Goal: Task Accomplishment & Management: Manage account settings

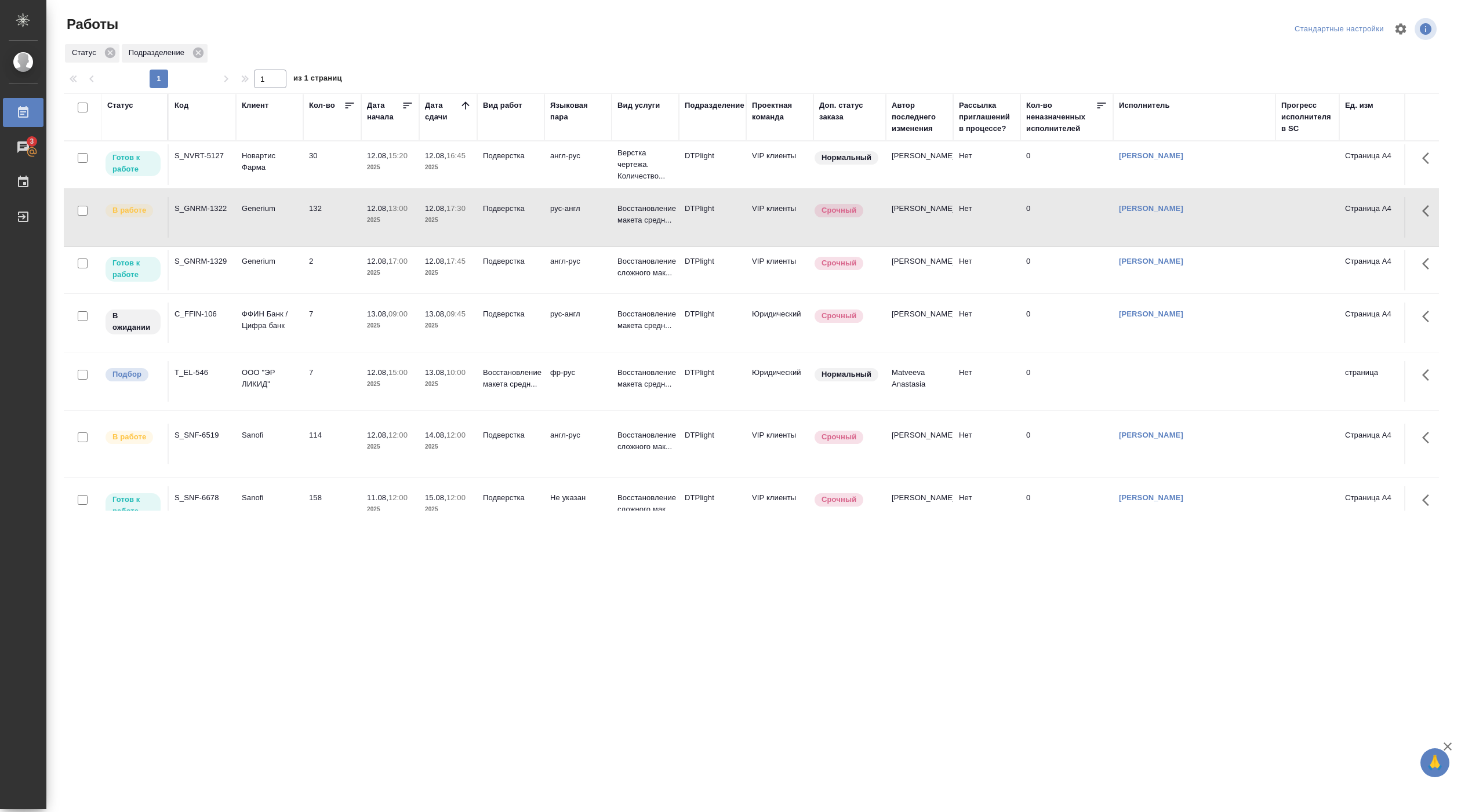
click at [393, 164] on p "2025" at bounding box center [390, 168] width 47 height 12
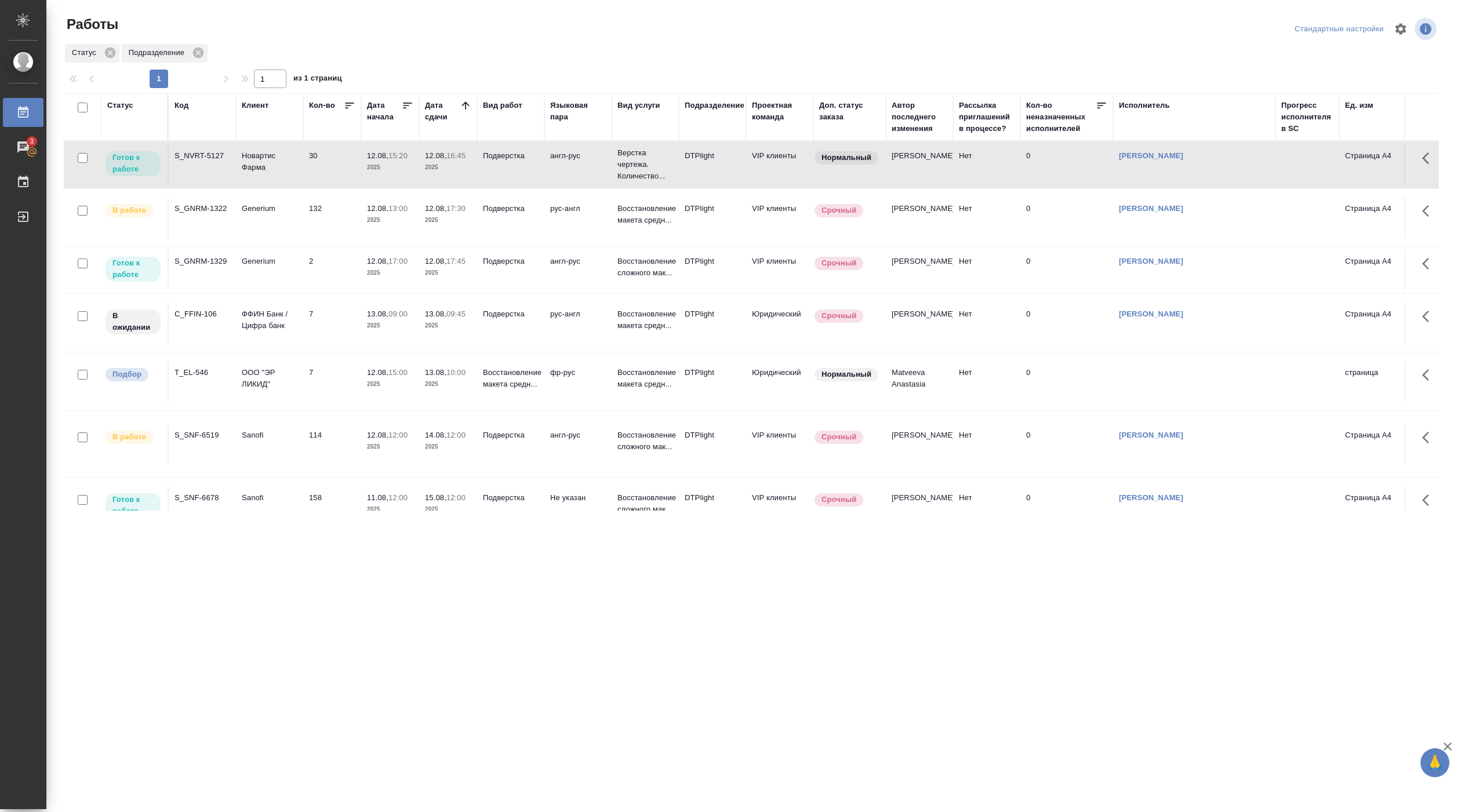
click at [322, 185] on td "2" at bounding box center [332, 164] width 58 height 41
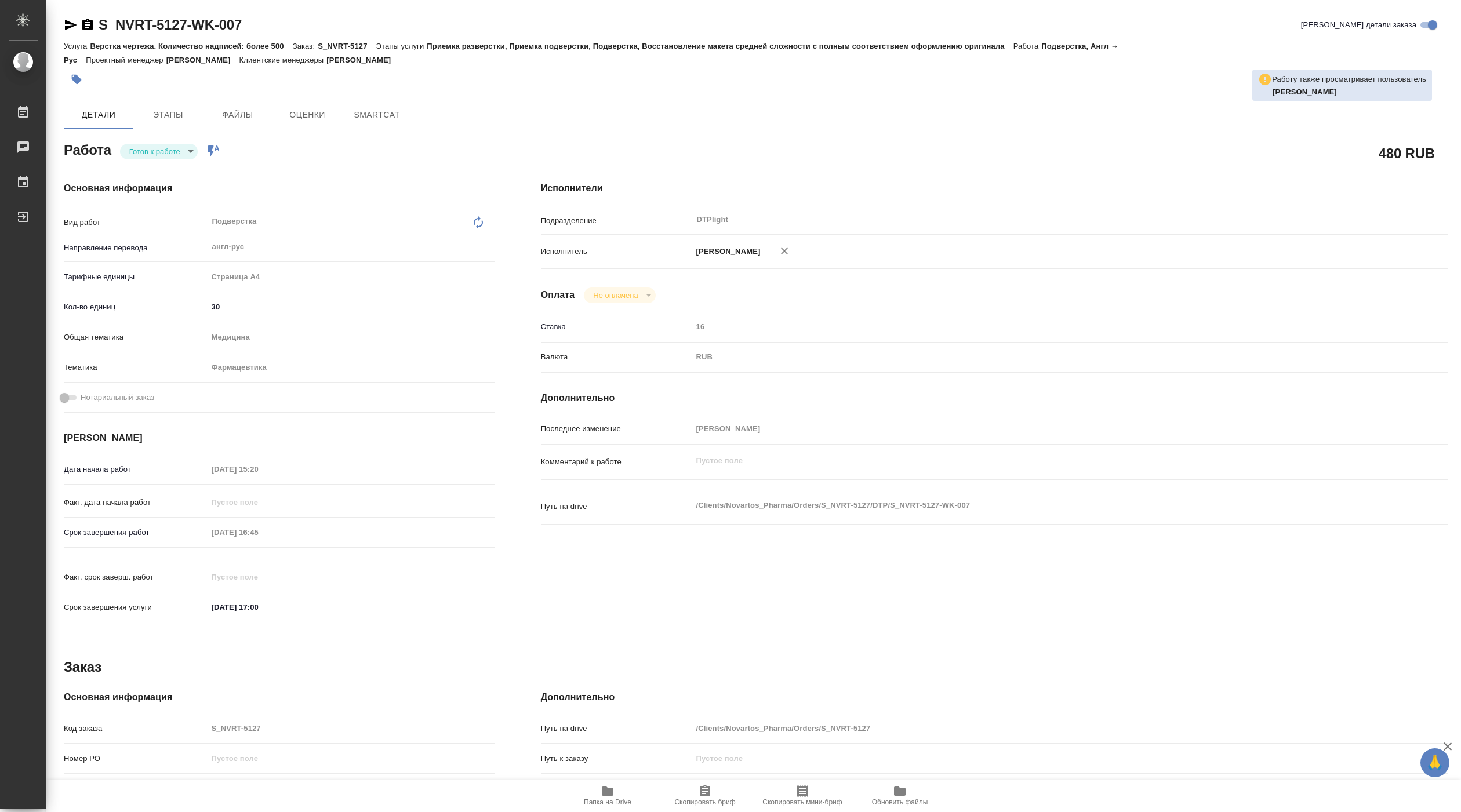
type textarea "x"
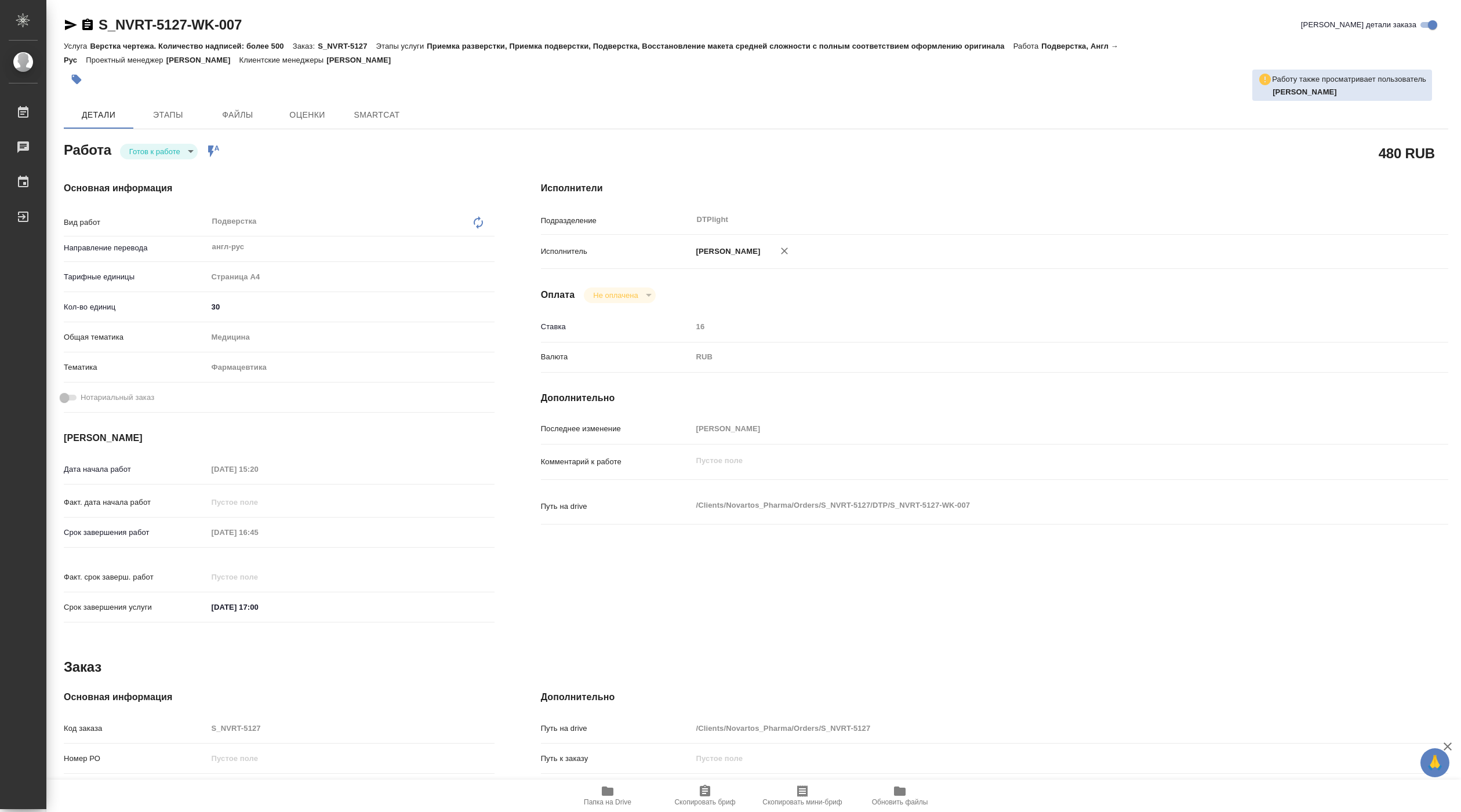
type textarea "x"
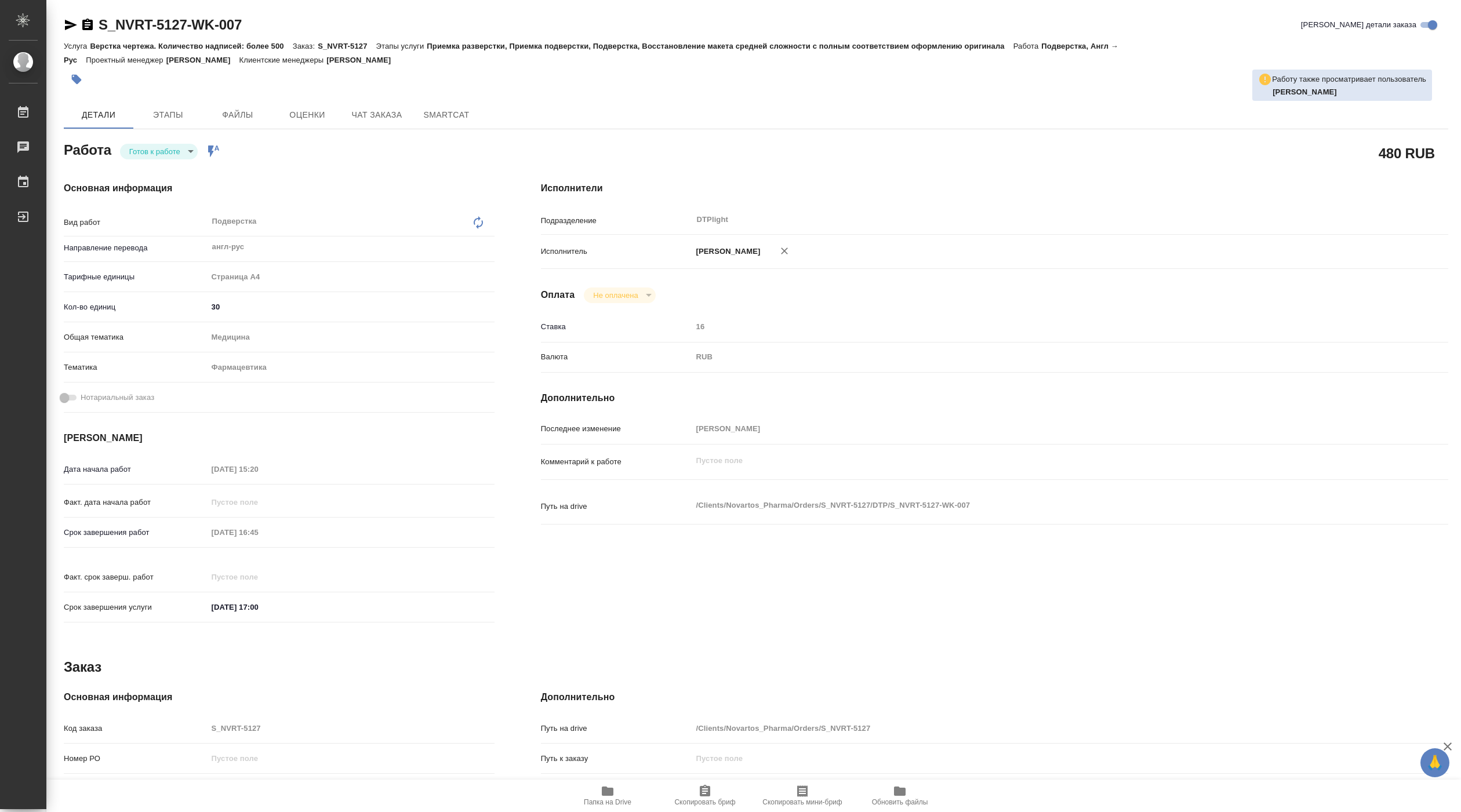
type textarea "x"
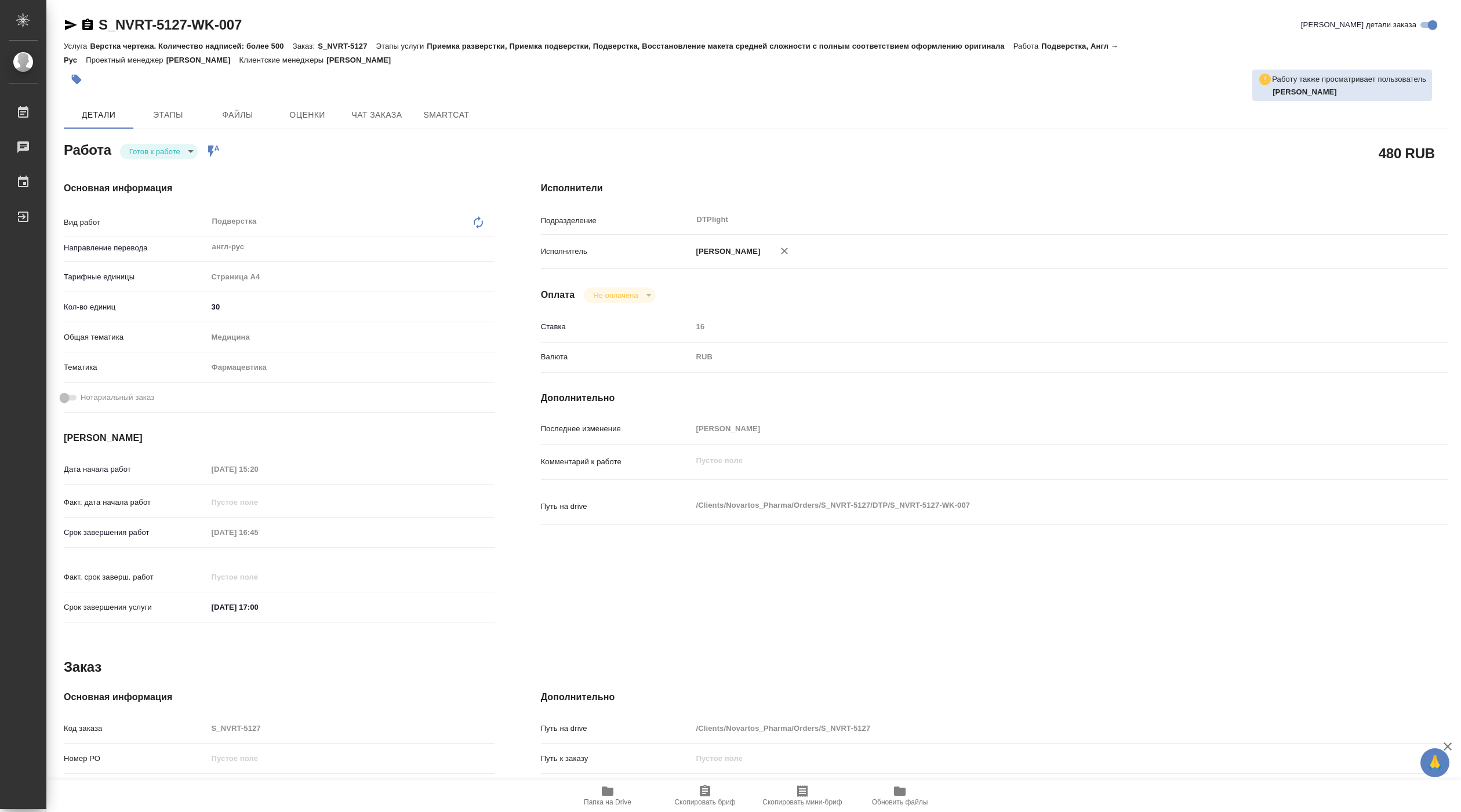
type textarea "x"
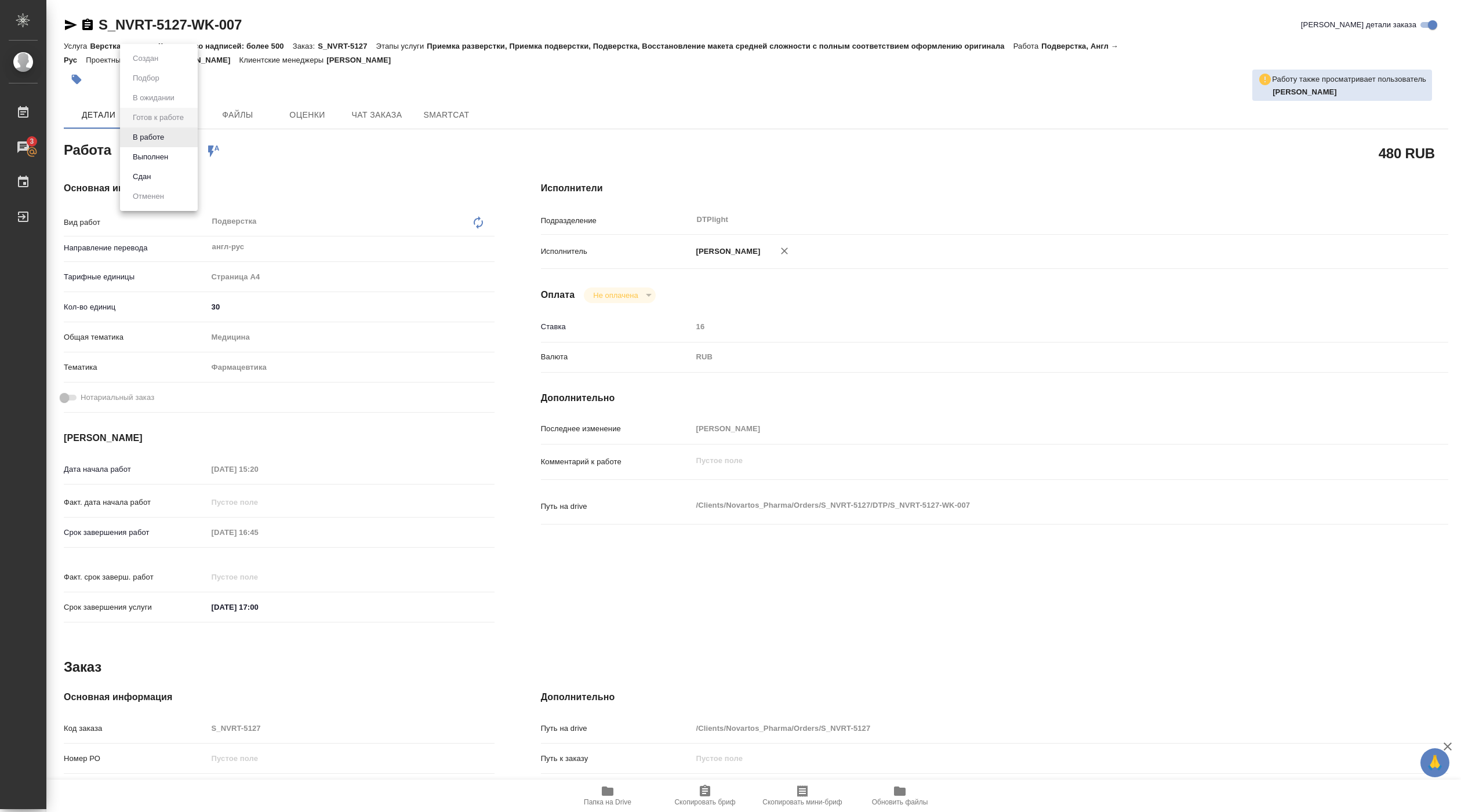
click at [192, 134] on body "🙏 .cls-1 fill:#fff; AWATERA Pankina Anna Работы 3 Чаты График Выйти S_NVRT-5127…" at bounding box center [730, 406] width 1461 height 812
click at [172, 136] on li "В работе" at bounding box center [158, 137] width 77 height 19
type textarea "x"
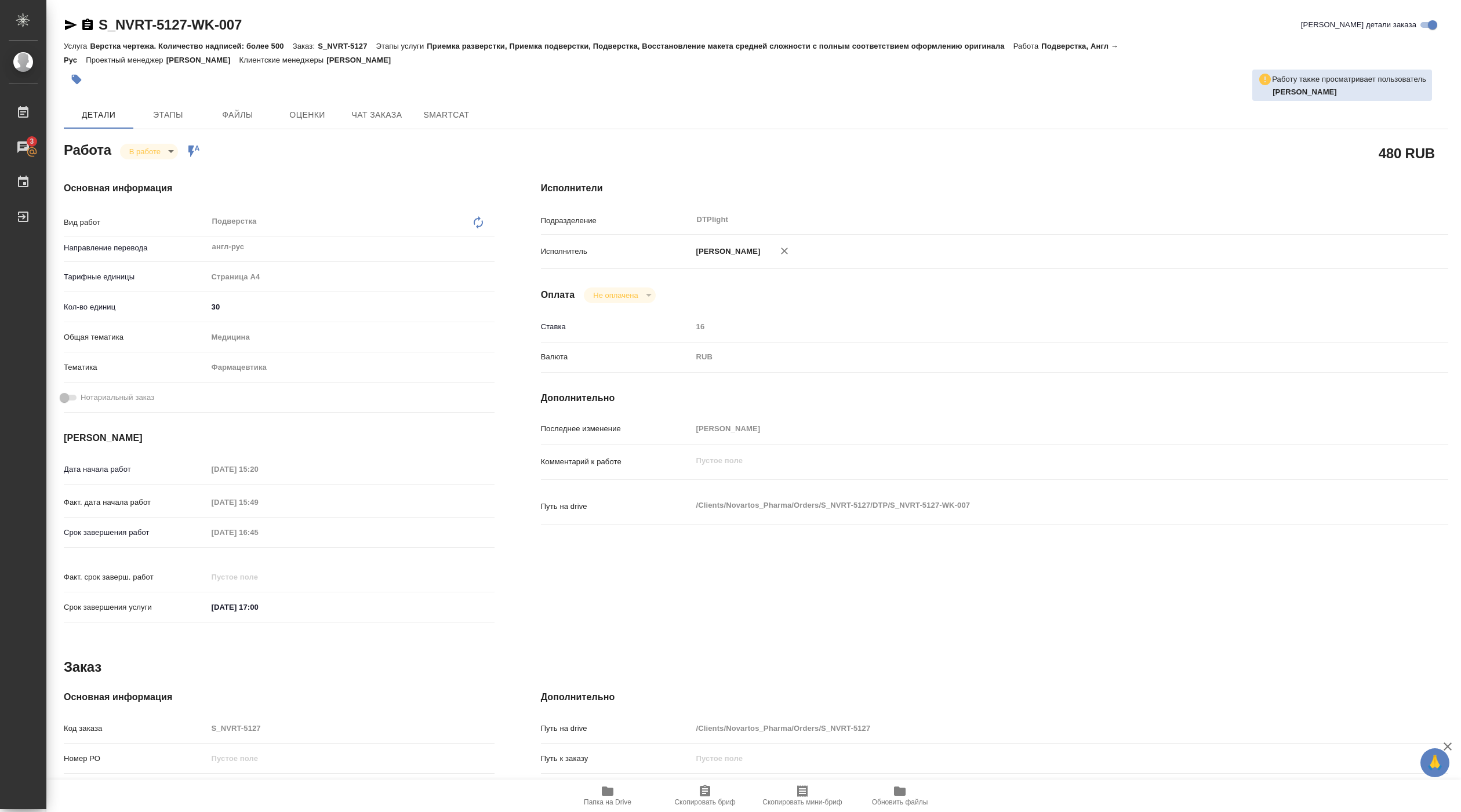
type textarea "x"
click at [607, 800] on span "Папка на Drive" at bounding box center [607, 802] width 47 height 8
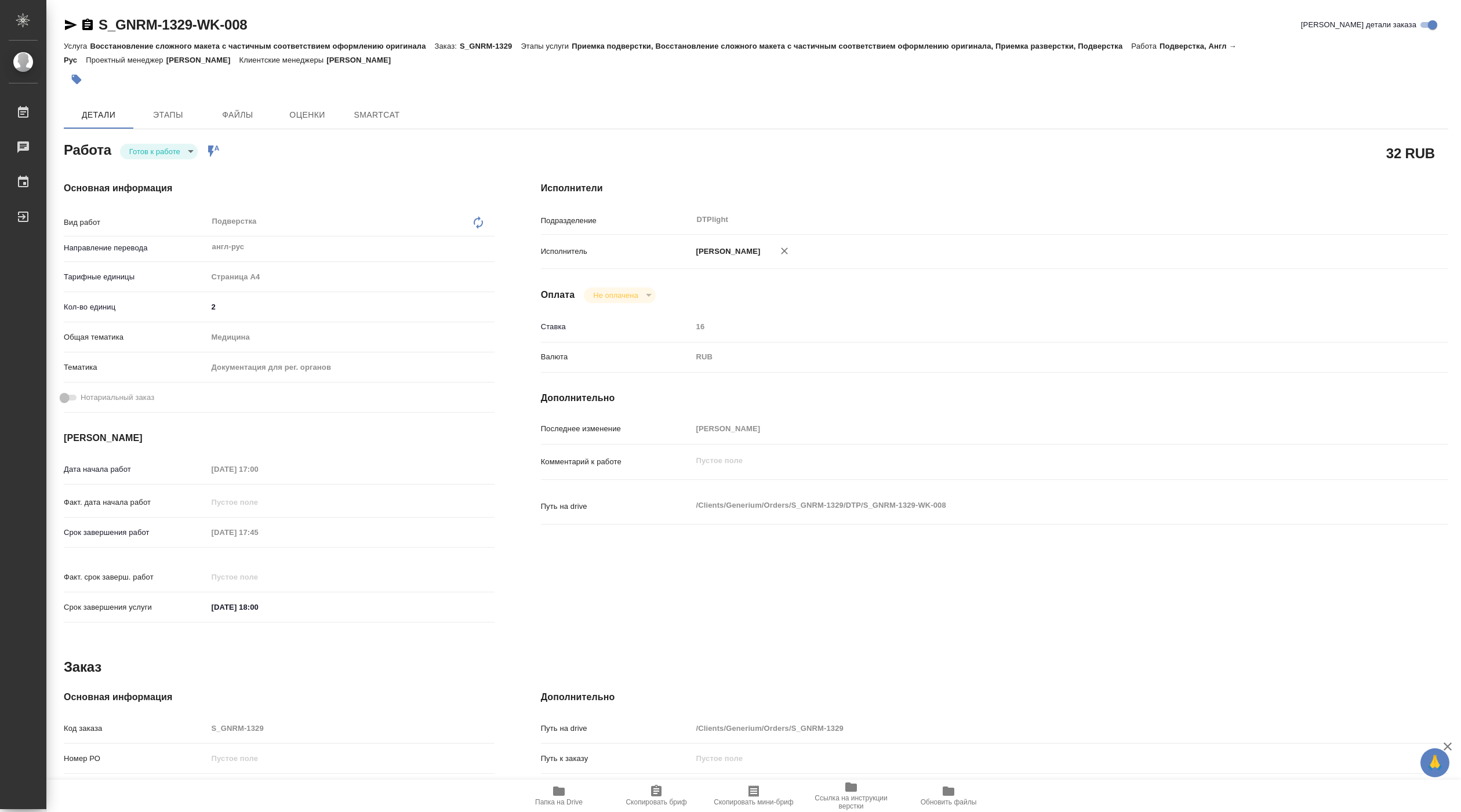
type textarea "x"
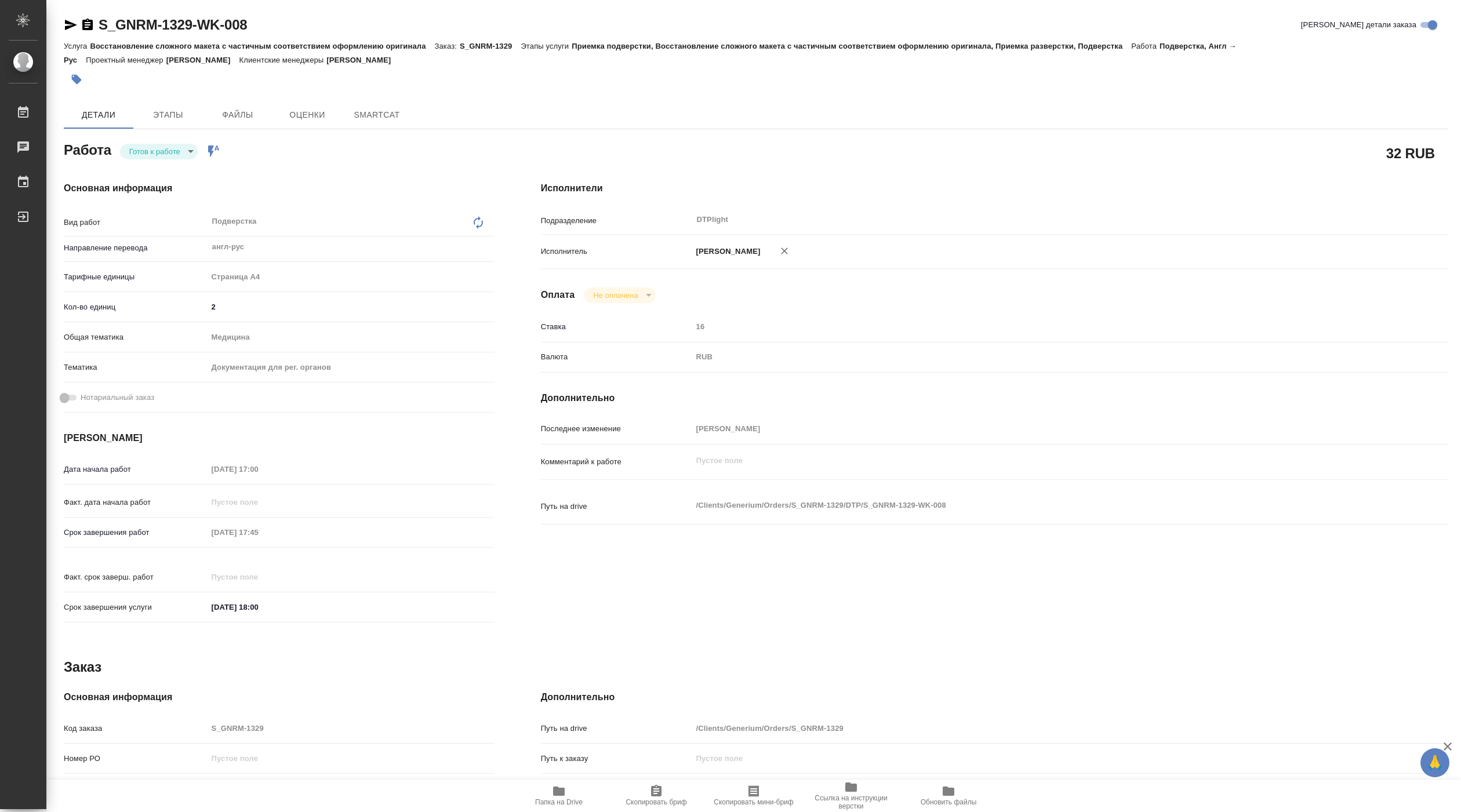
type textarea "x"
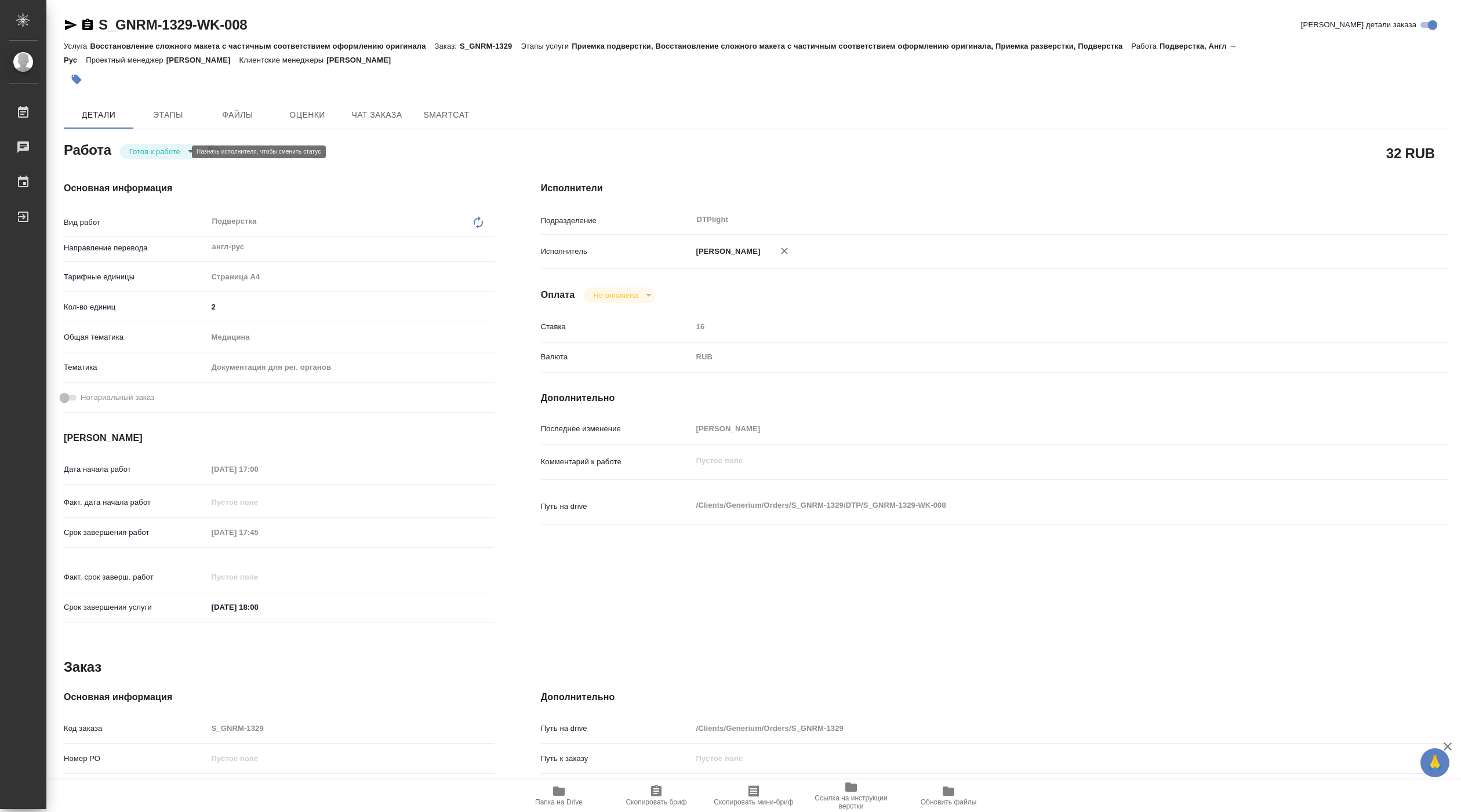
click at [175, 151] on body "🙏 .cls-1 fill:#fff; AWATERA Pankina Anna Работы Чаты График Выйти S_GNRM-1329-W…" at bounding box center [730, 406] width 1461 height 812
click at [164, 148] on button "В работе" at bounding box center [148, 152] width 38 height 13
type textarea "x"
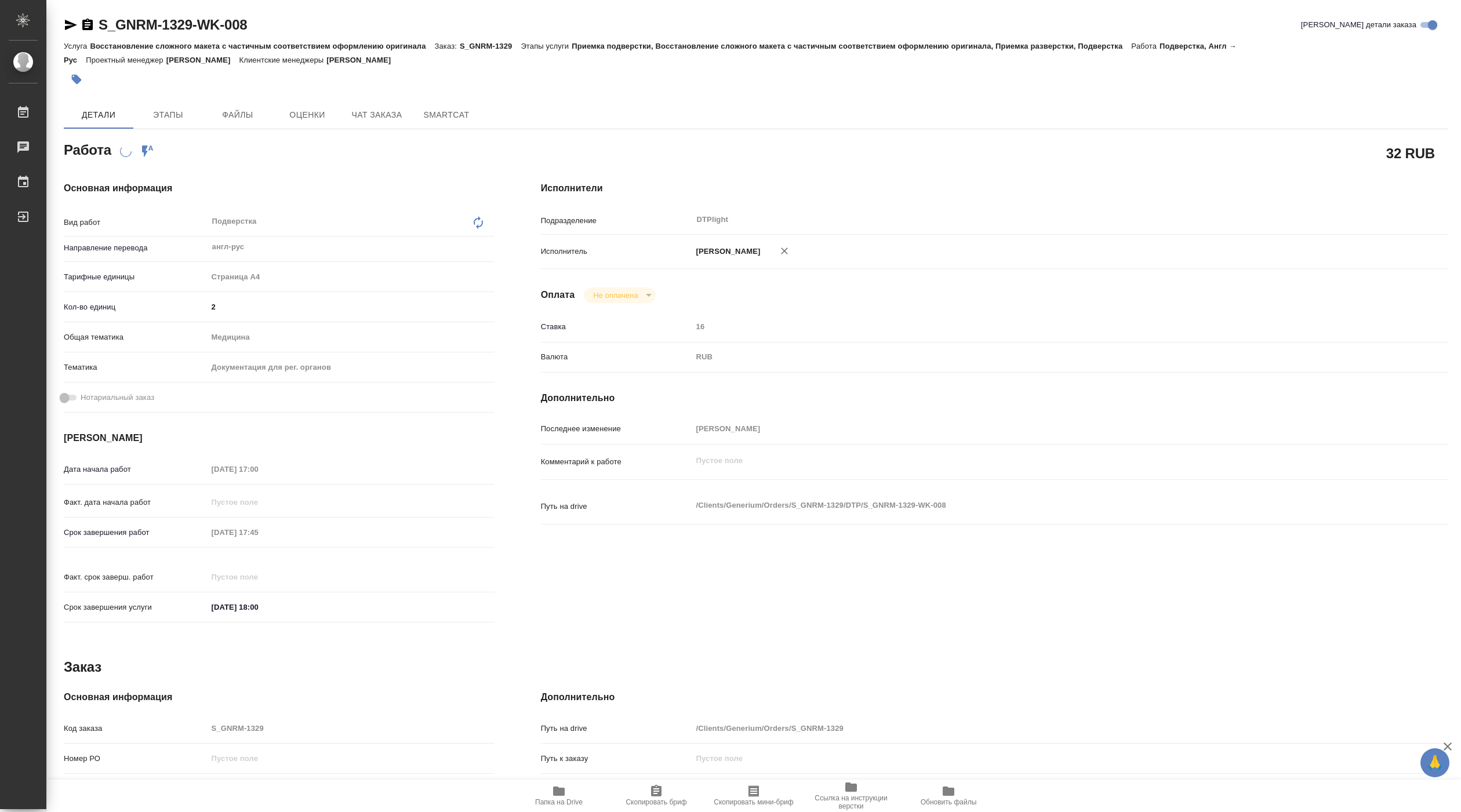
type textarea "x"
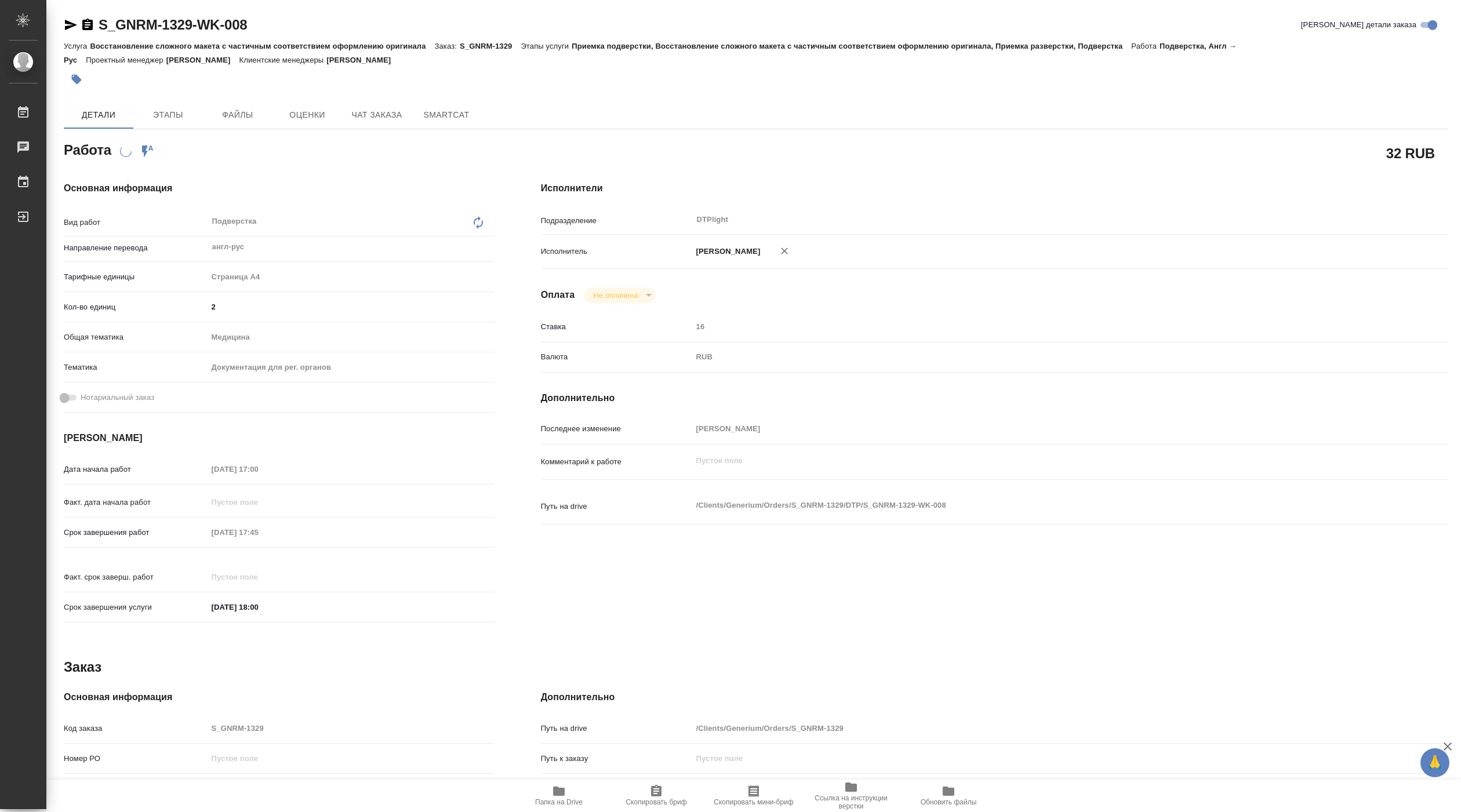
type textarea "x"
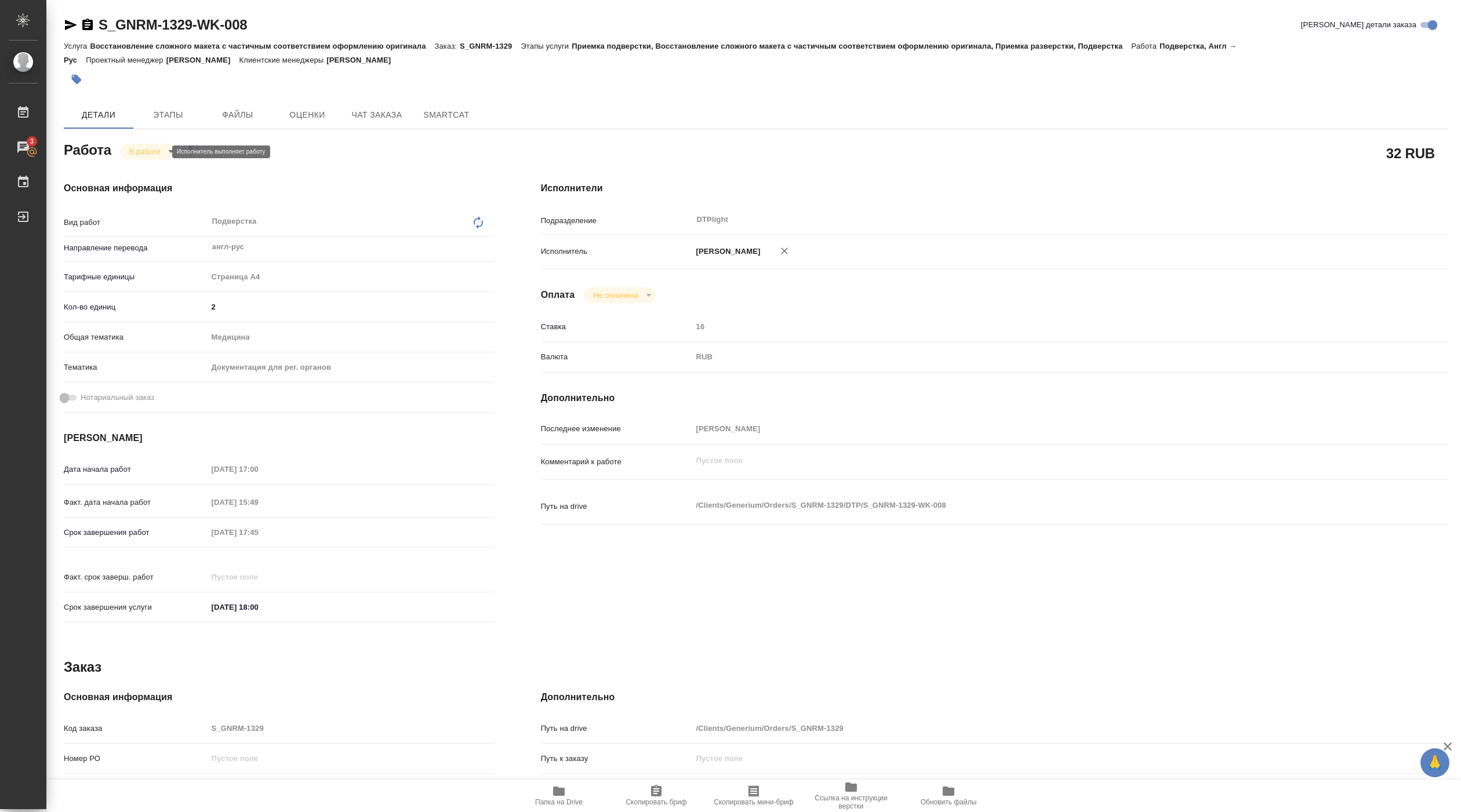
type textarea "x"
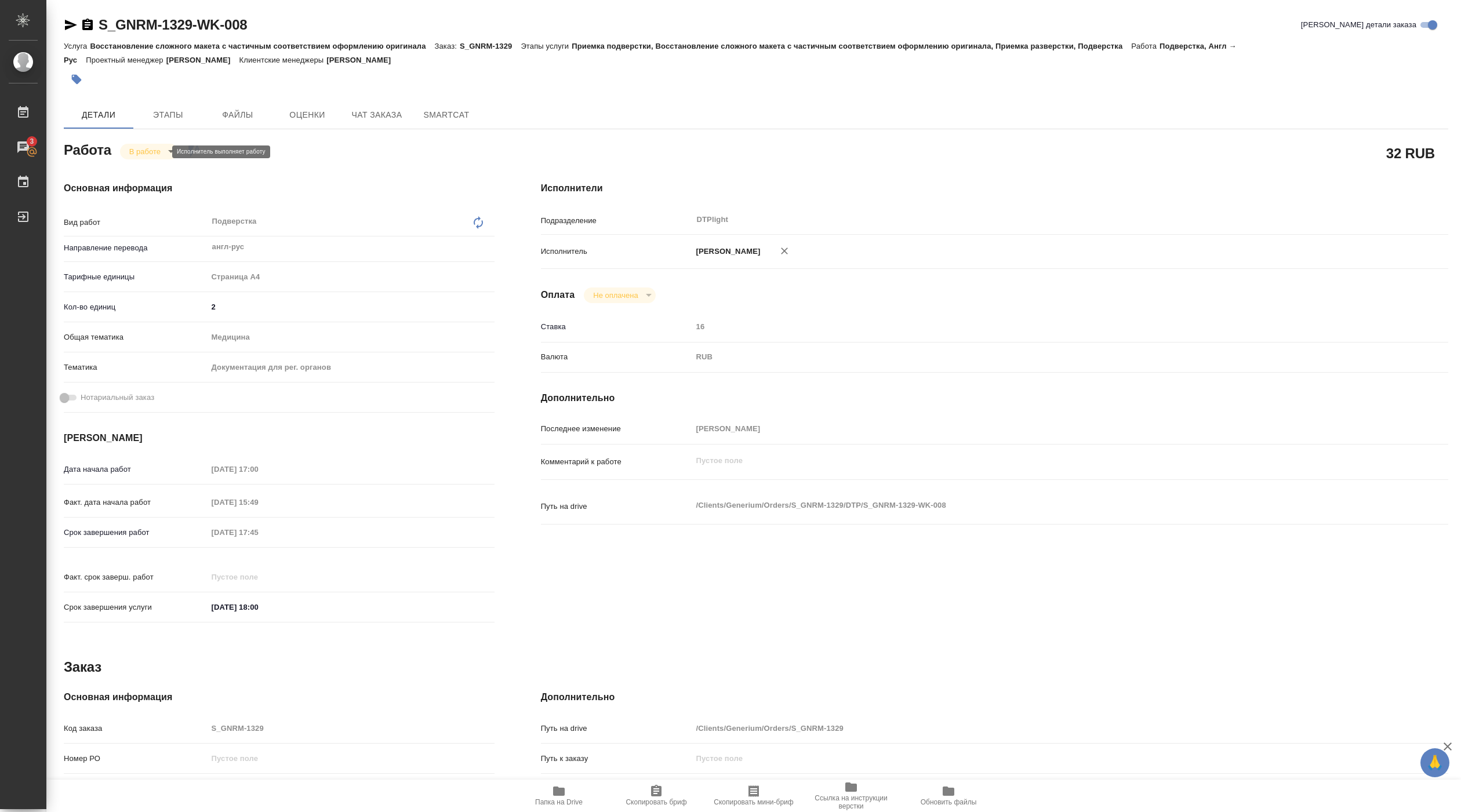
type textarea "x"
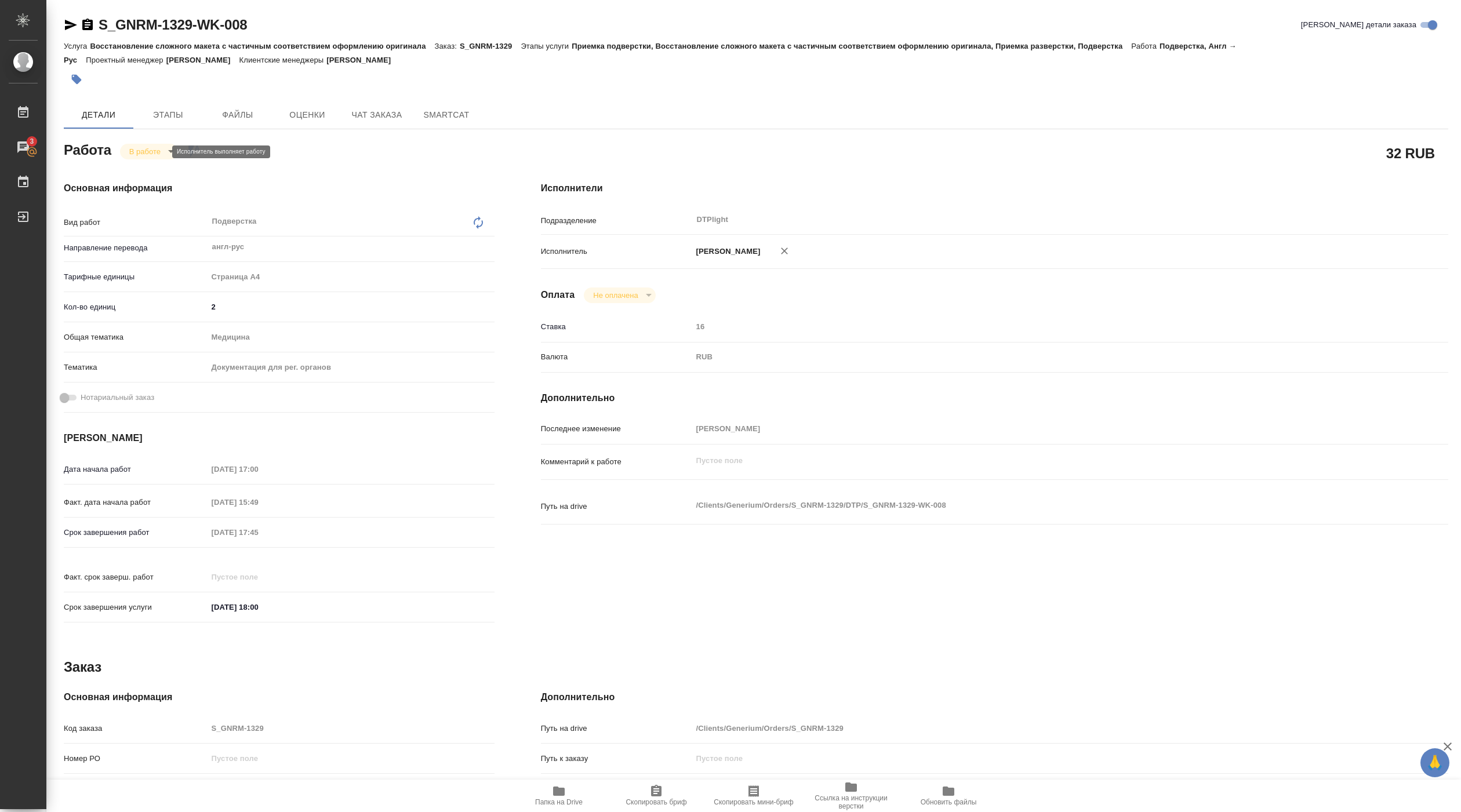
type textarea "x"
click at [571, 800] on span "Папка на Drive" at bounding box center [559, 802] width 47 height 8
click at [155, 148] on body "🙏 .cls-1 fill:#fff; AWATERA Pankina Anna Работы 3 Чаты График Выйти S_GNRM-1329…" at bounding box center [730, 406] width 1461 height 812
click at [159, 169] on button "Выполнен" at bounding box center [151, 172] width 43 height 13
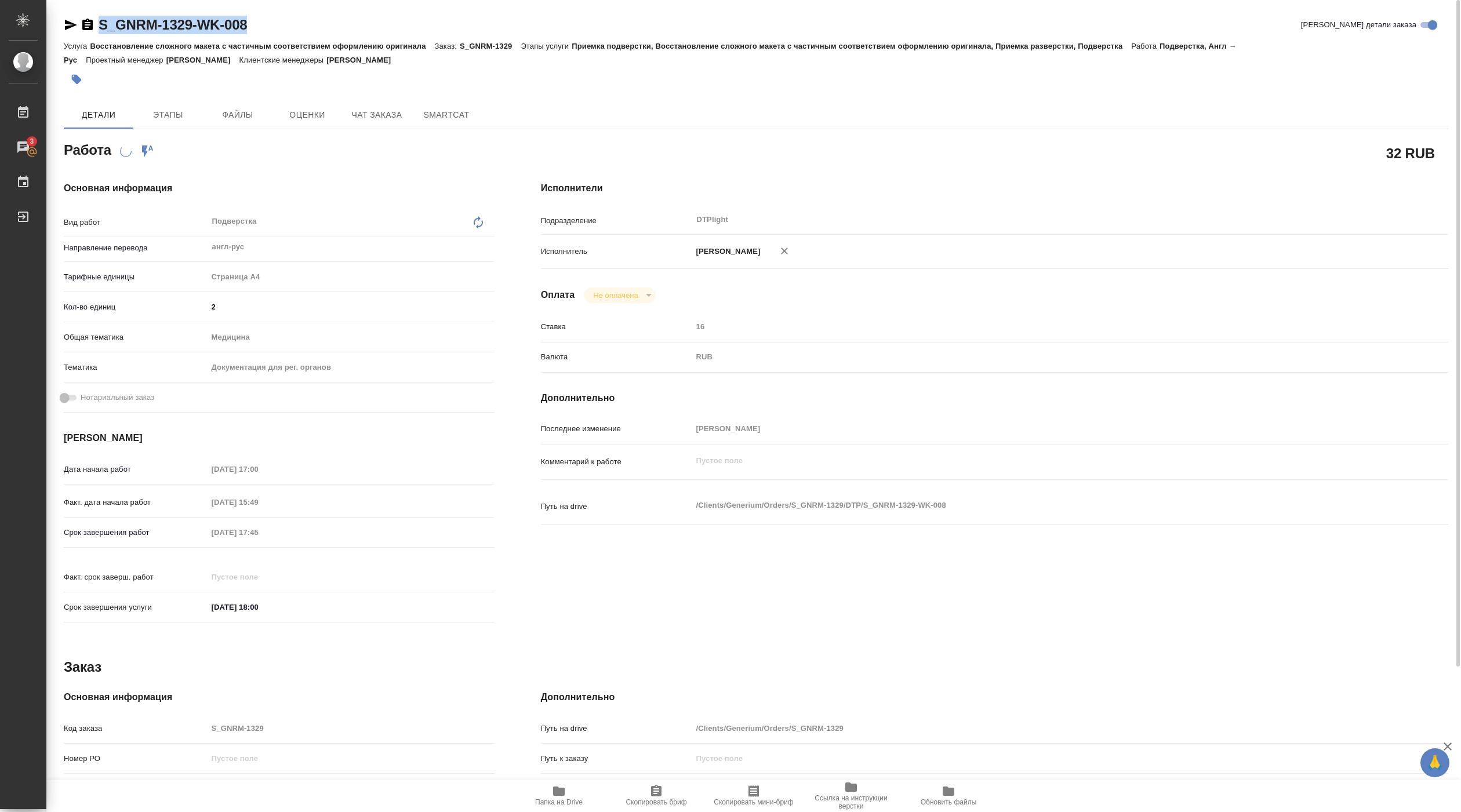
drag, startPoint x: 99, startPoint y: 34, endPoint x: 291, endPoint y: 30, distance: 192.0
click at [291, 31] on div "S_GNRM-1329-WK-008 Кратко детали заказа" at bounding box center [756, 24] width 1384 height 18
copy link "S_GNRM-1329-WK-008"
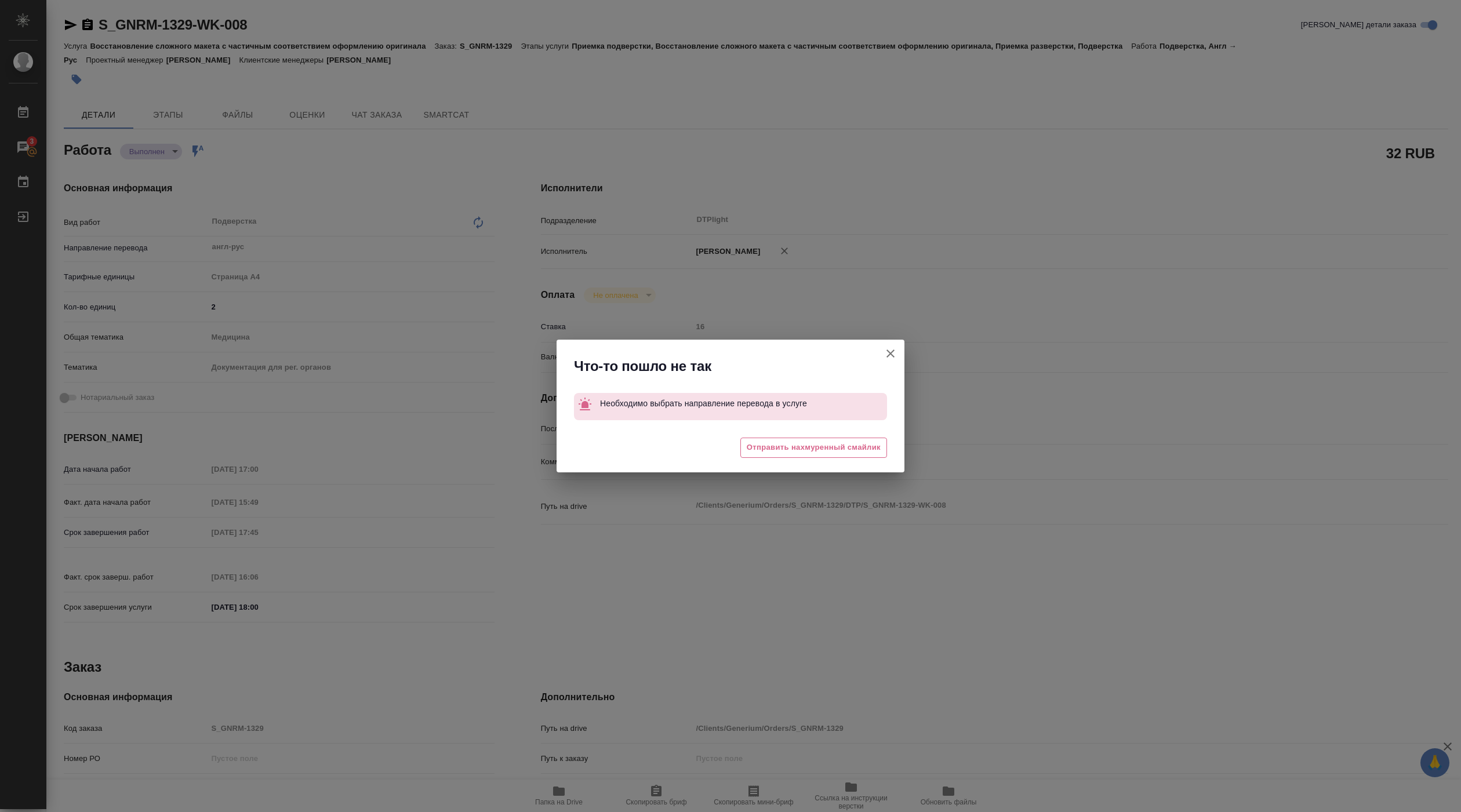
type textarea "x"
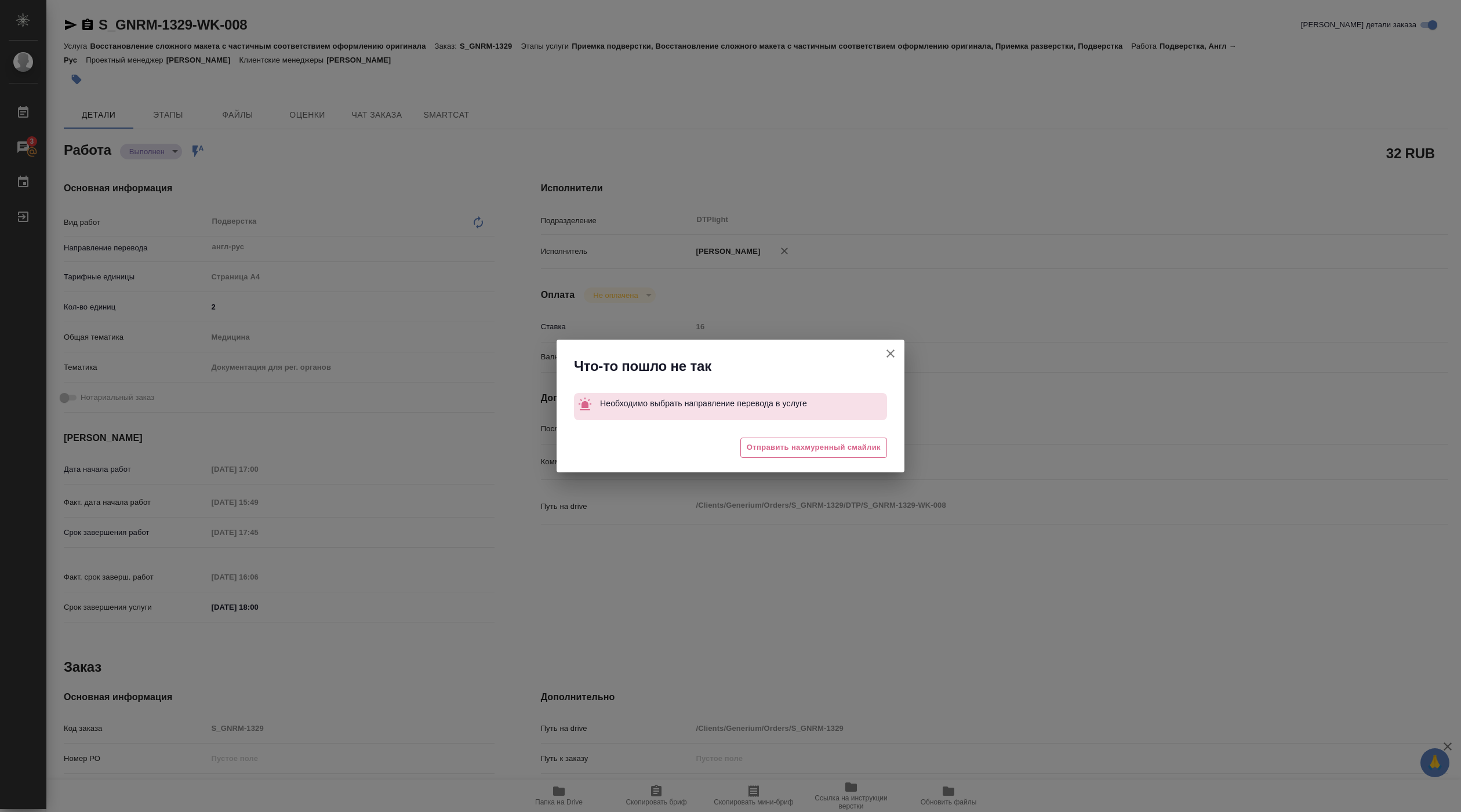
type textarea "x"
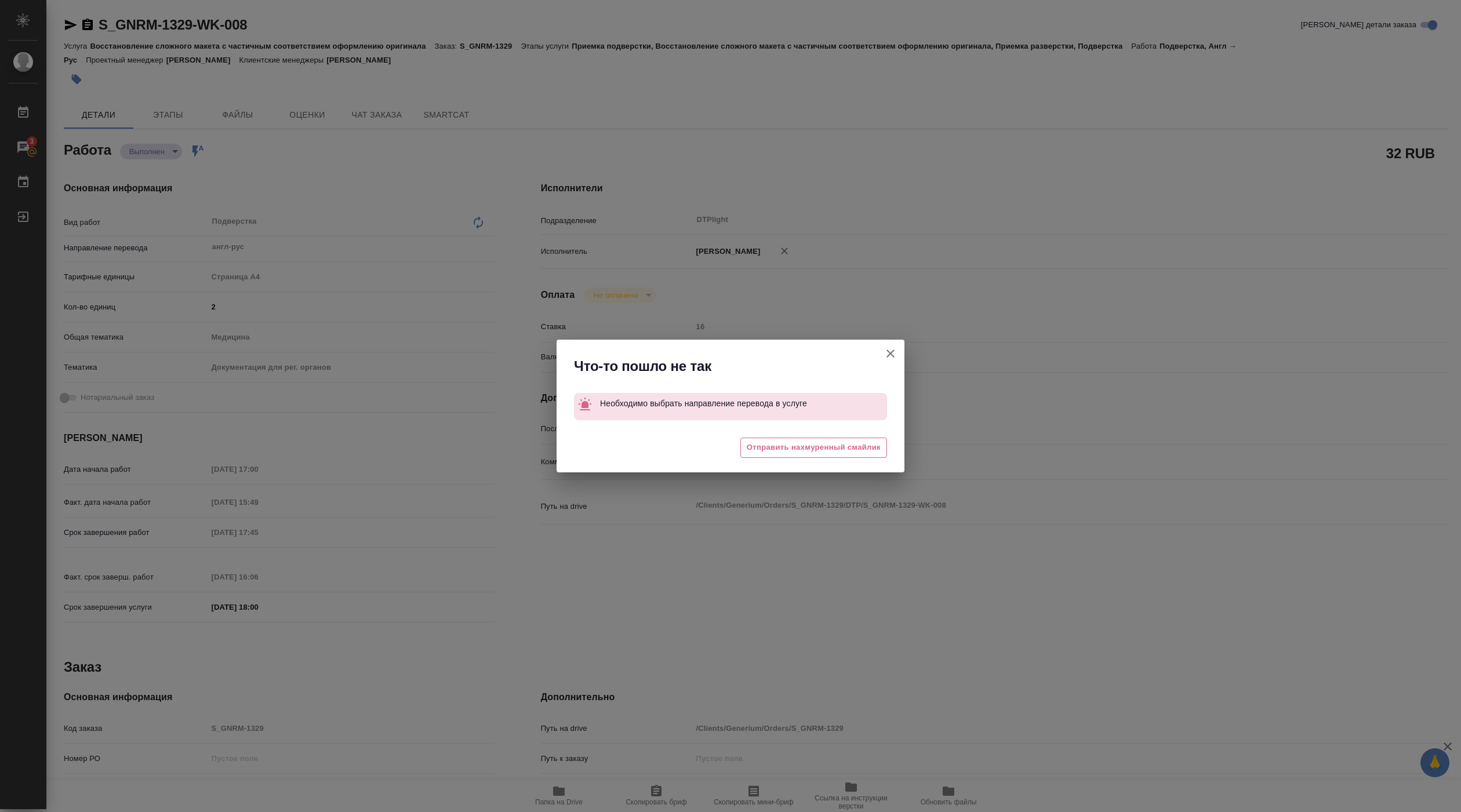
type textarea "x"
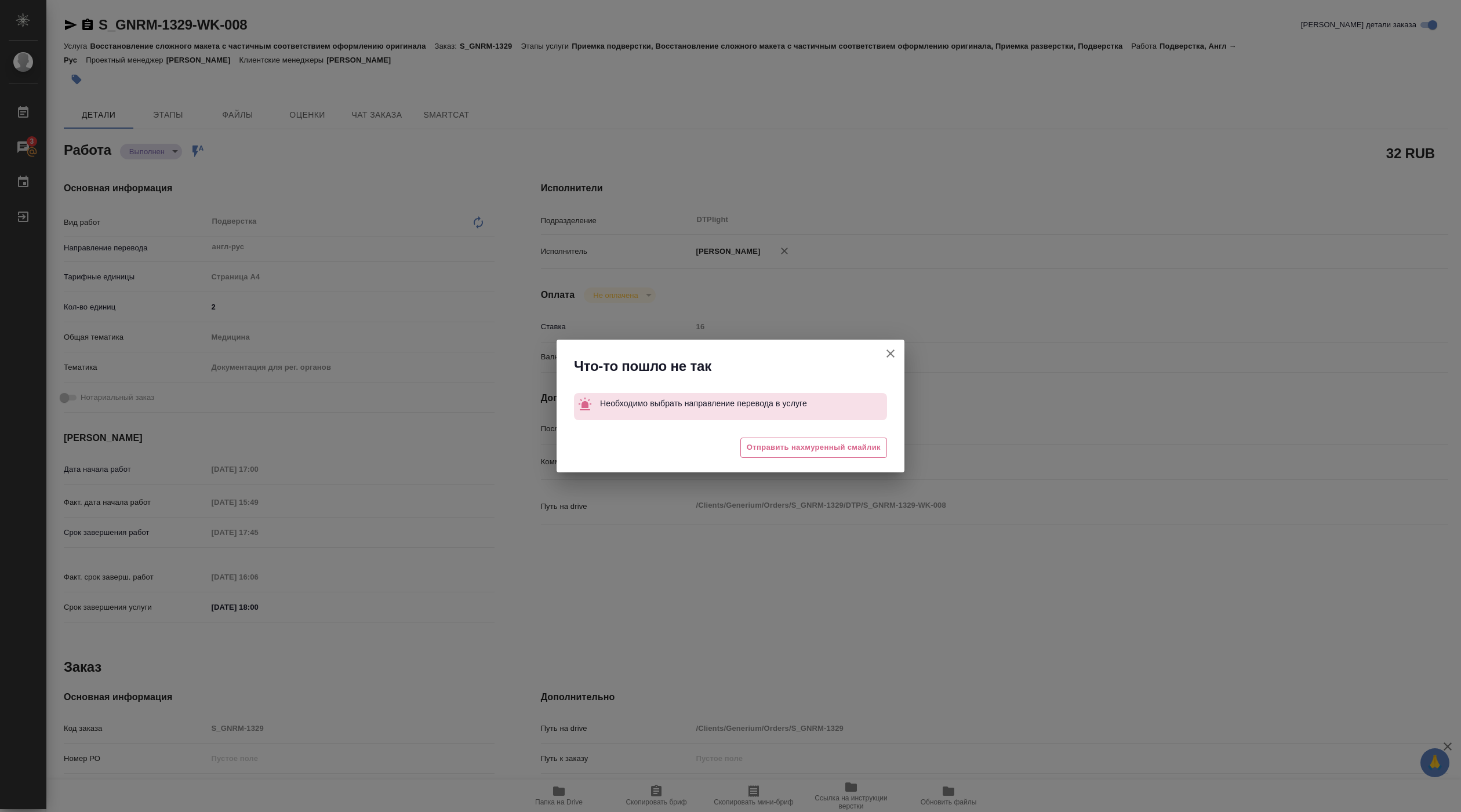
click at [199, 77] on div "Что-то пошло не так Необходимо выбрать направление перевода в услуге 😩 Отправит…" at bounding box center [730, 406] width 1461 height 812
click at [892, 352] on icon "button" at bounding box center [890, 354] width 8 height 8
type textarea "x"
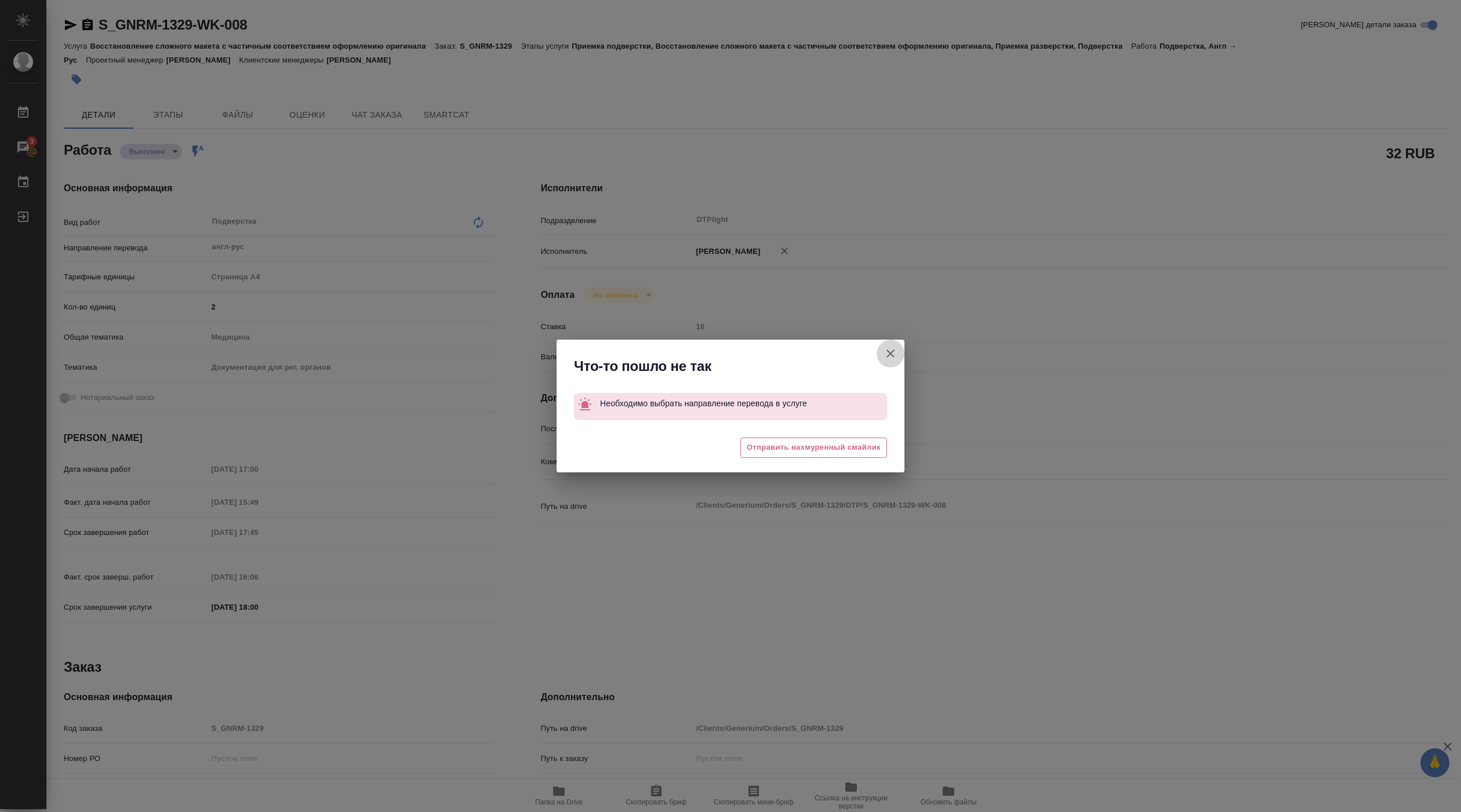
type textarea "x"
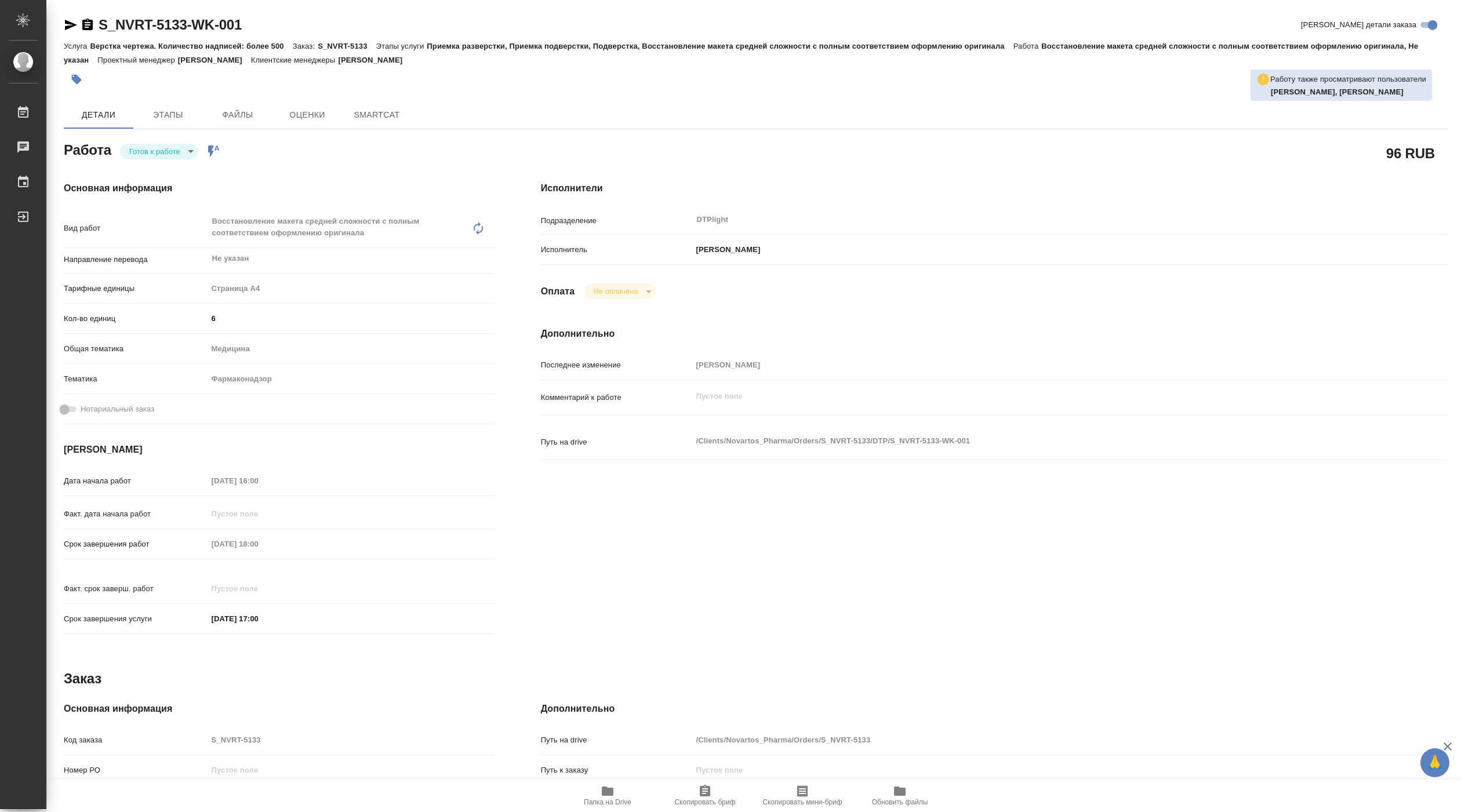
type textarea "x"
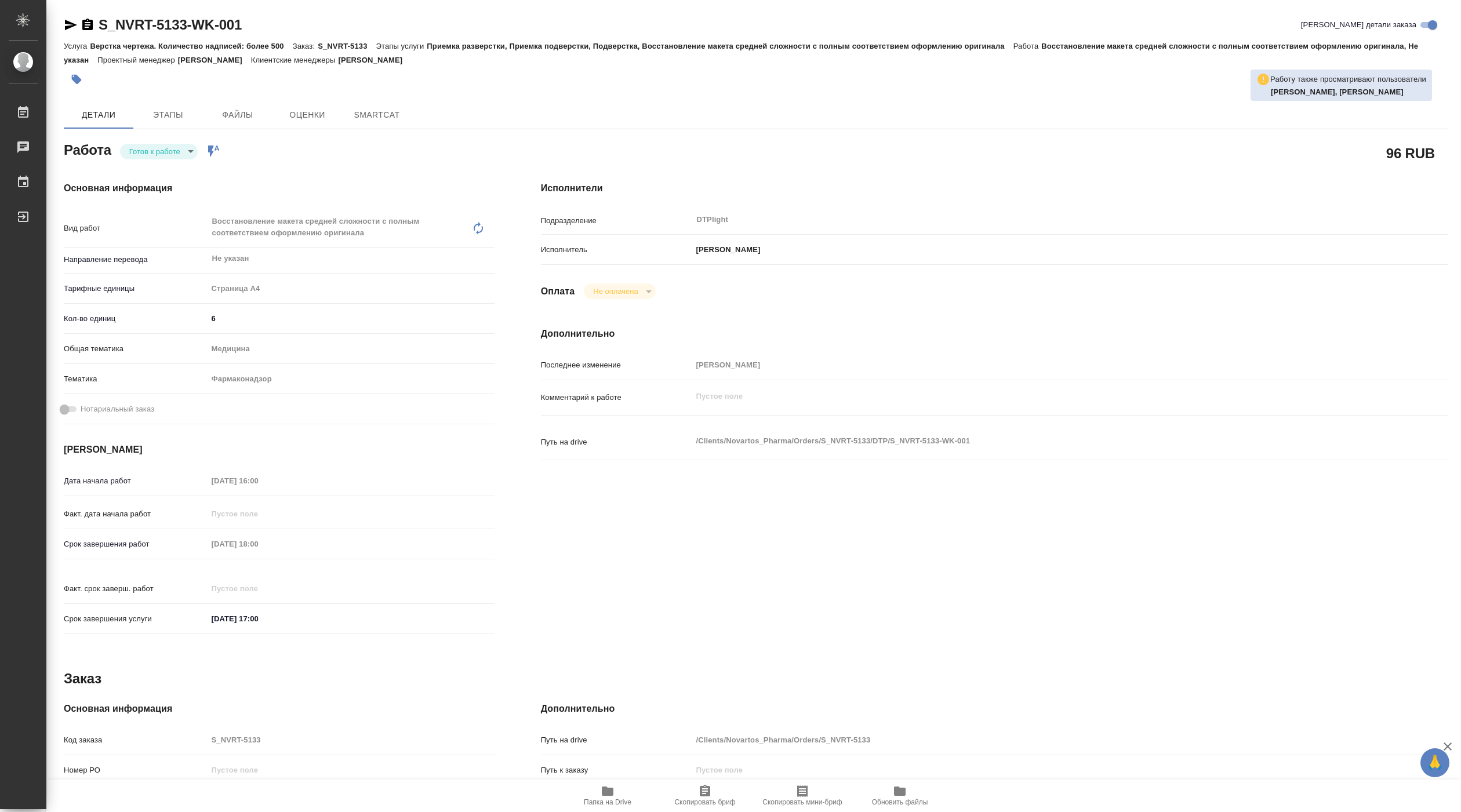
type textarea "x"
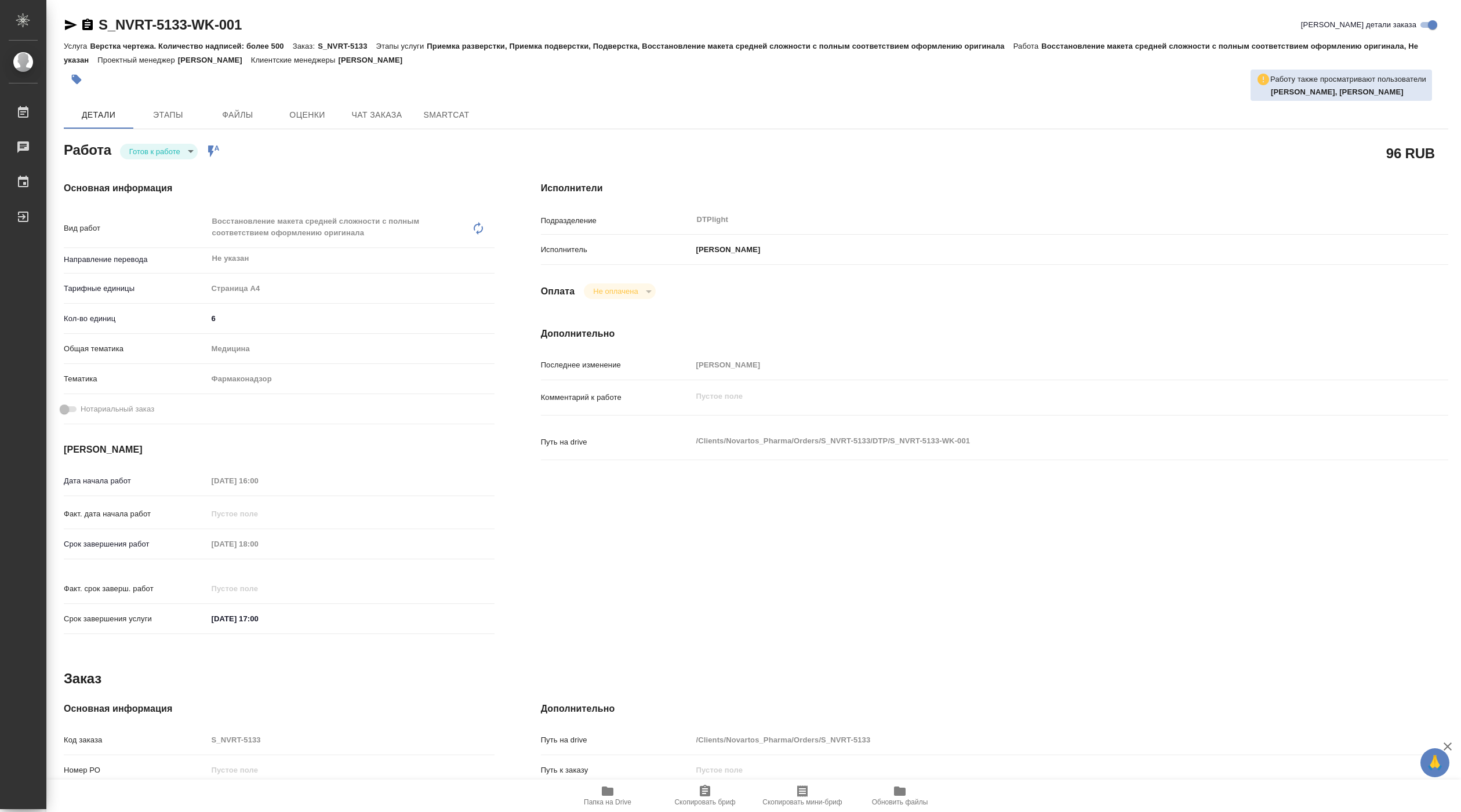
type textarea "x"
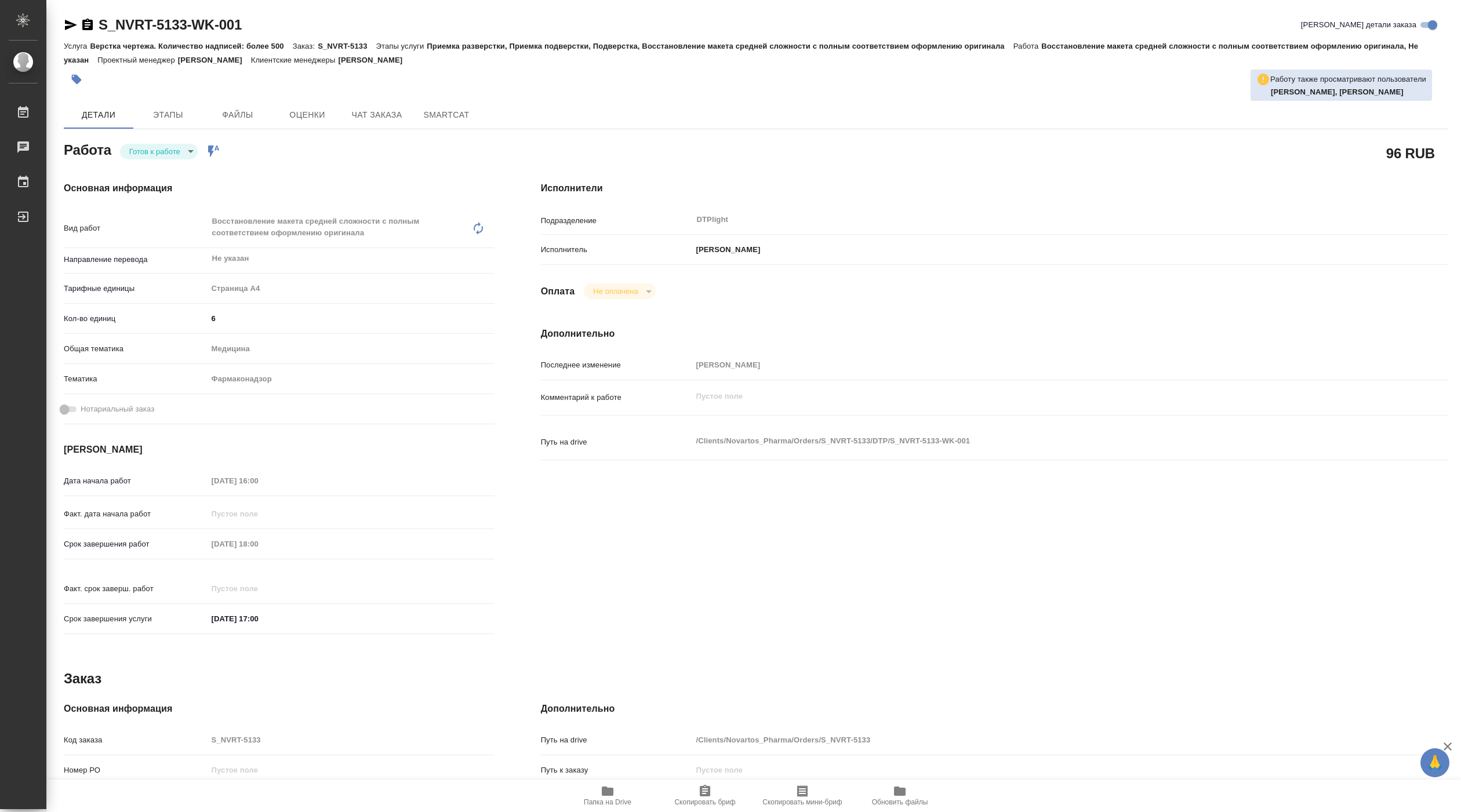
type textarea "x"
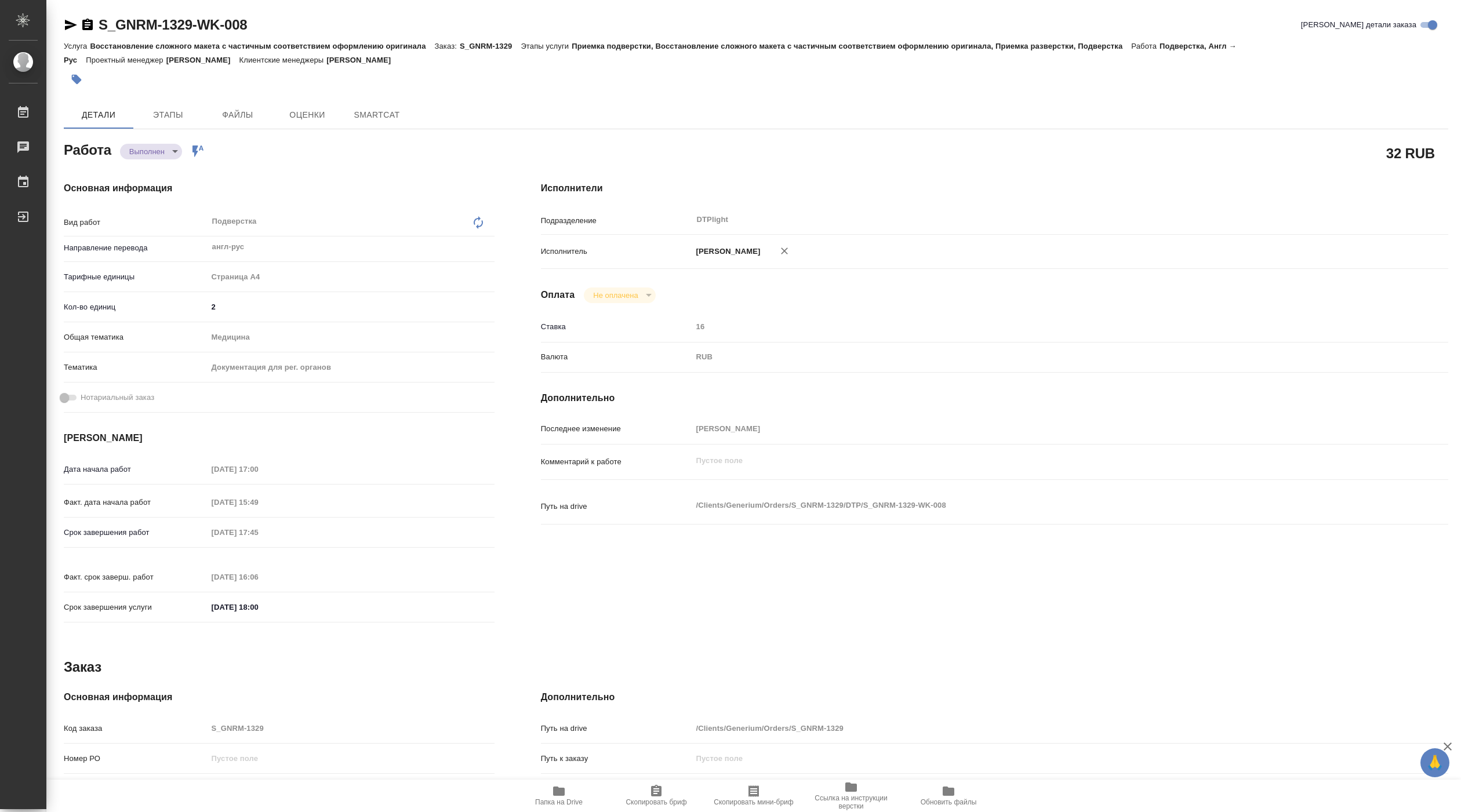
type textarea "x"
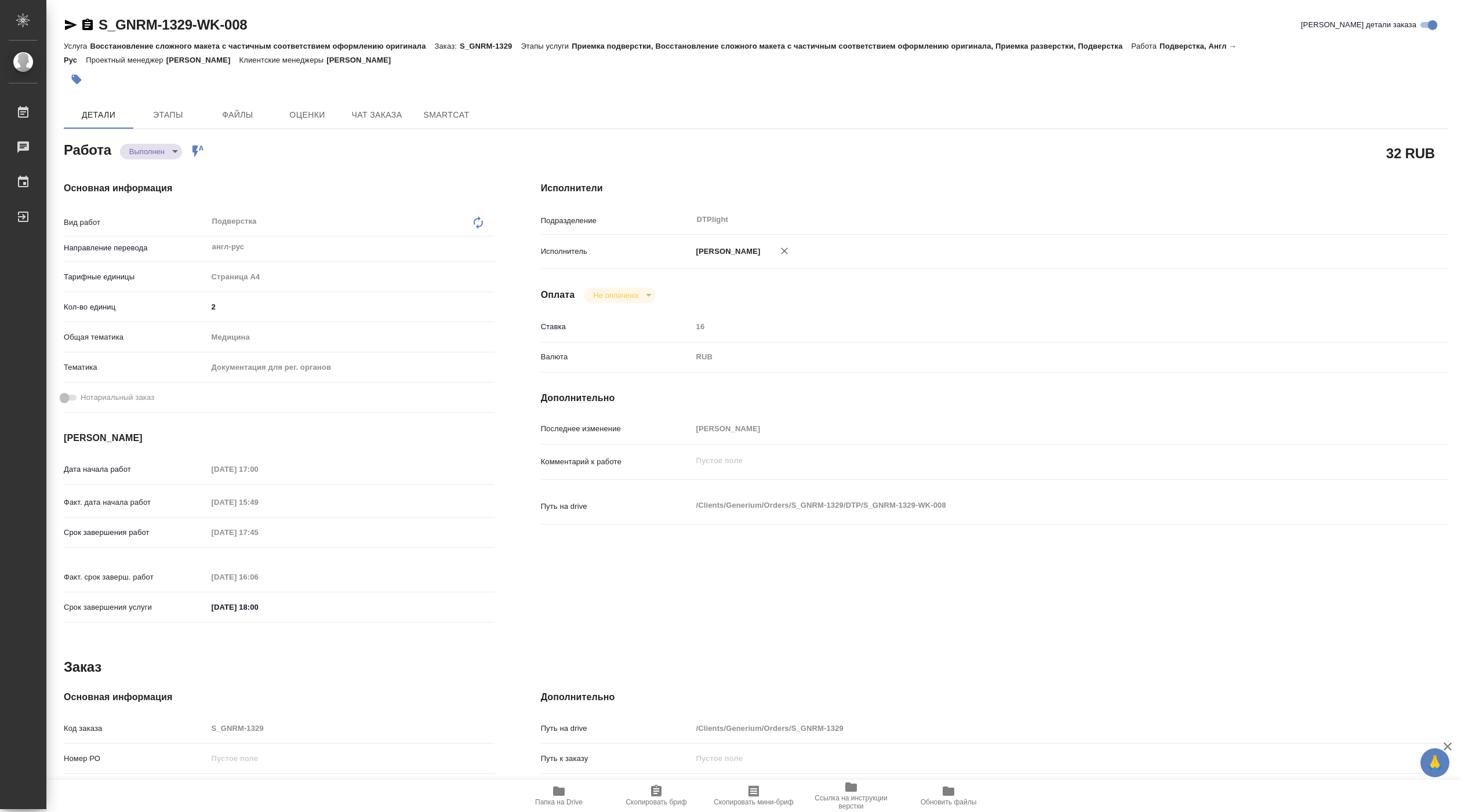
type textarea "x"
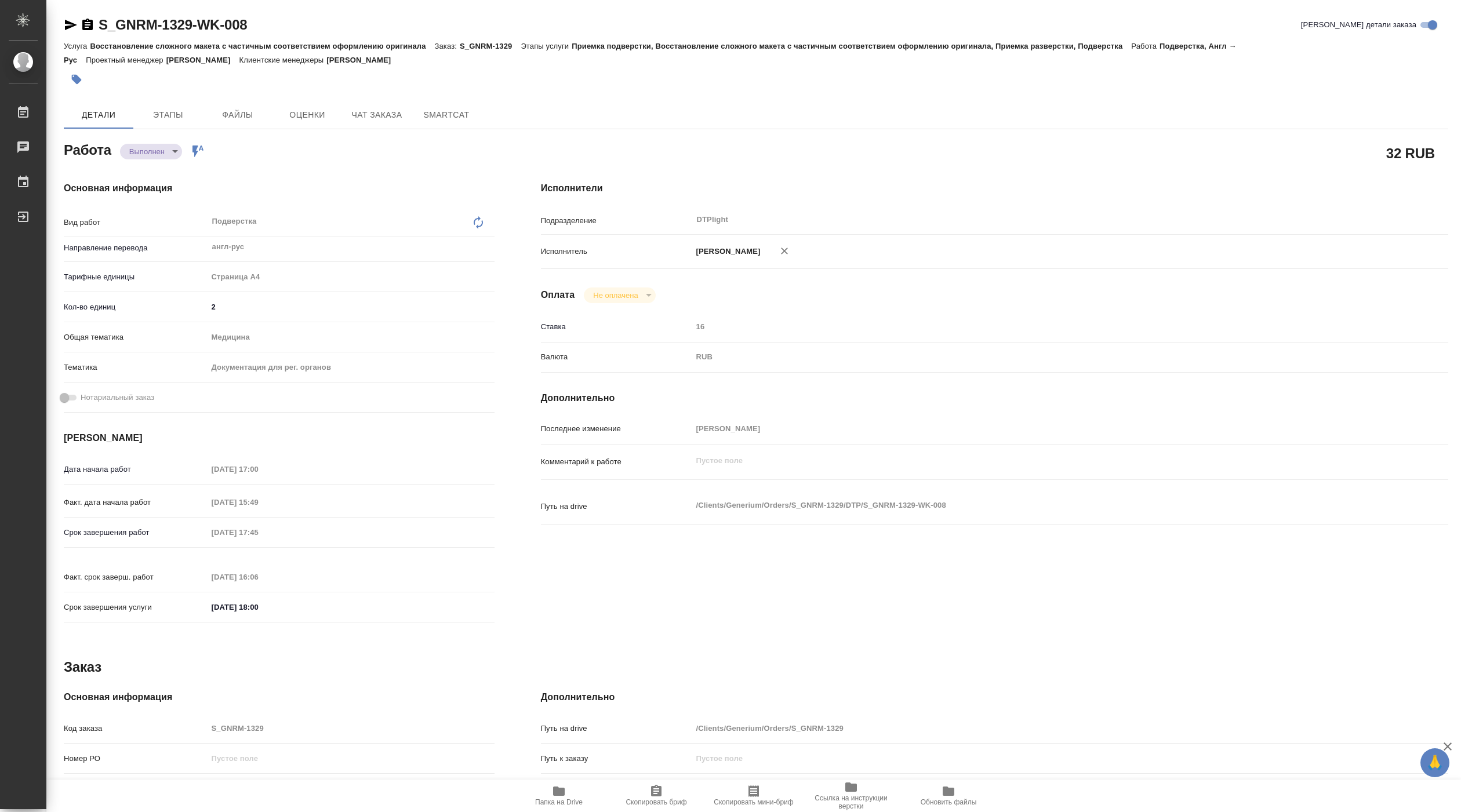
type textarea "x"
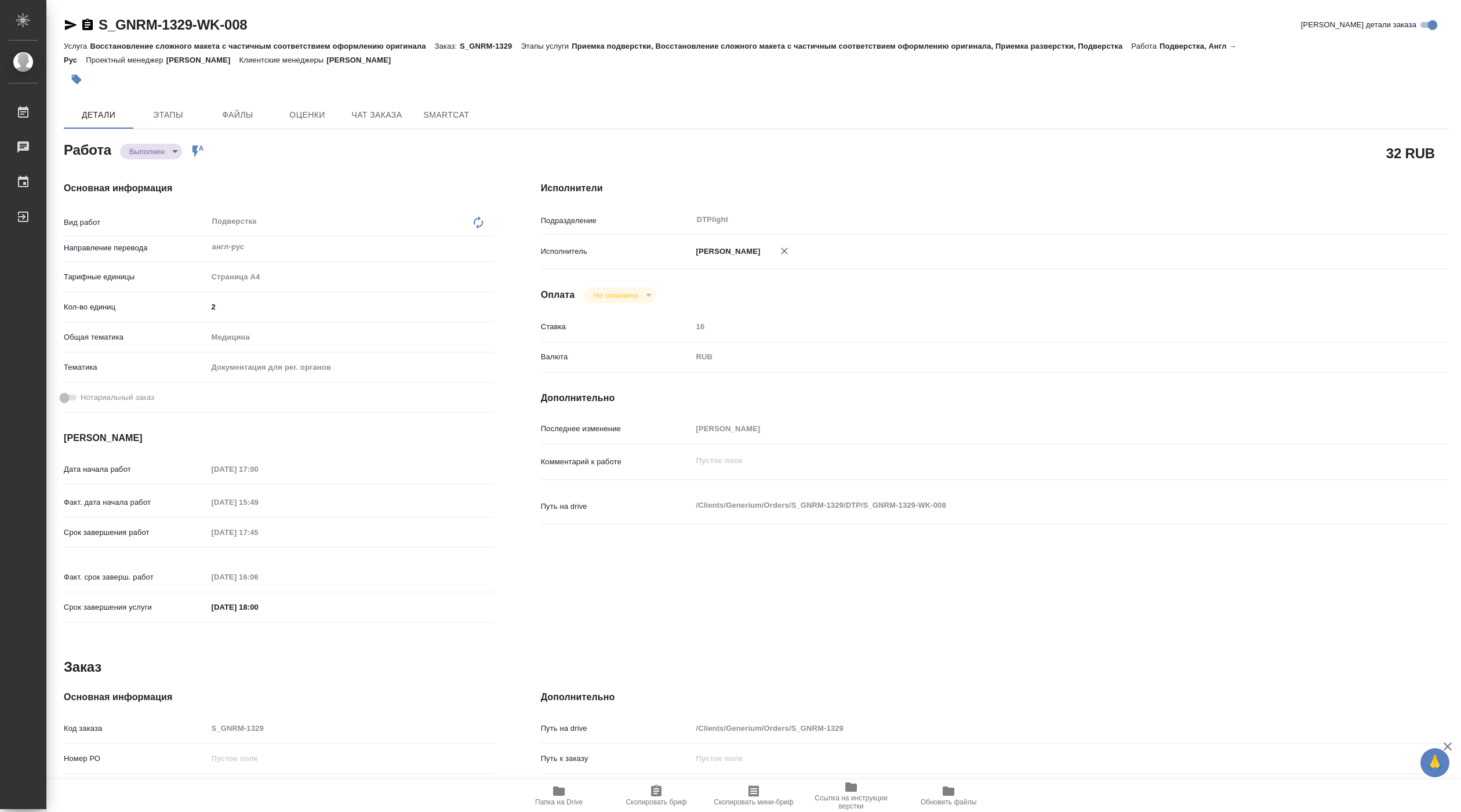
type textarea "x"
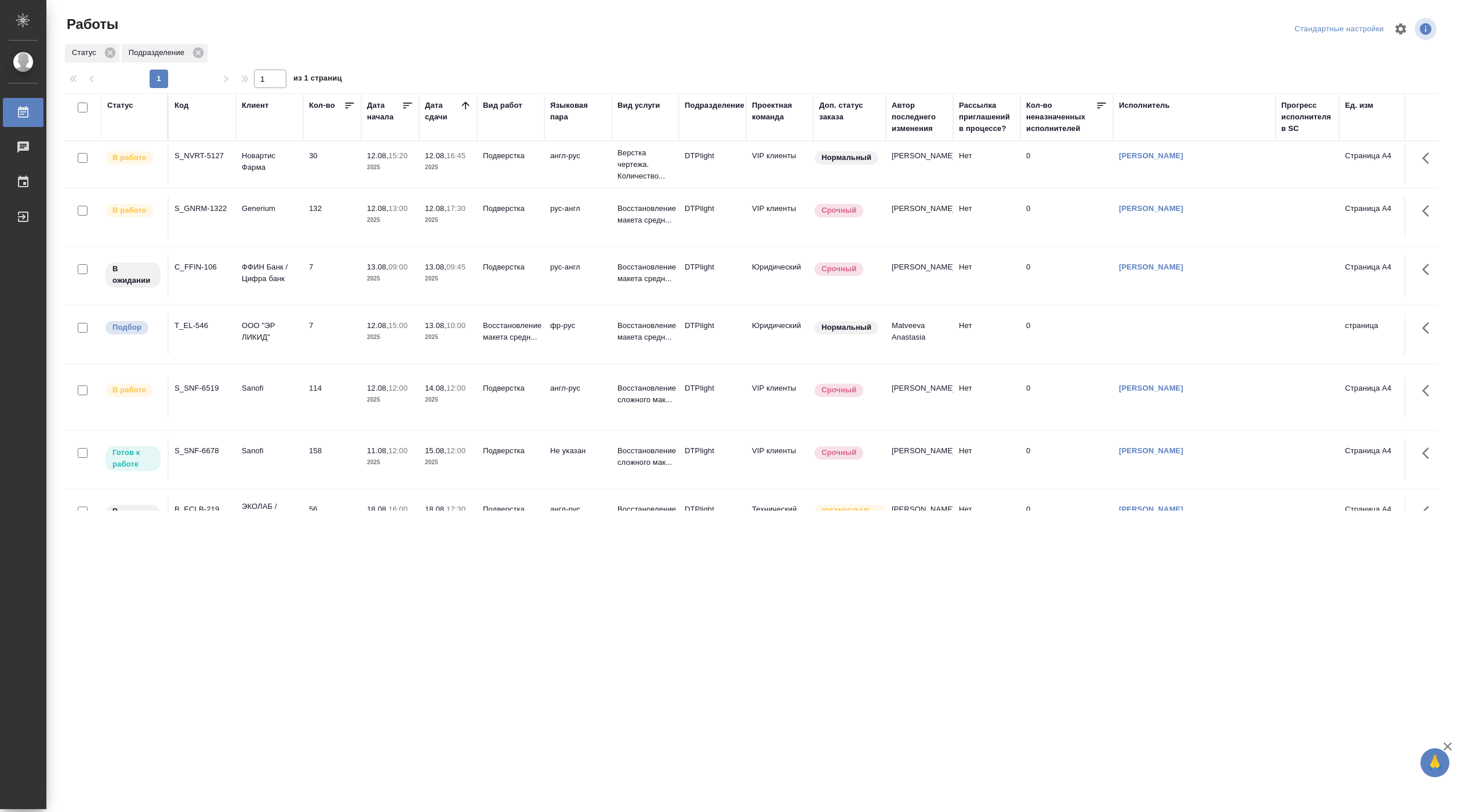
click at [389, 459] on p "2025" at bounding box center [390, 462] width 47 height 12
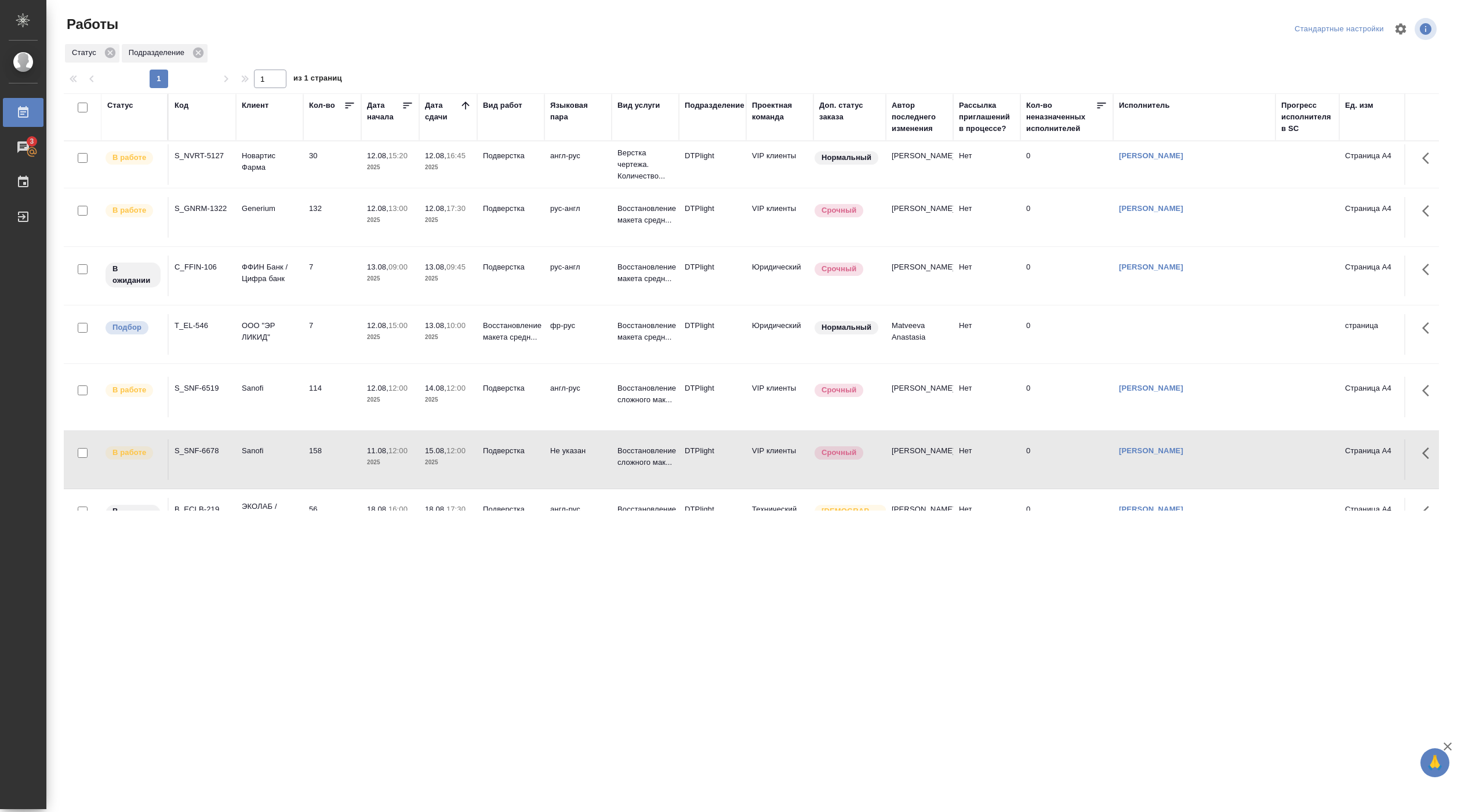
click at [165, 645] on div ".cls-1 fill:#fff; AWATERA Pankina Anna Работы 3 Чаты График Выйти Работы Станда…" at bounding box center [730, 406] width 1461 height 812
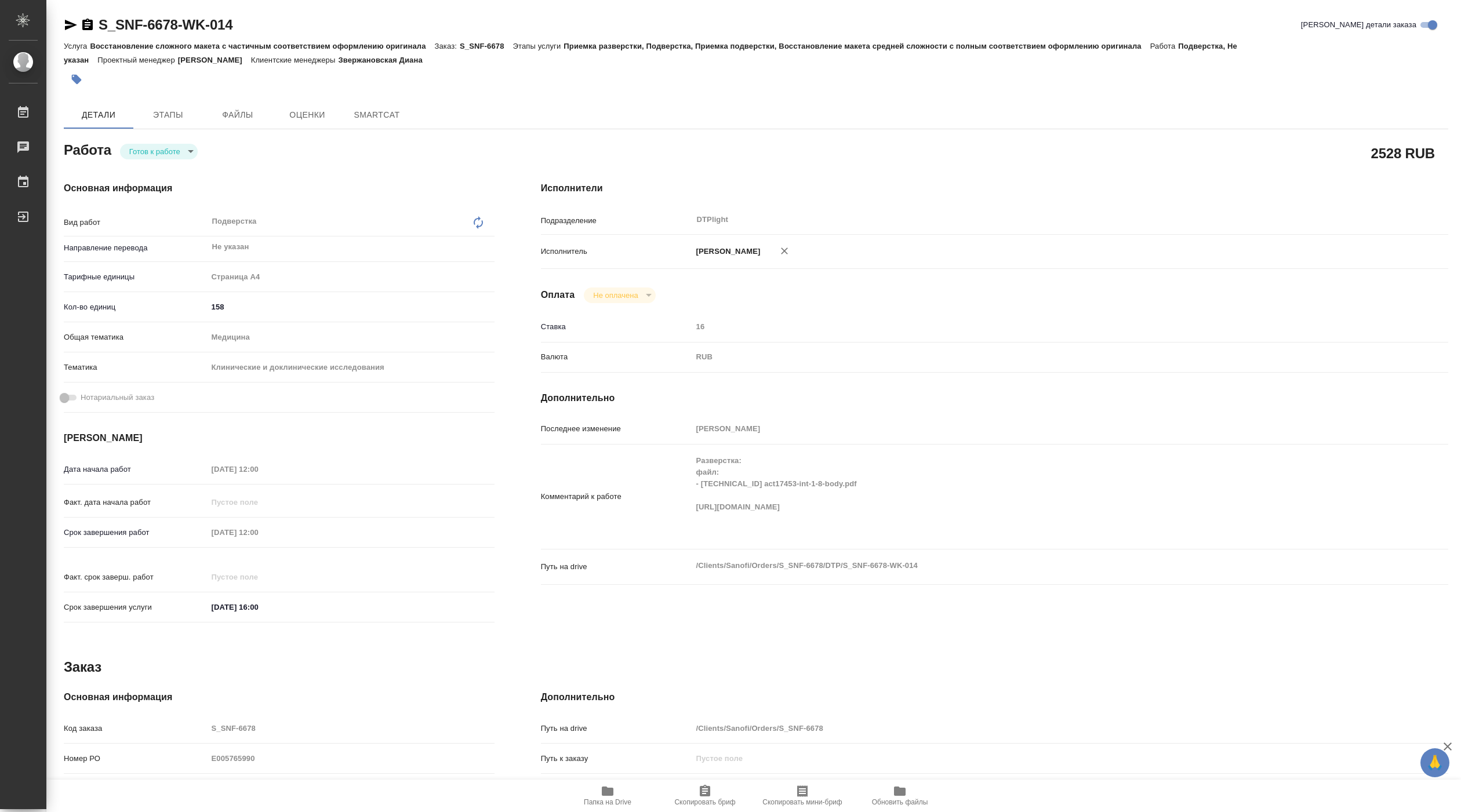
type textarea "x"
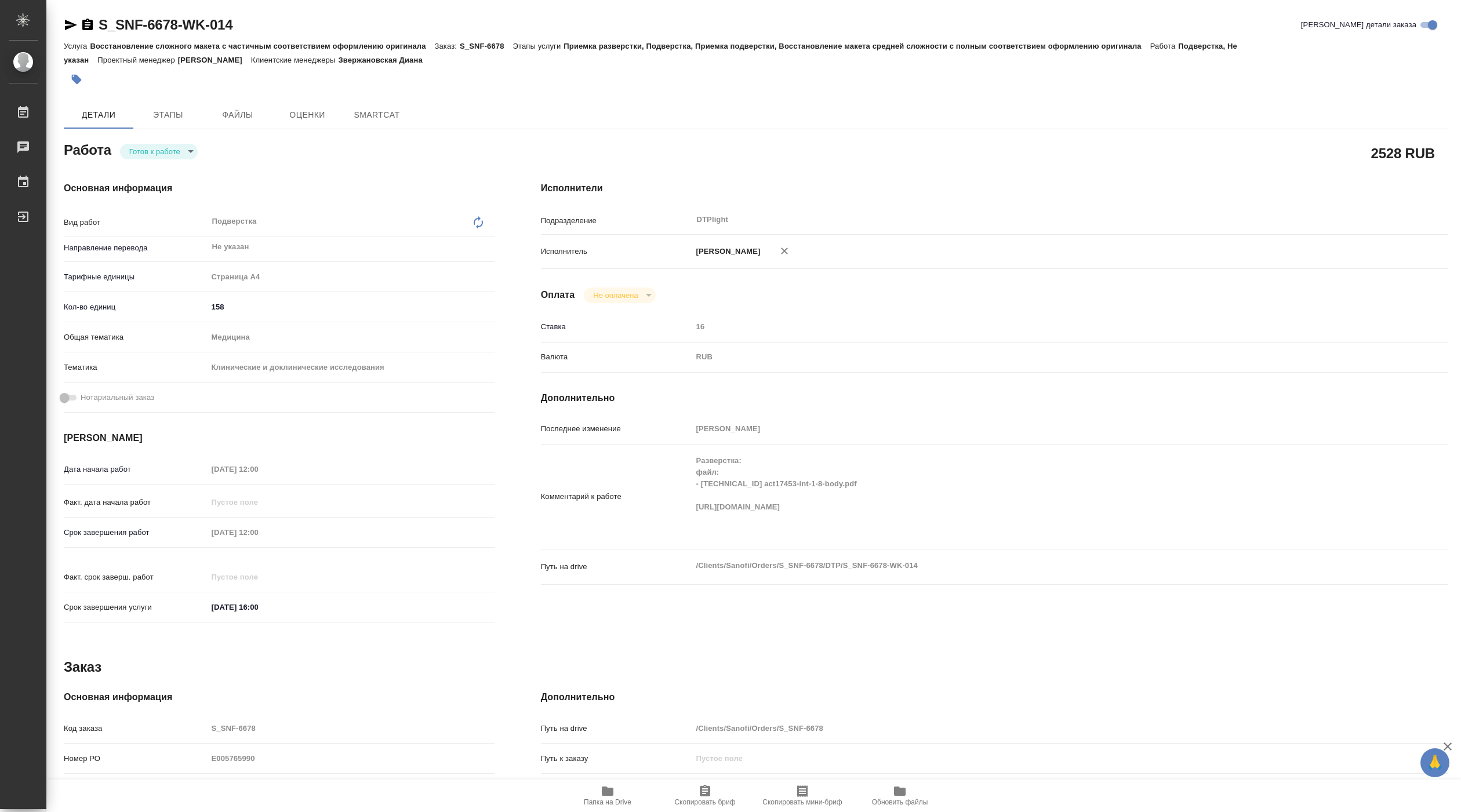
type textarea "x"
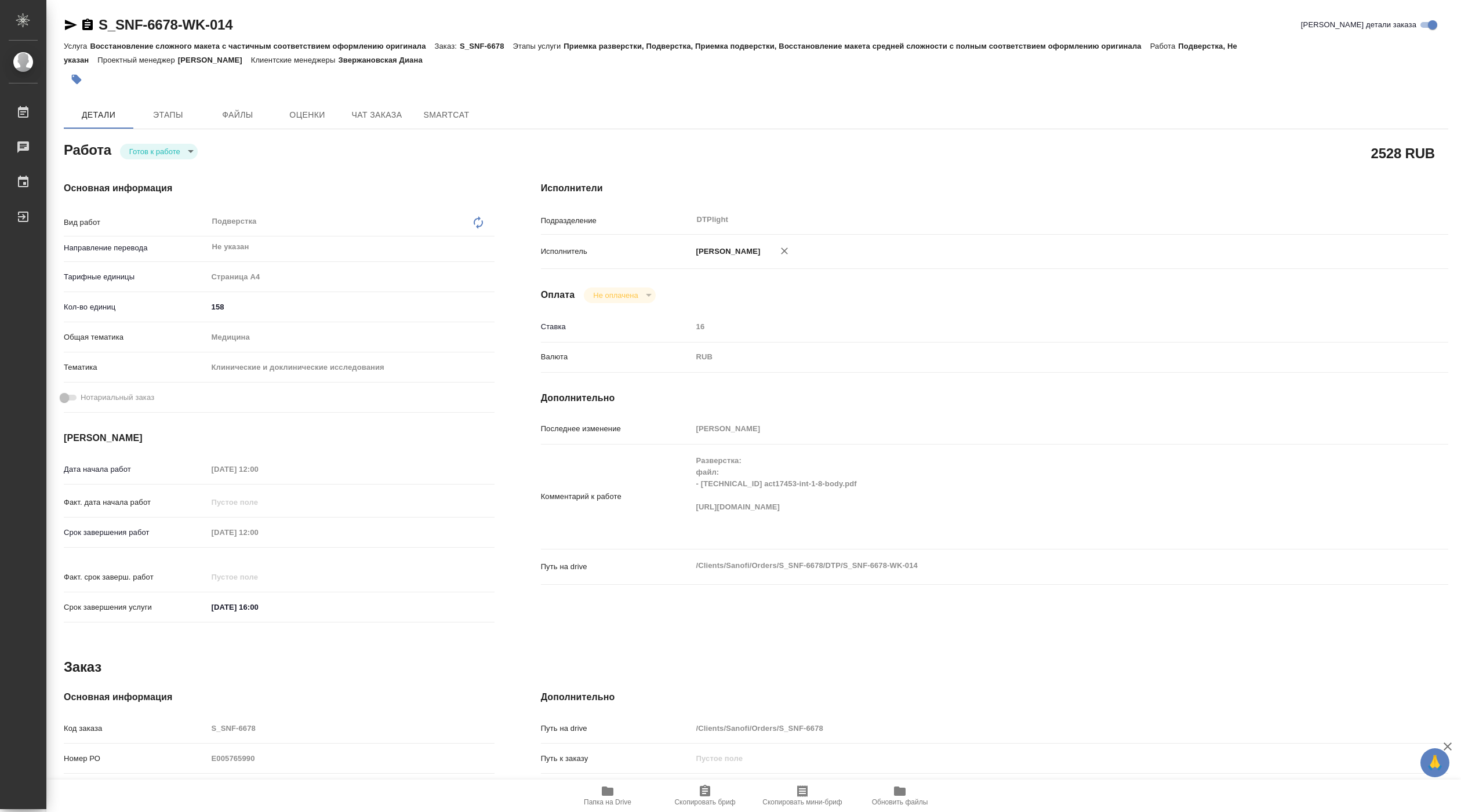
type textarea "x"
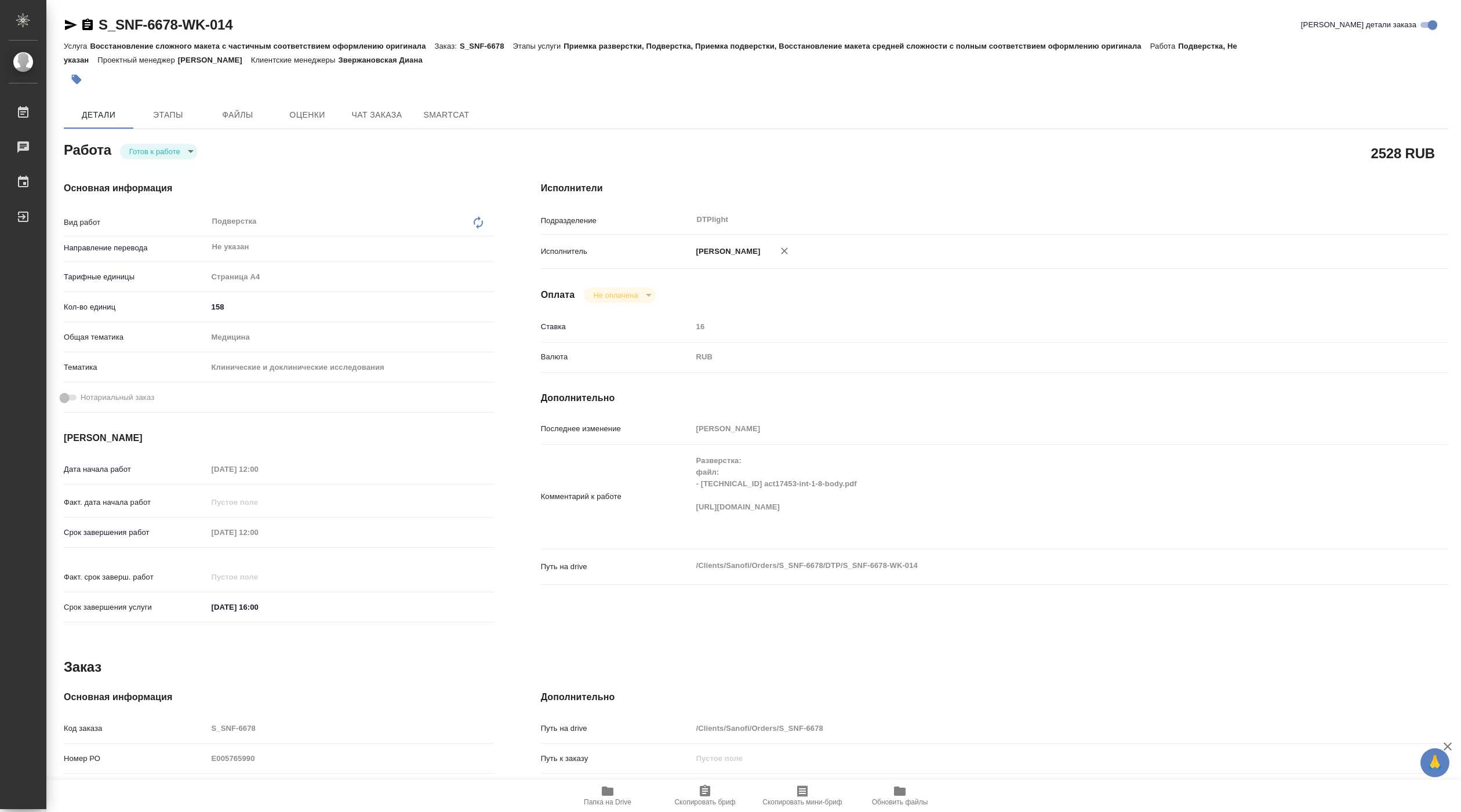
type textarea "x"
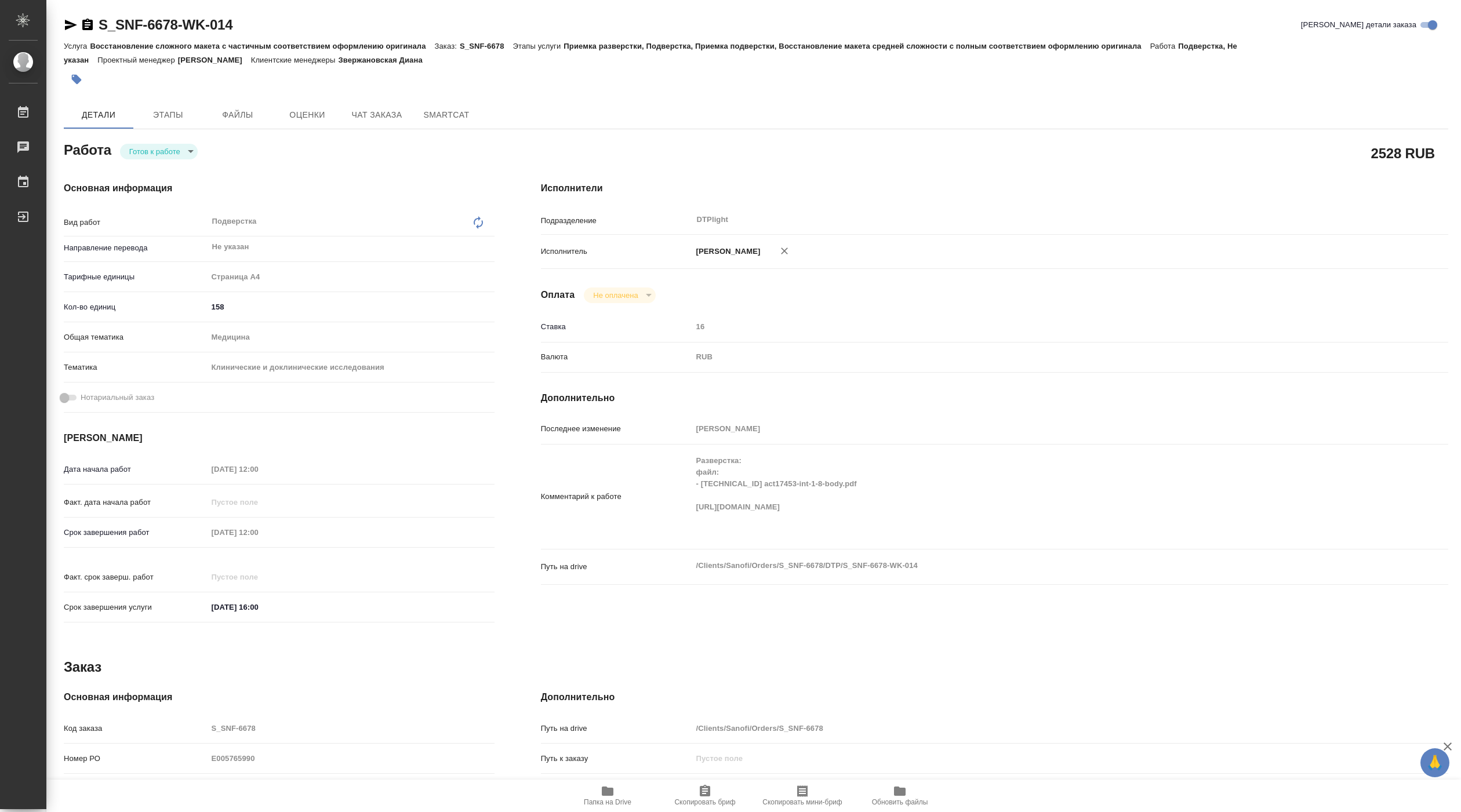
click at [167, 148] on body "🙏 .cls-1 fill:#fff; AWATERA Pankina Anna Работы Чаты График Выйти S_SNF-6678-WK…" at bounding box center [730, 406] width 1461 height 812
click at [158, 149] on button "В работе" at bounding box center [148, 152] width 38 height 13
type textarea "x"
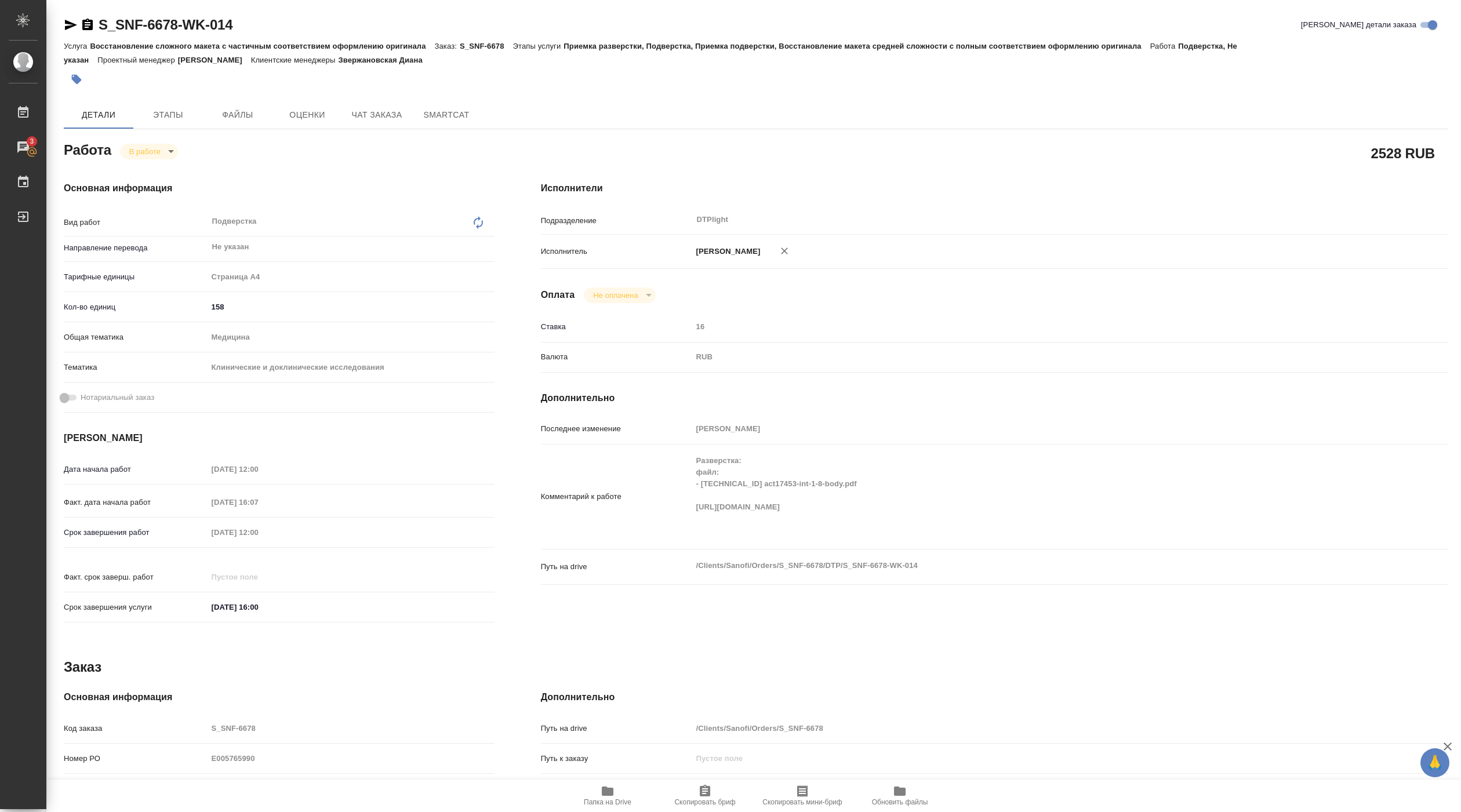
type textarea "x"
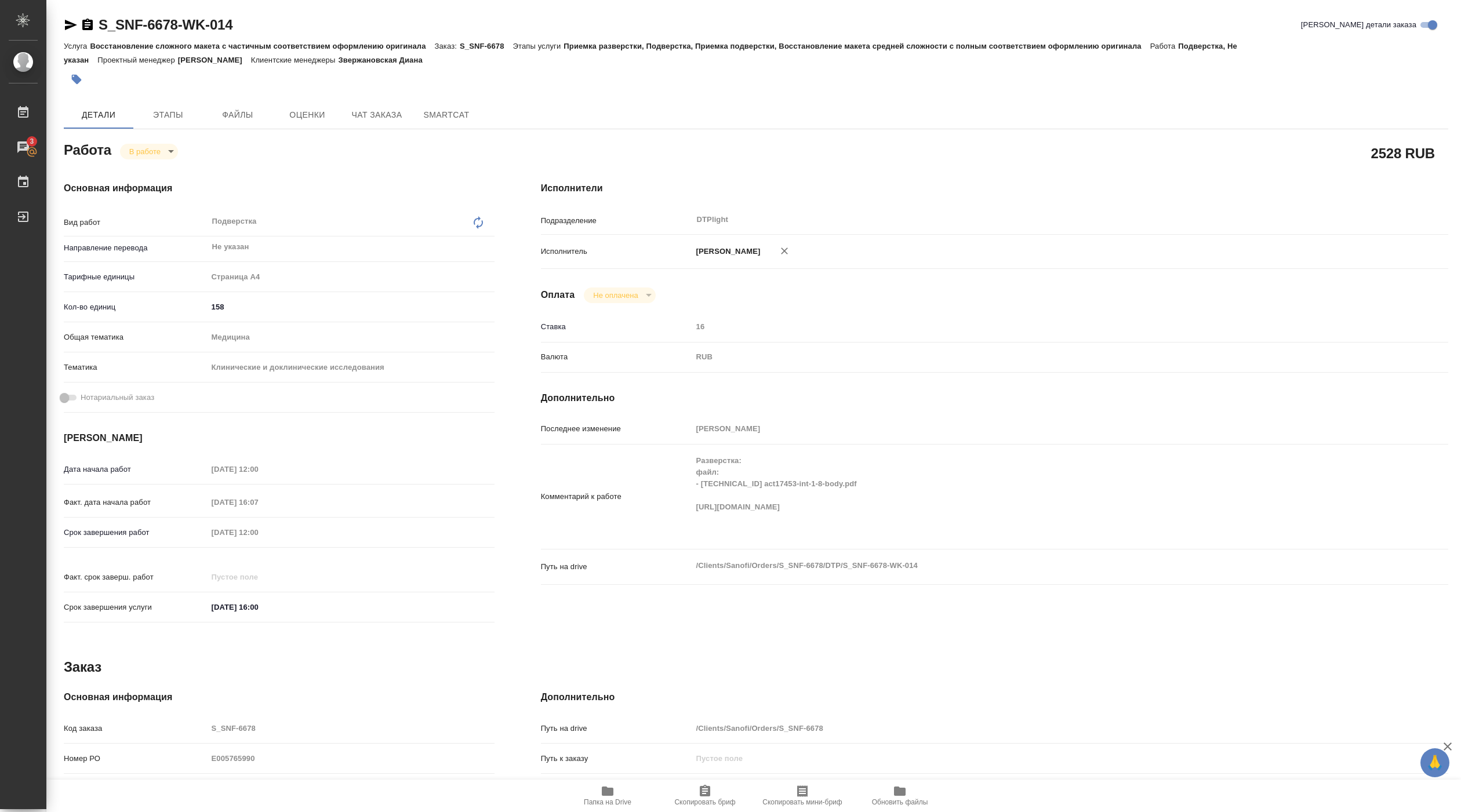
type textarea "x"
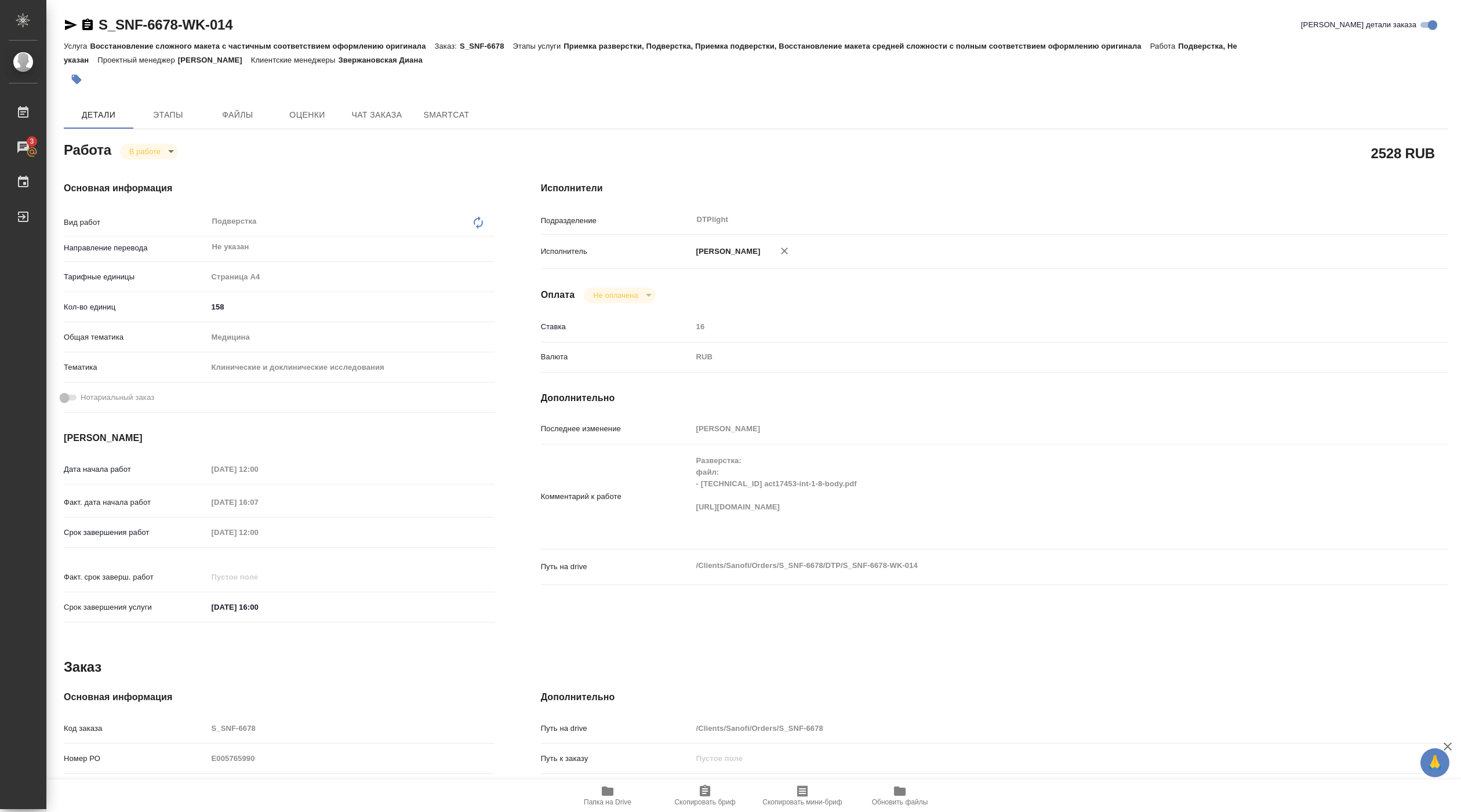
type textarea "x"
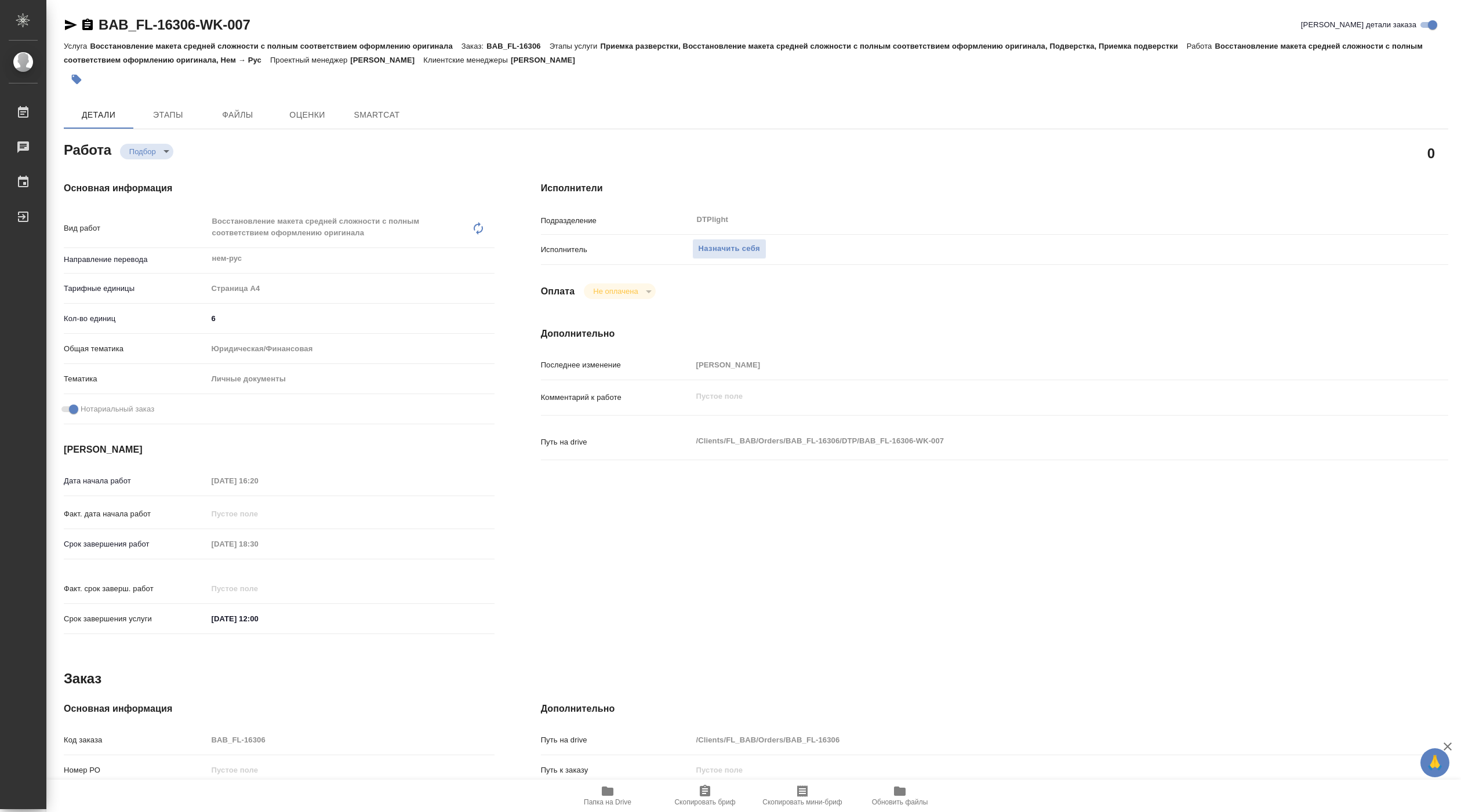
type textarea "x"
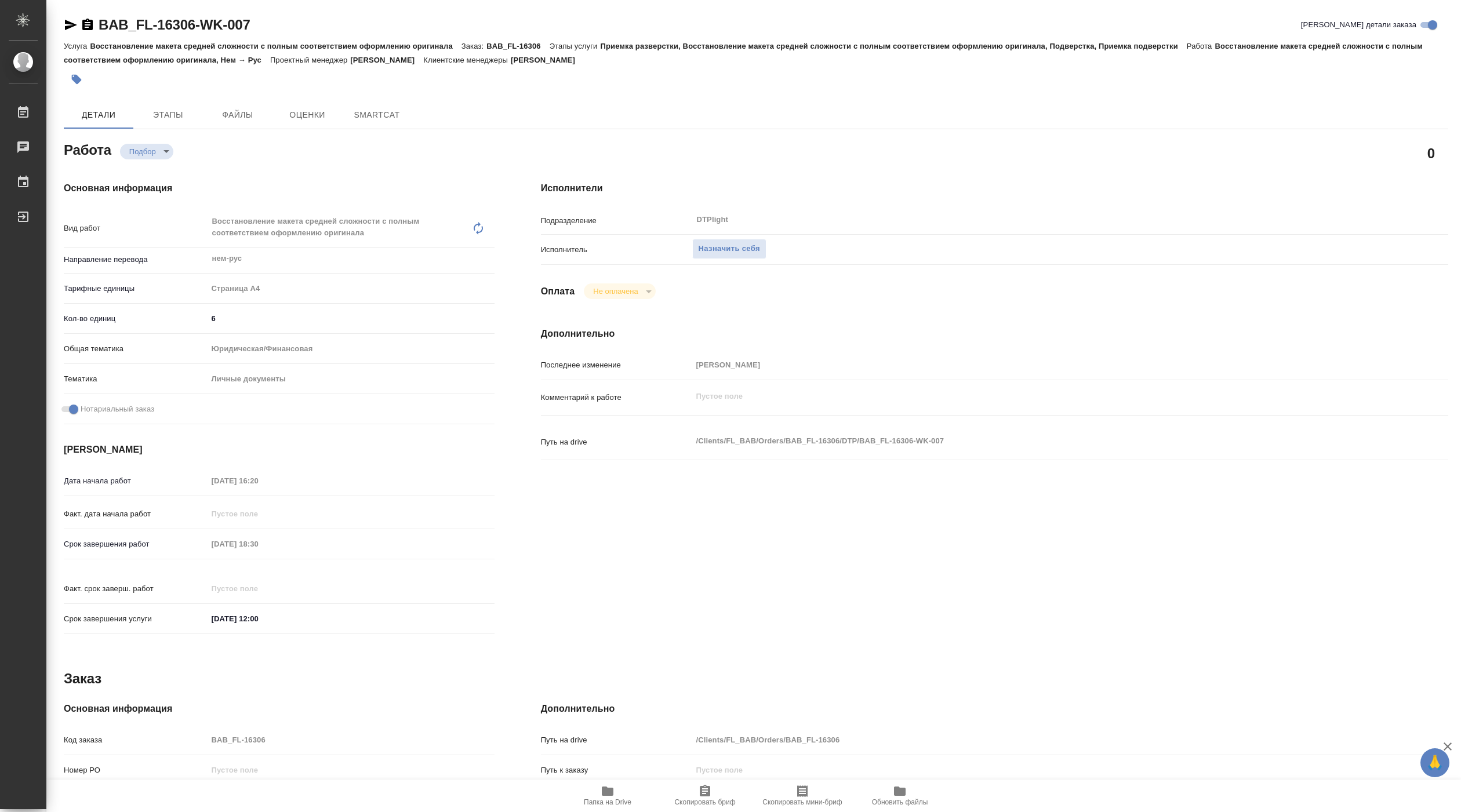
type textarea "x"
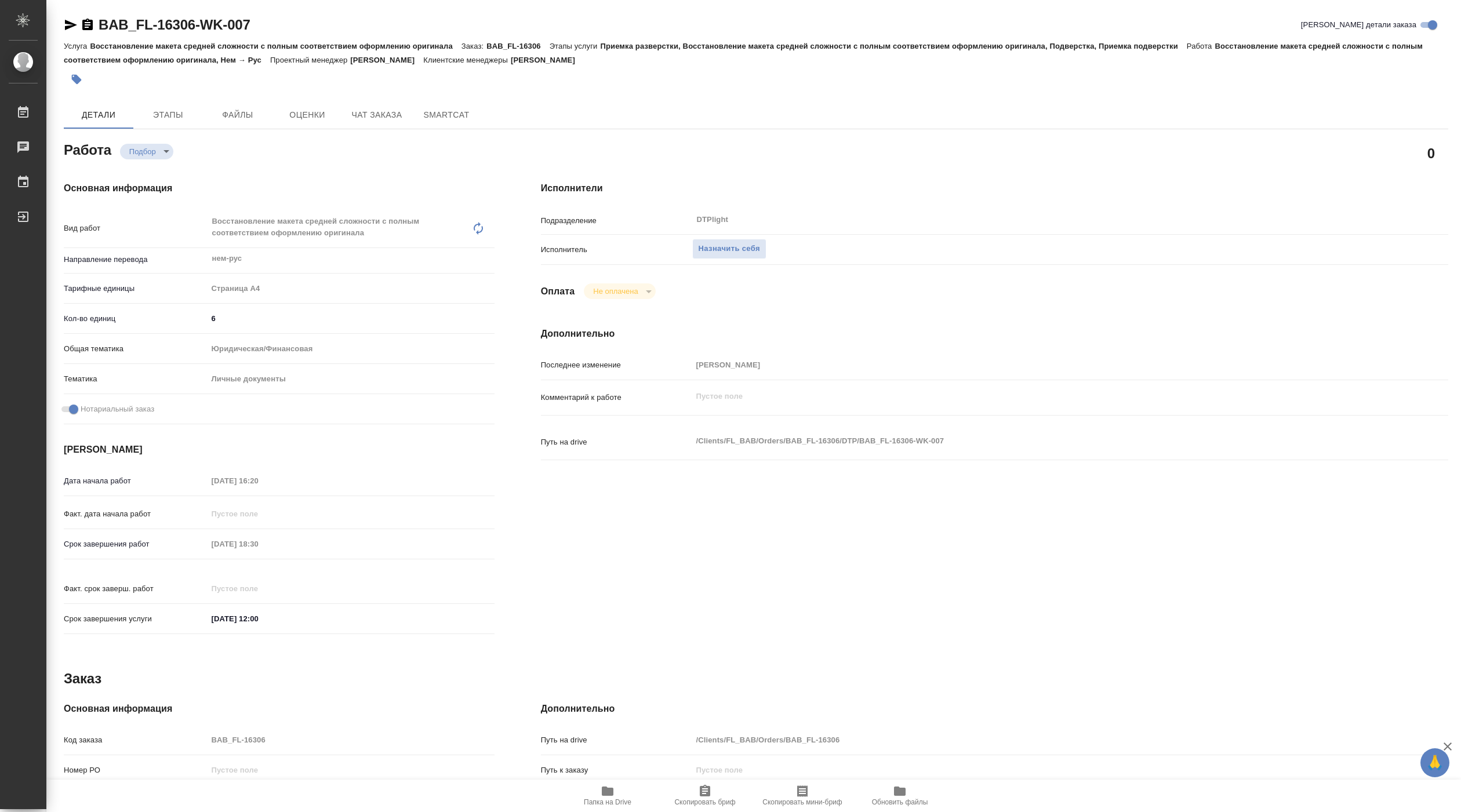
type textarea "x"
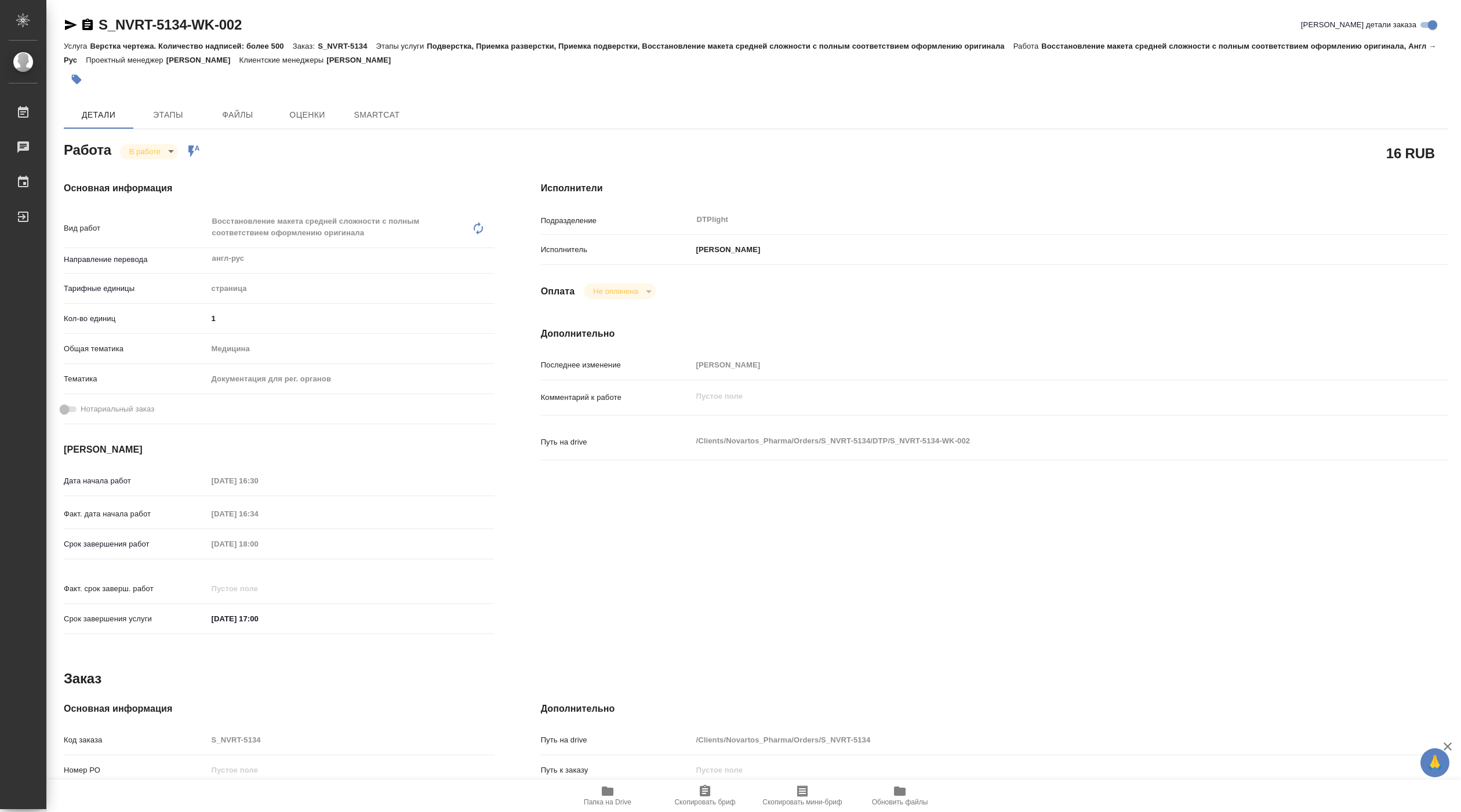
type textarea "x"
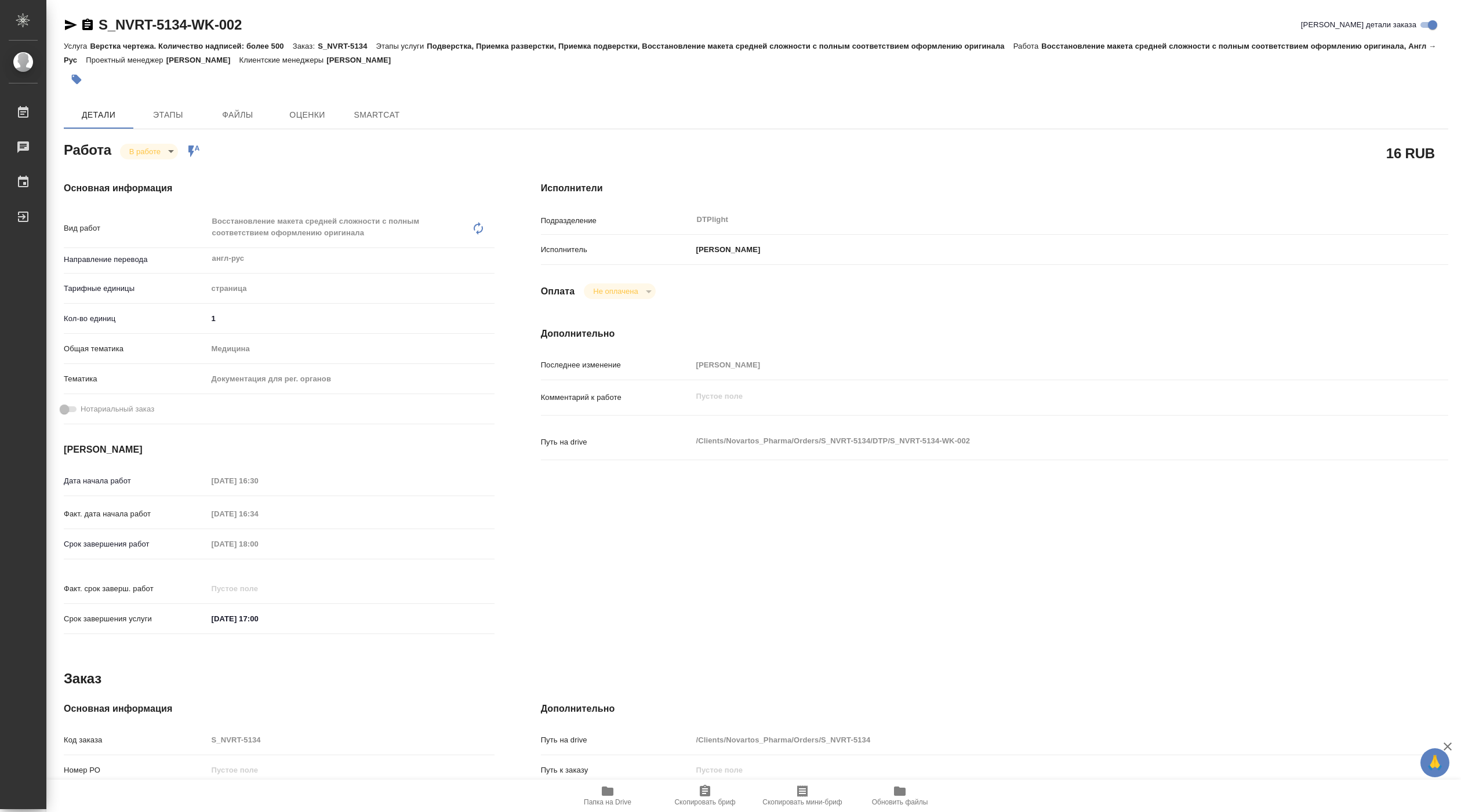
type textarea "x"
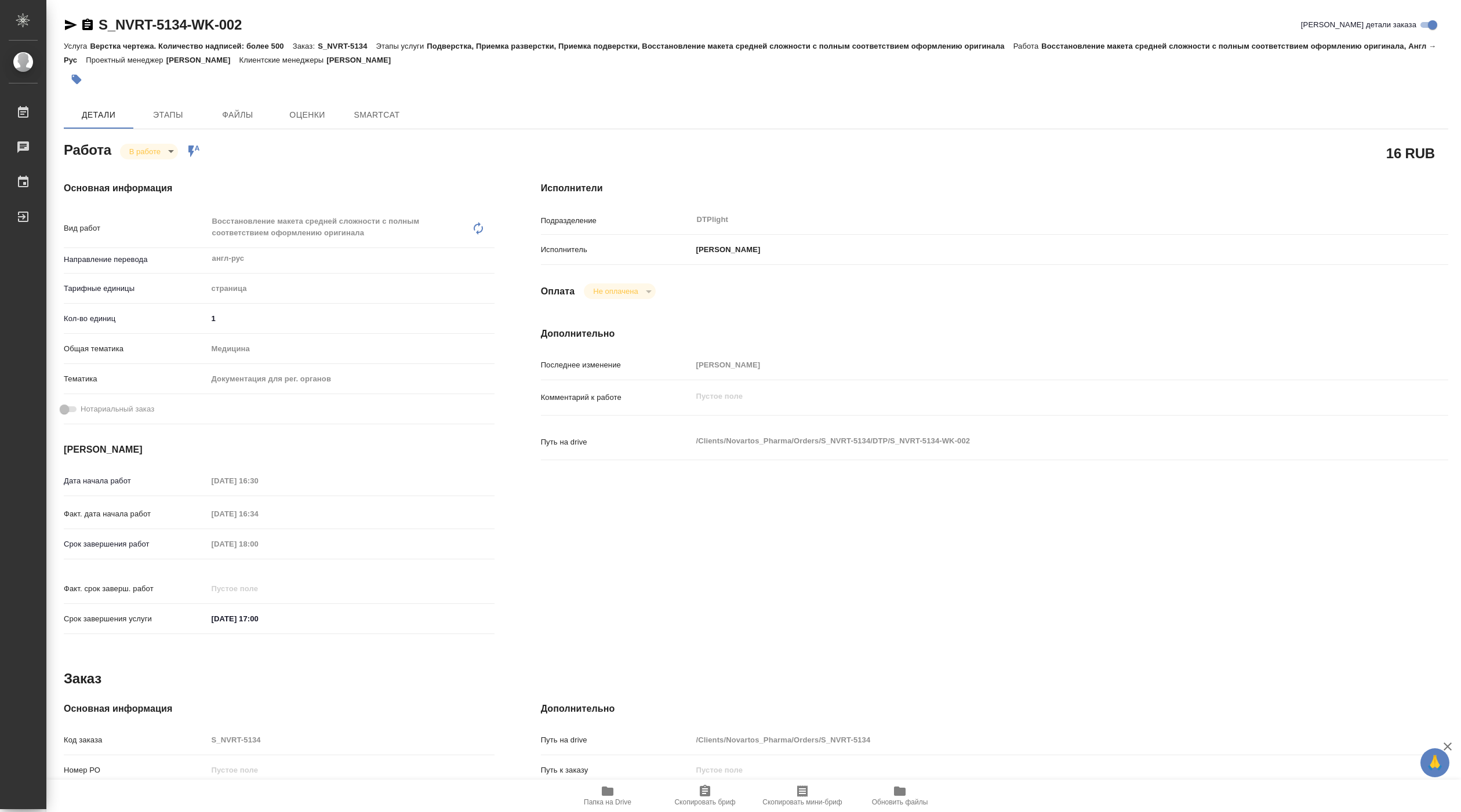
type textarea "x"
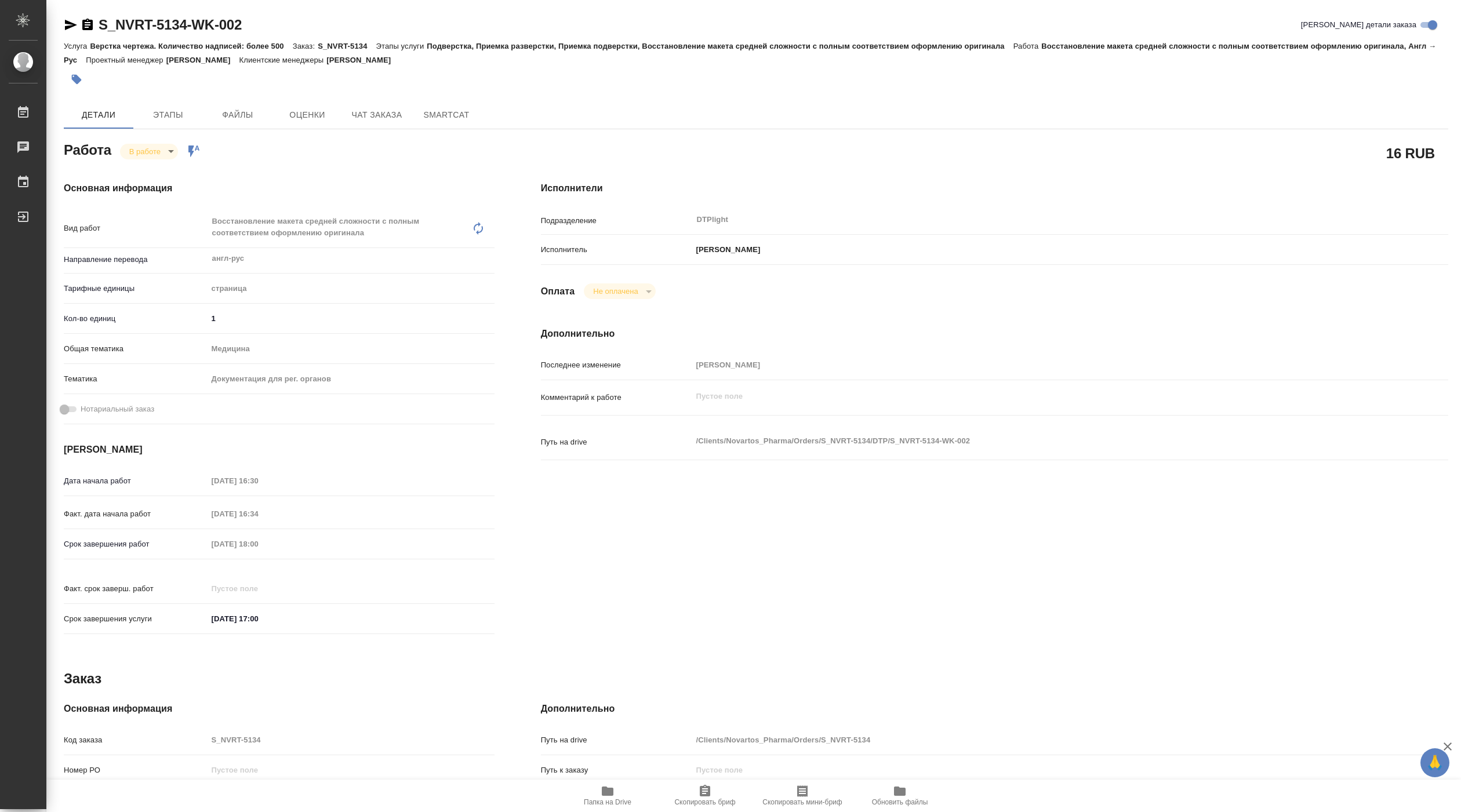
type textarea "x"
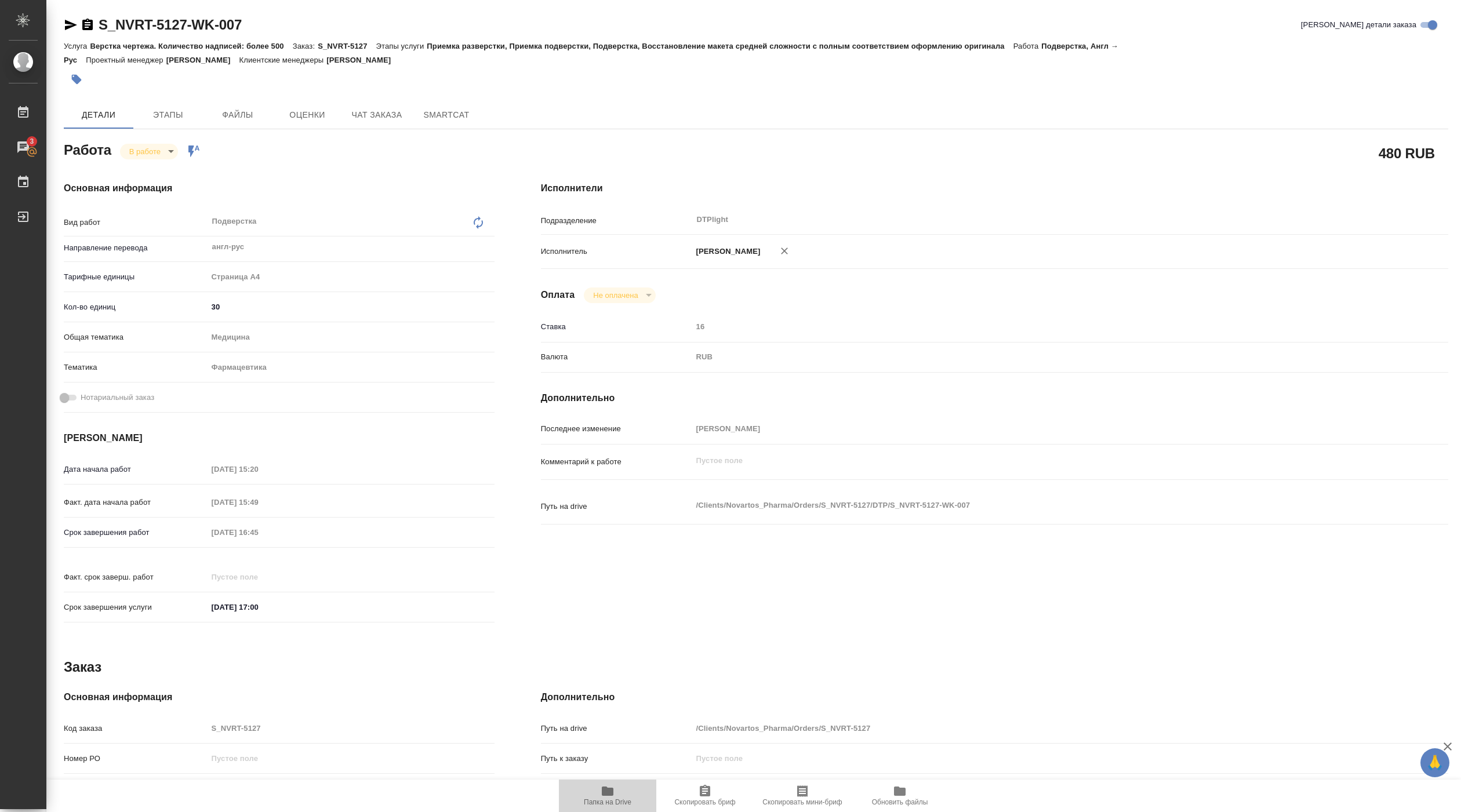
click at [609, 802] on span "Папка на Drive" at bounding box center [607, 802] width 47 height 8
click at [155, 134] on body "🙏 .cls-1 fill:#fff; AWATERA Pankina Anna Работы 3 Чаты График Выйти S_NVRT-5127…" at bounding box center [730, 406] width 1461 height 812
click at [158, 155] on button "Выполнен" at bounding box center [151, 157] width 43 height 13
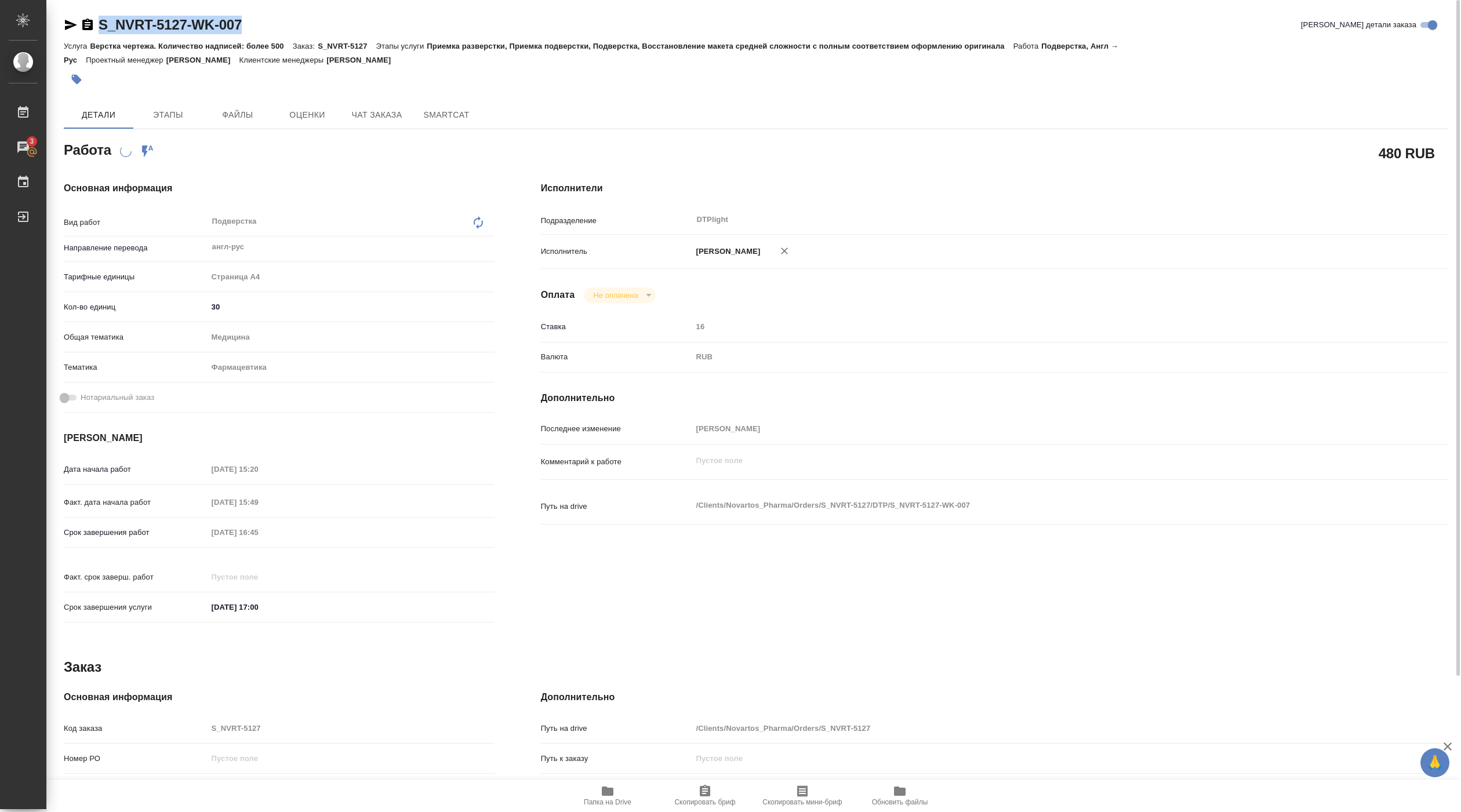
drag, startPoint x: 99, startPoint y: 37, endPoint x: 252, endPoint y: 24, distance: 153.6
click at [249, 23] on div "S_NVRT-5127-WK-007 Кратко детали заказа" at bounding box center [756, 27] width 1384 height 23
copy link "S_NVRT-5127-WK-007"
type textarea "x"
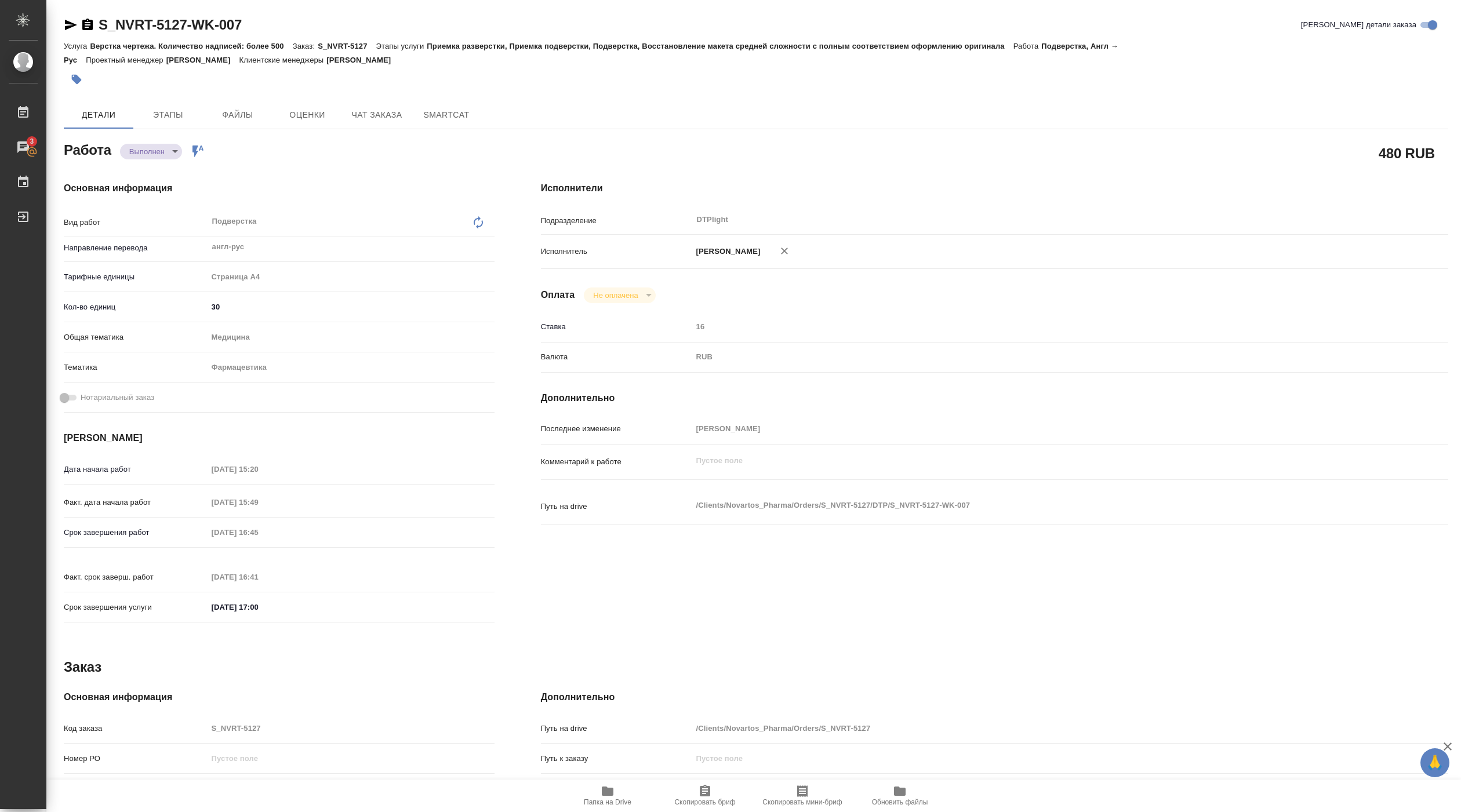
type textarea "x"
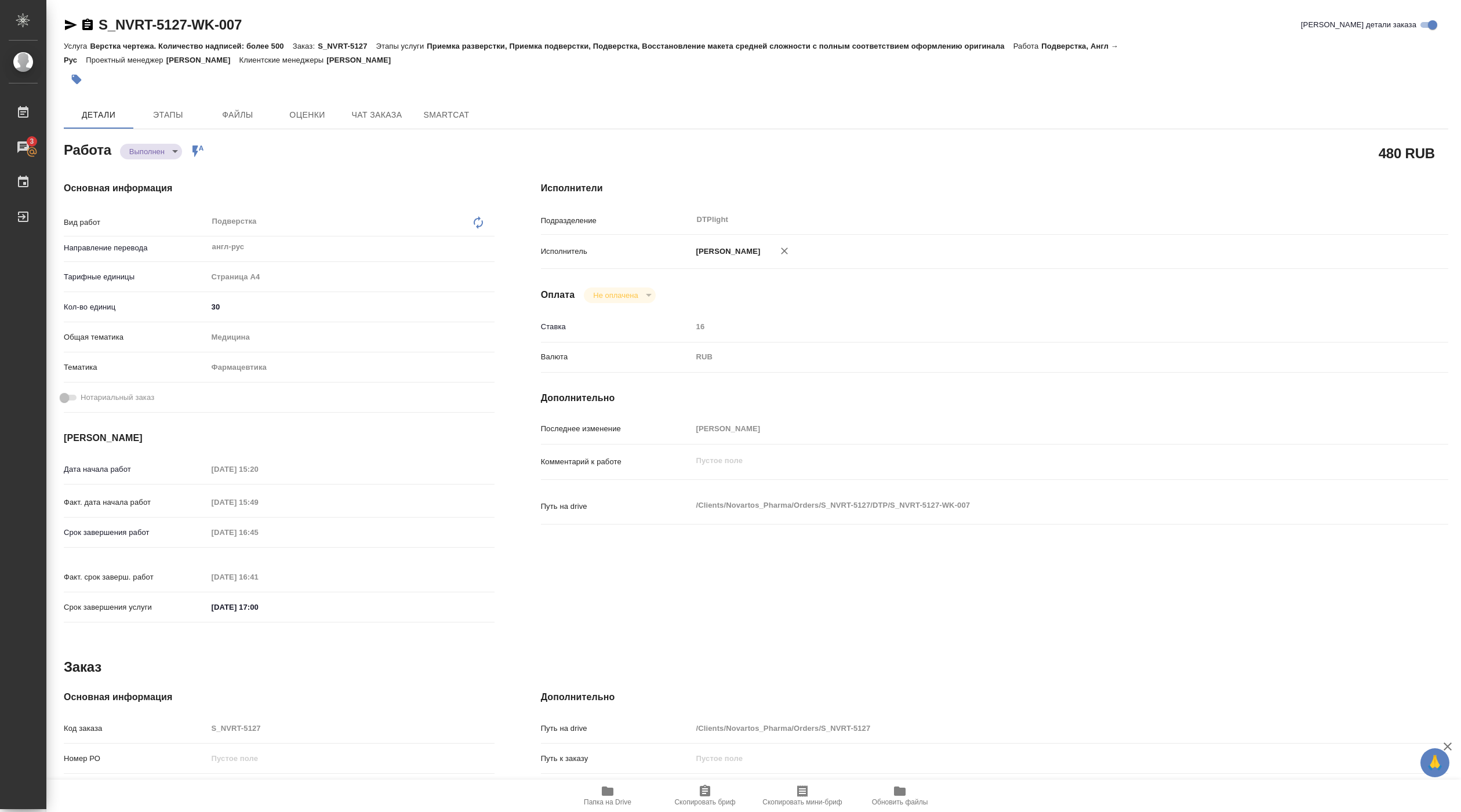
type textarea "x"
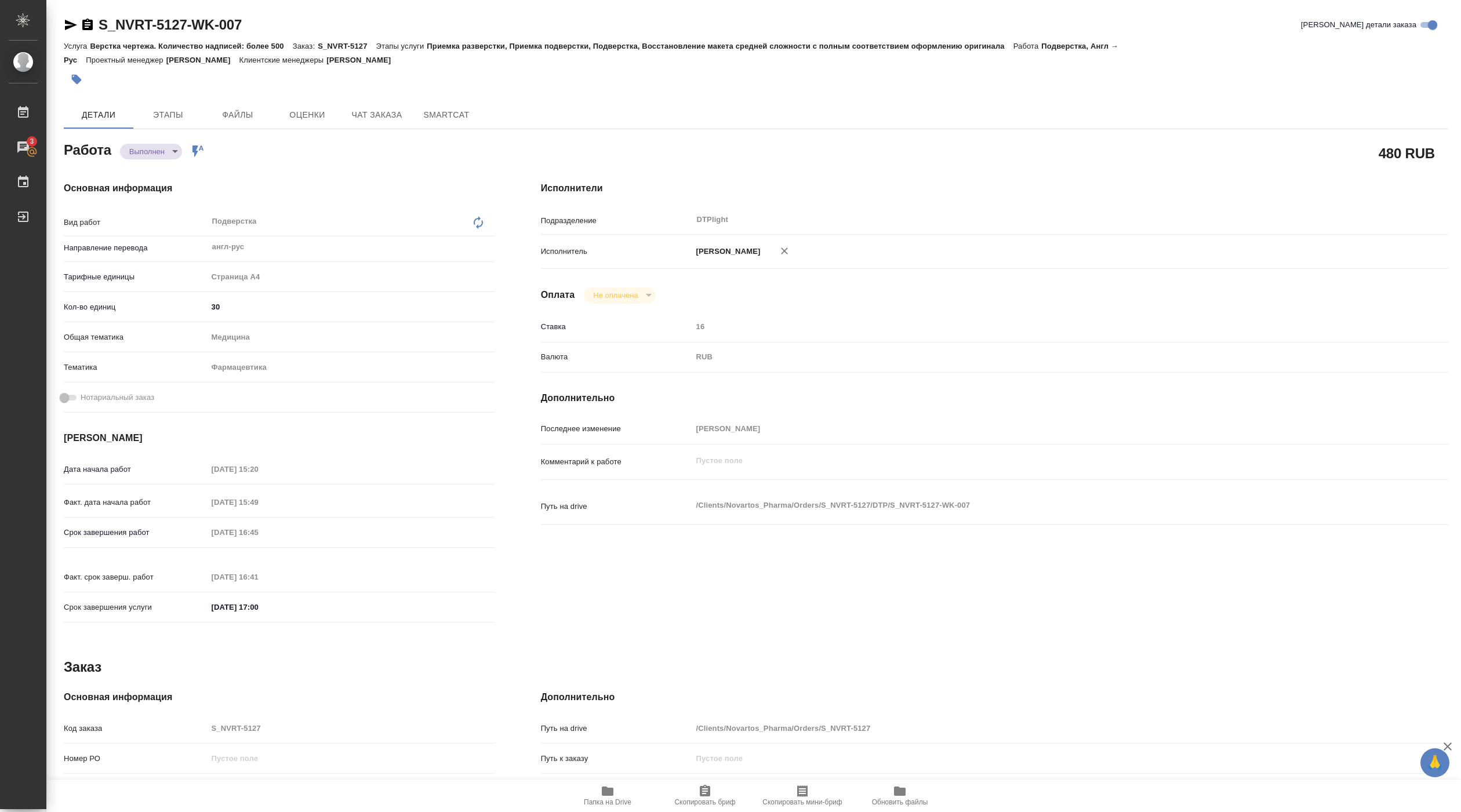
type textarea "x"
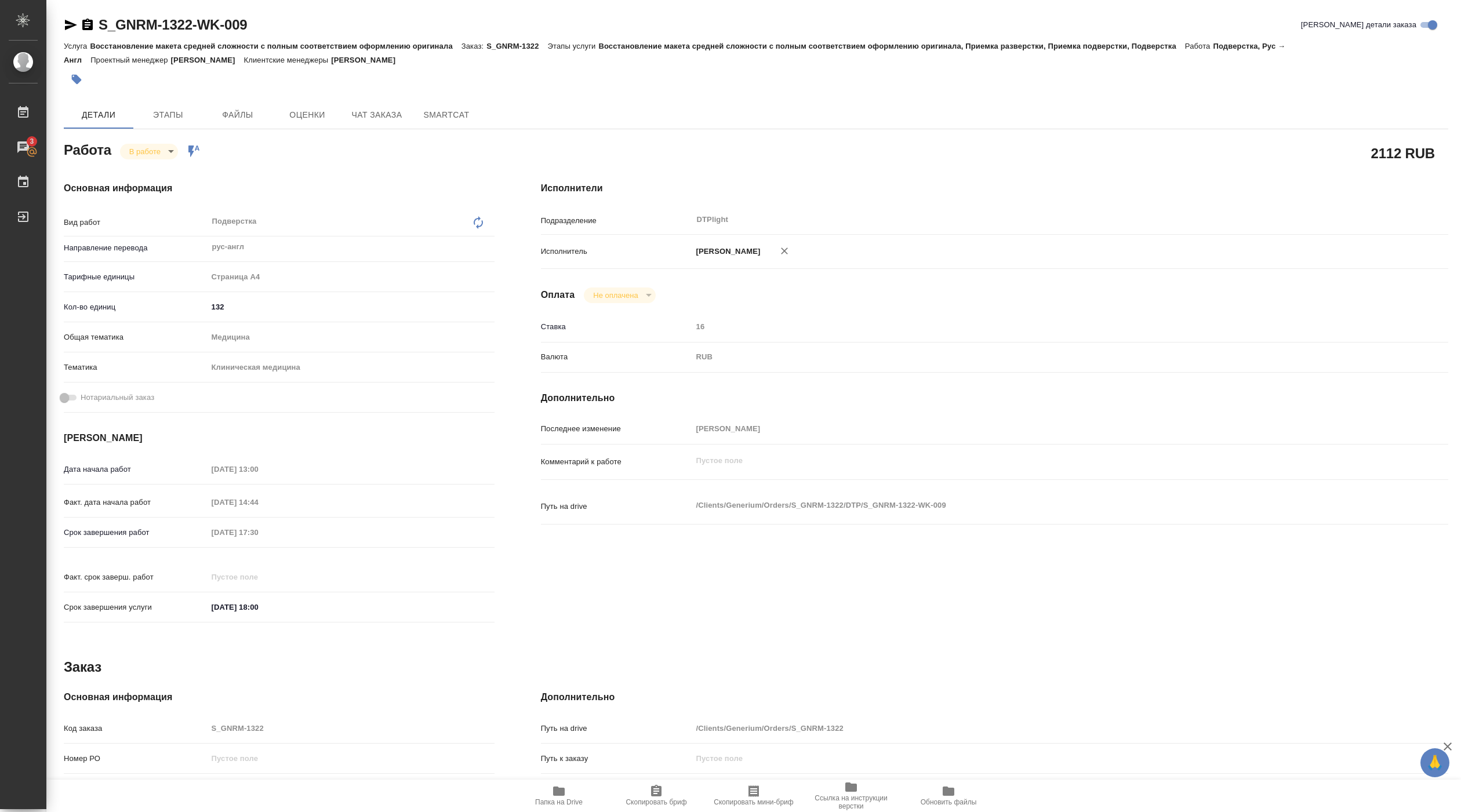
click at [570, 795] on span "Папка на Drive" at bounding box center [558, 795] width 83 height 22
click at [155, 150] on body "🙏 .cls-1 fill:#fff; AWATERA [PERSON_NAME] 3 Чаты График Выйти S_GNRM-1322-WK-00…" at bounding box center [730, 406] width 1461 height 812
click at [155, 167] on button "Выполнен" at bounding box center [151, 172] width 43 height 13
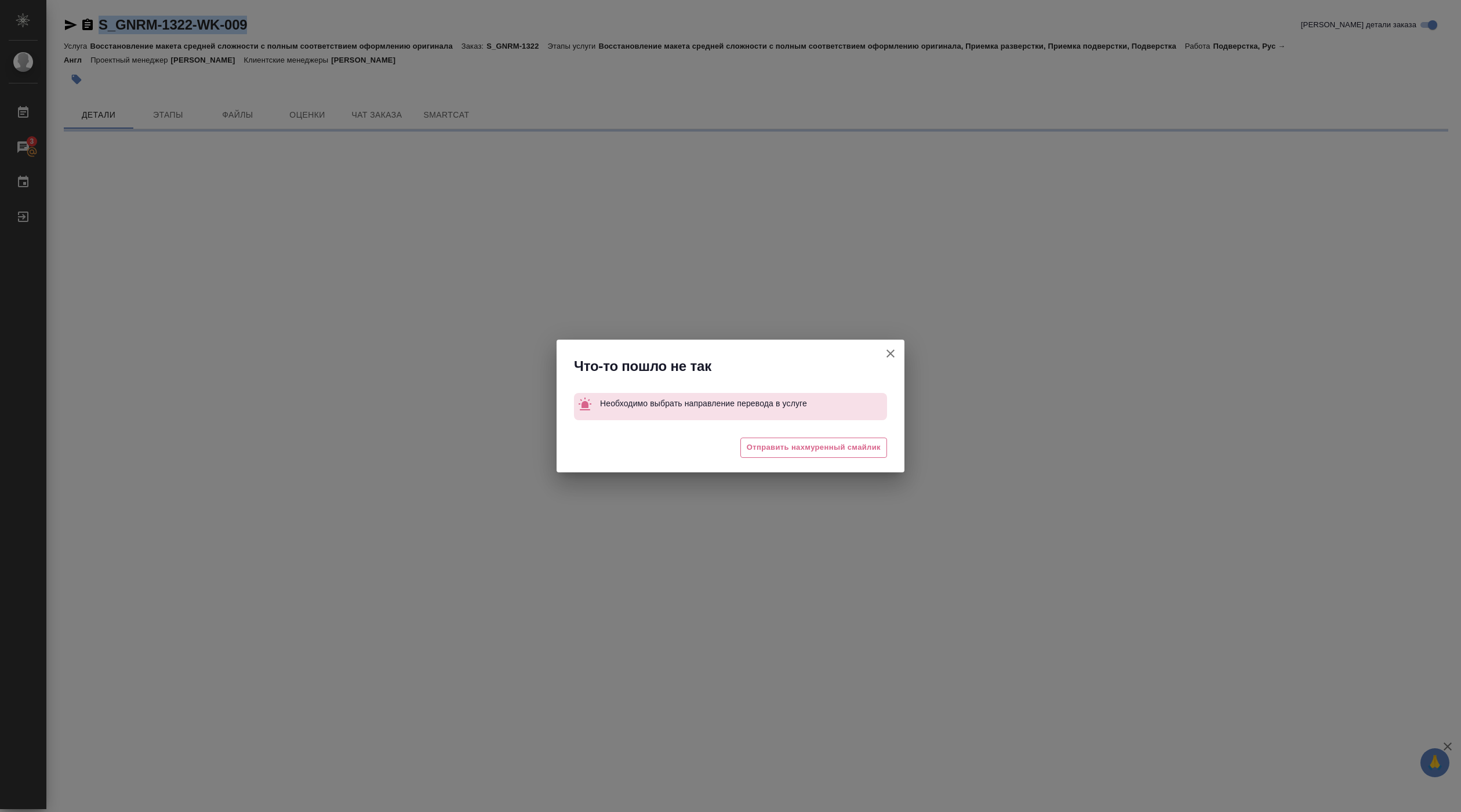
drag, startPoint x: 96, startPoint y: 37, endPoint x: 256, endPoint y: 37, distance: 160.0
click at [256, 37] on body "🙏 .cls-1 fill:#fff; AWATERA [PERSON_NAME] 3 Чаты График Выйти S_GNRM-1322-WK-00…" at bounding box center [730, 406] width 1461 height 812
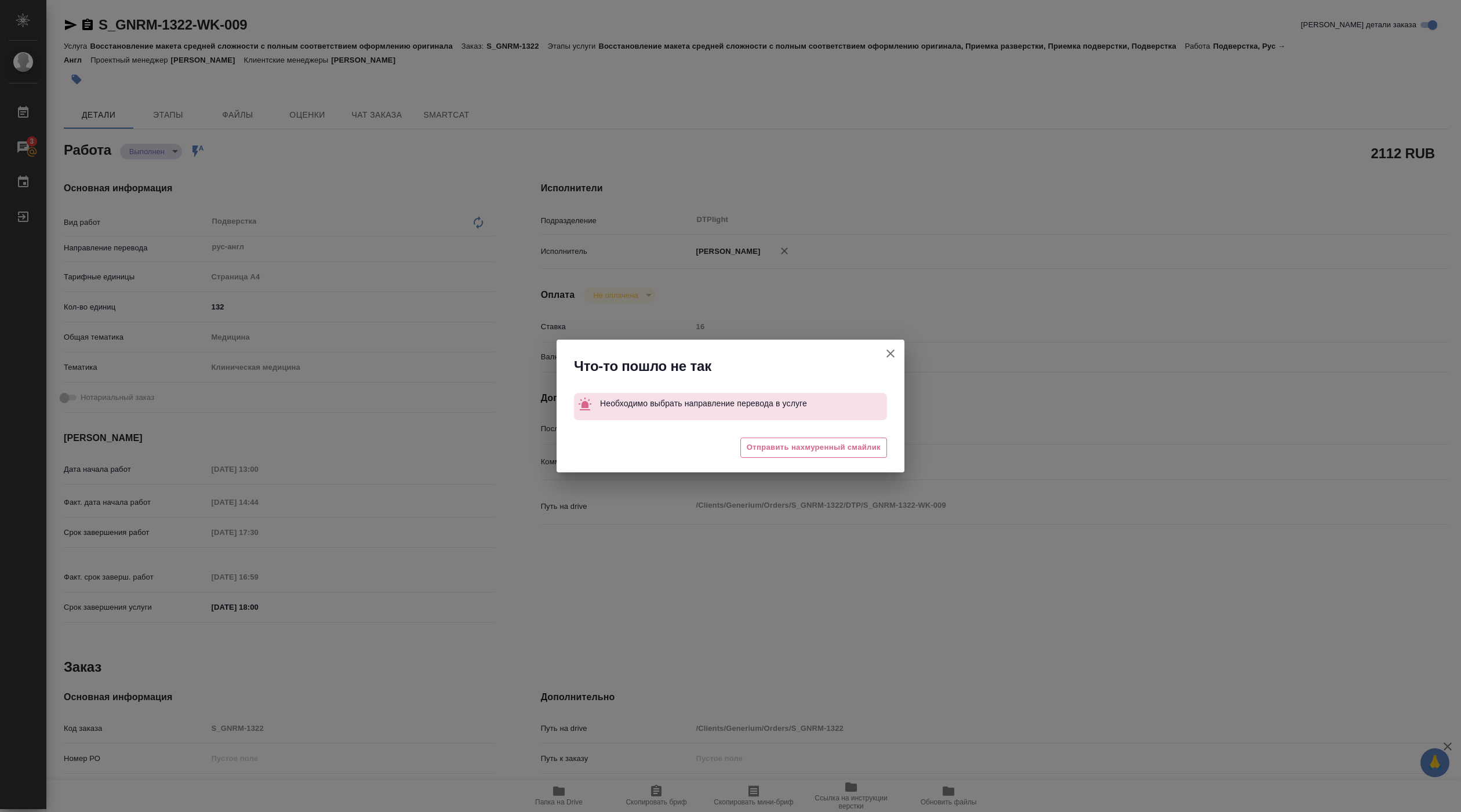
type textarea "x"
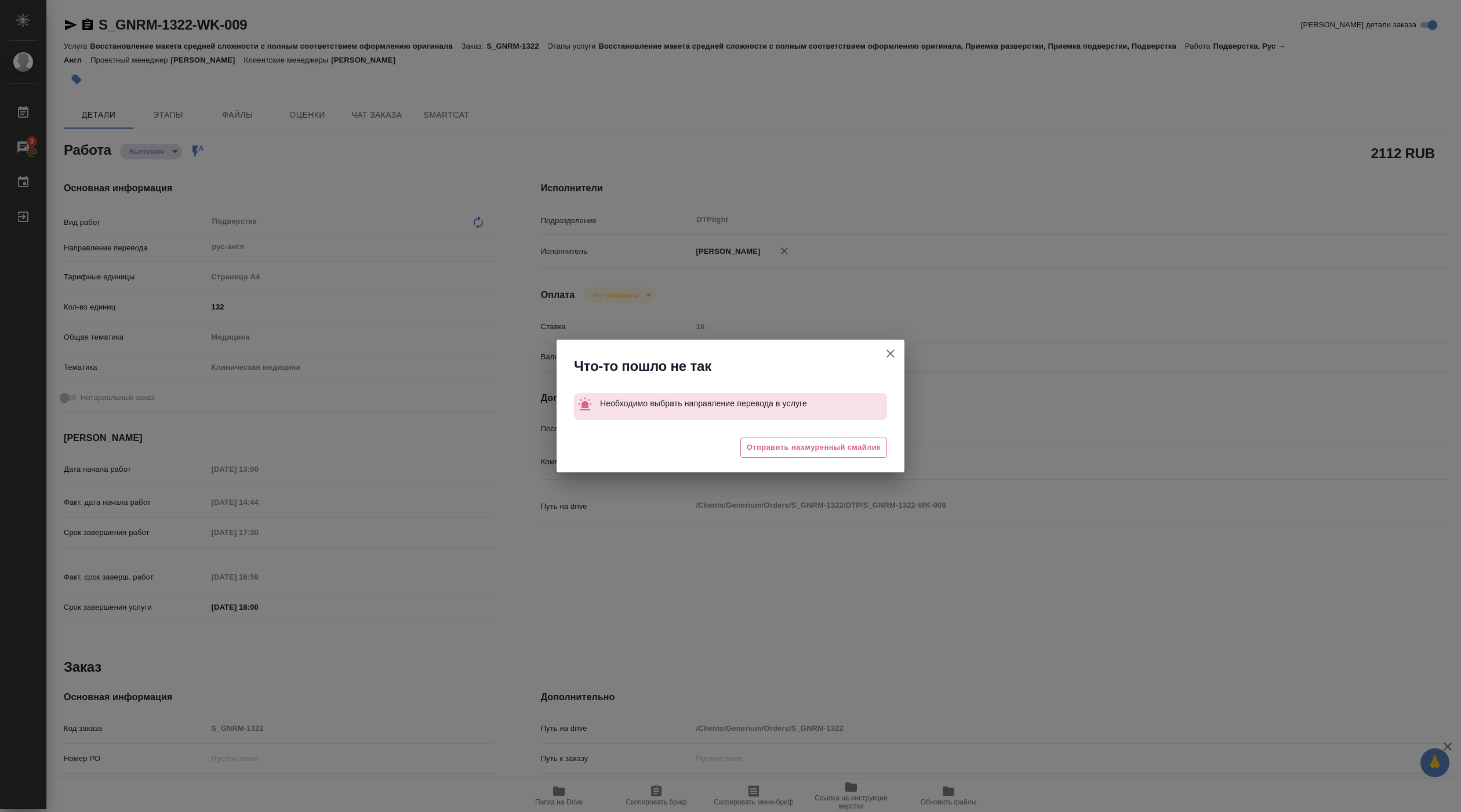
type textarea "x"
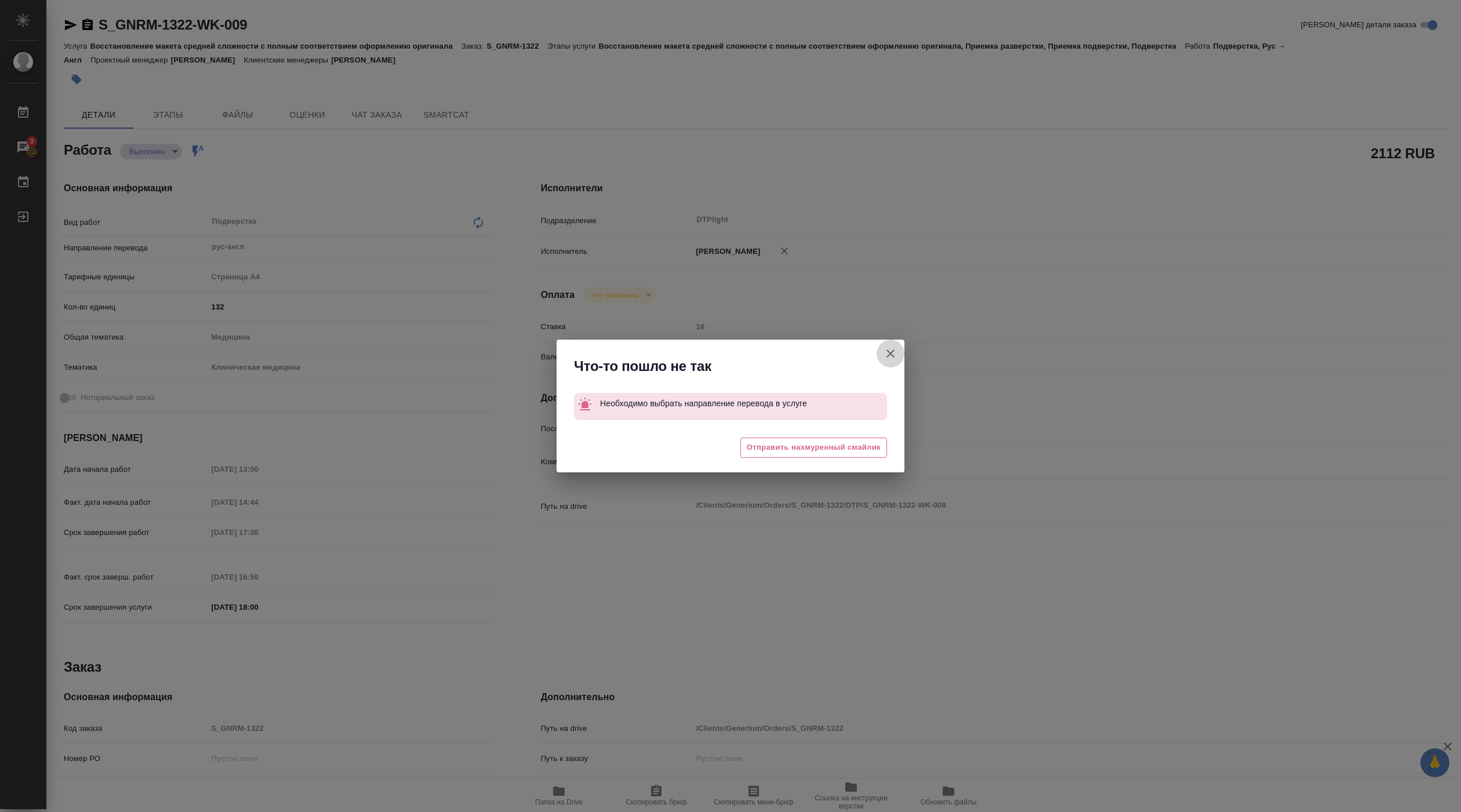
click at [896, 354] on icon "button" at bounding box center [890, 354] width 14 height 14
type textarea "x"
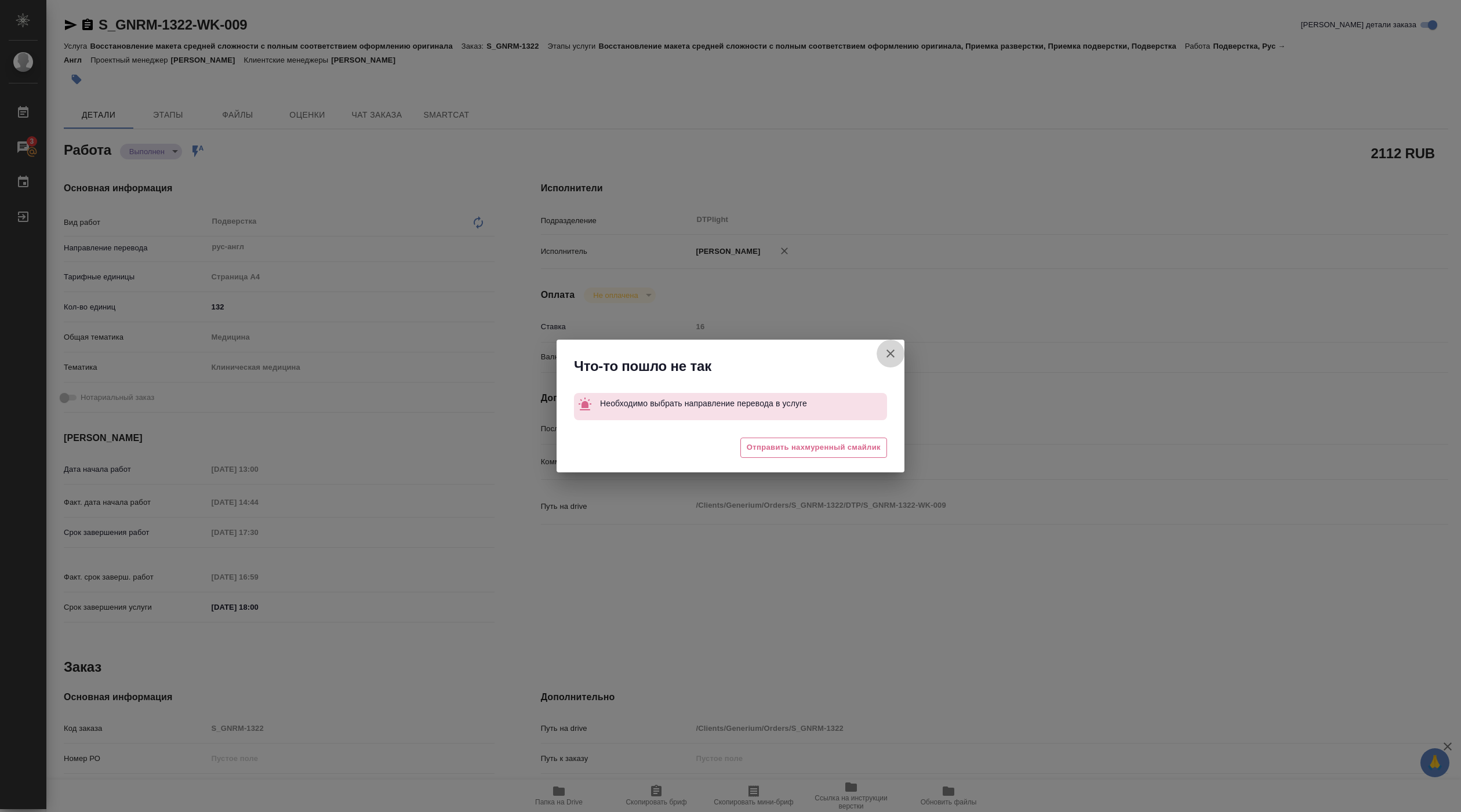
type textarea "x"
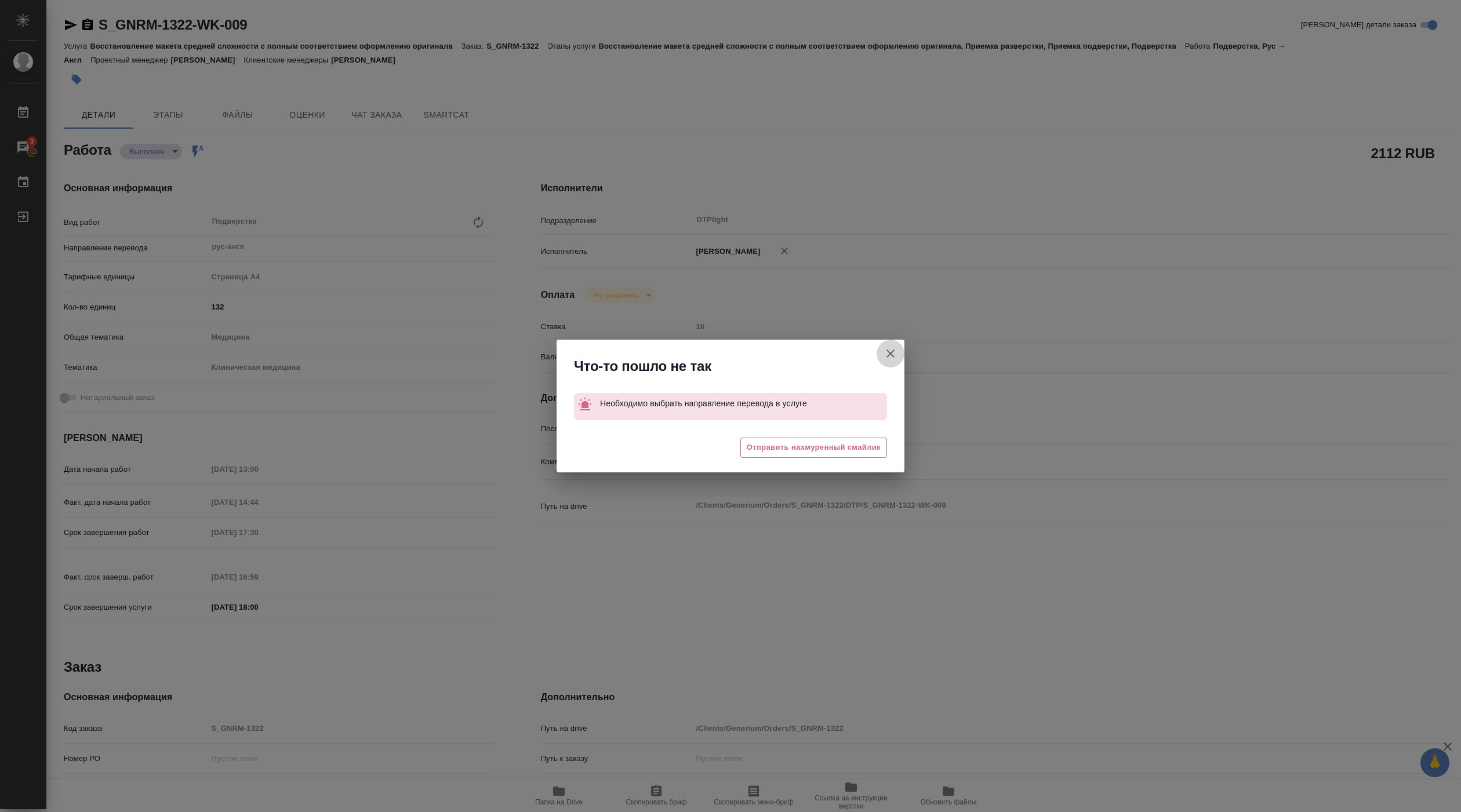
type textarea "x"
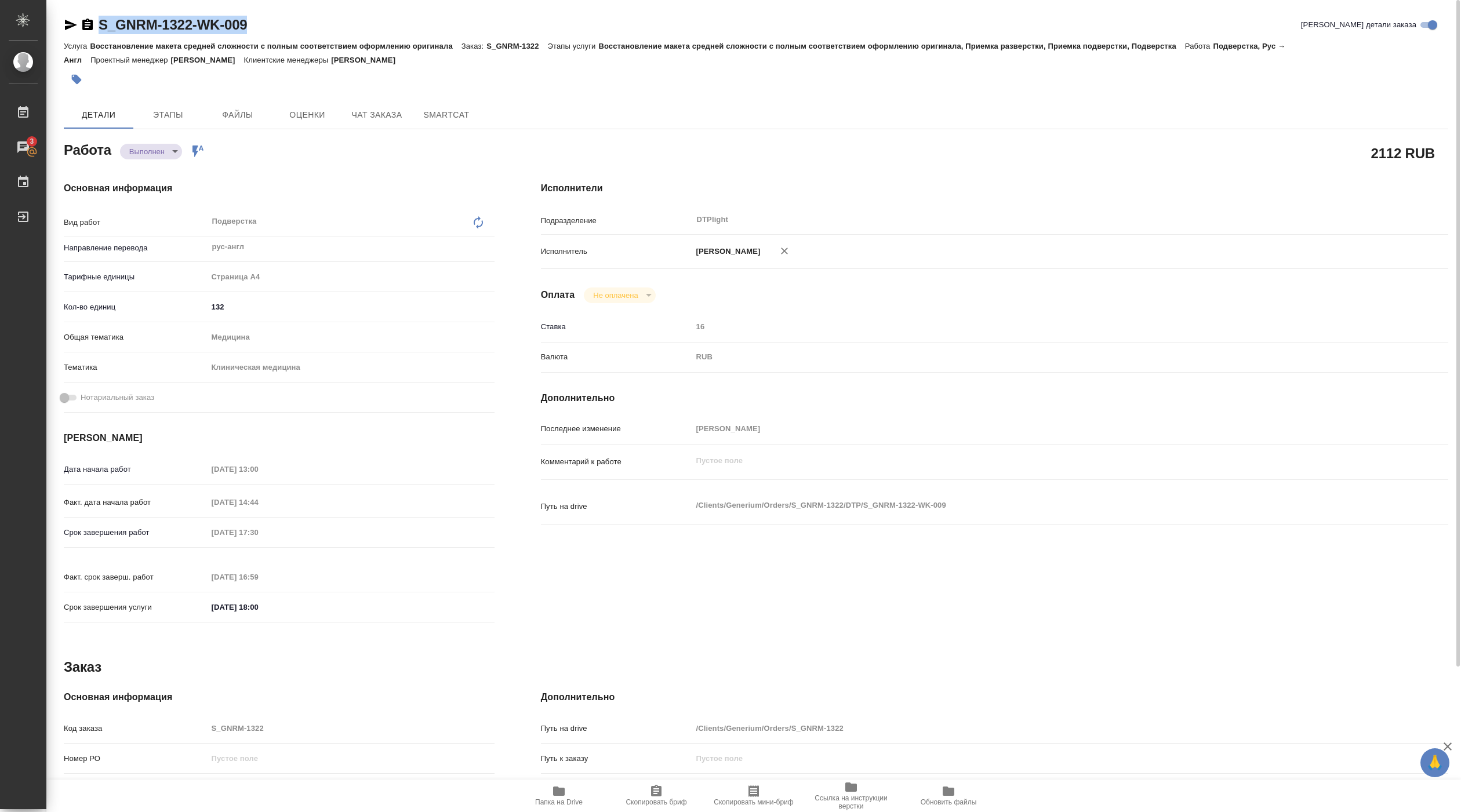
drag, startPoint x: 100, startPoint y: 35, endPoint x: 264, endPoint y: 35, distance: 164.0
click at [264, 35] on div "S_GNRM-1322-WK-009 Кратко детали заказа" at bounding box center [756, 27] width 1384 height 23
copy link "S_GNRM-1322-WK-009"
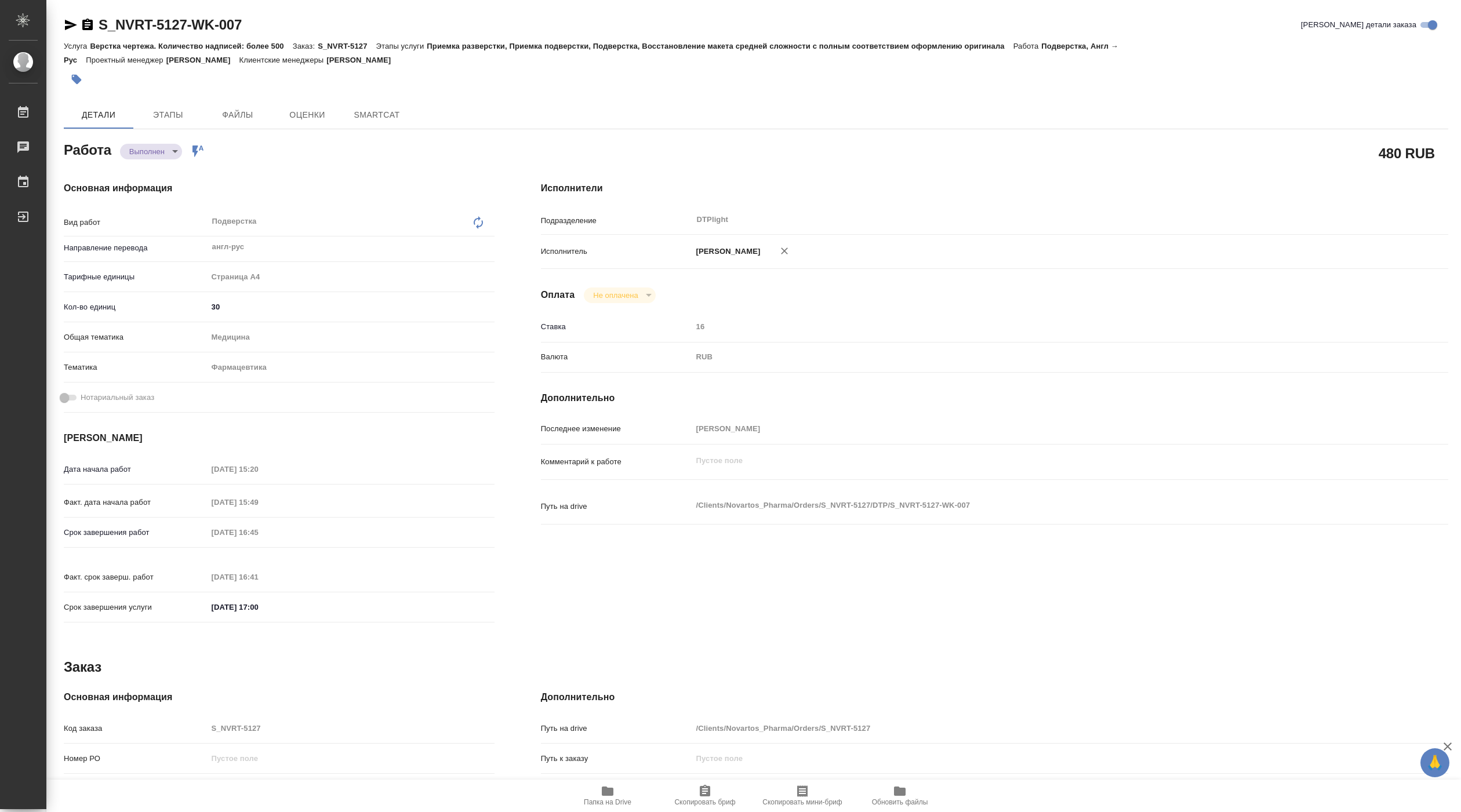
type textarea "x"
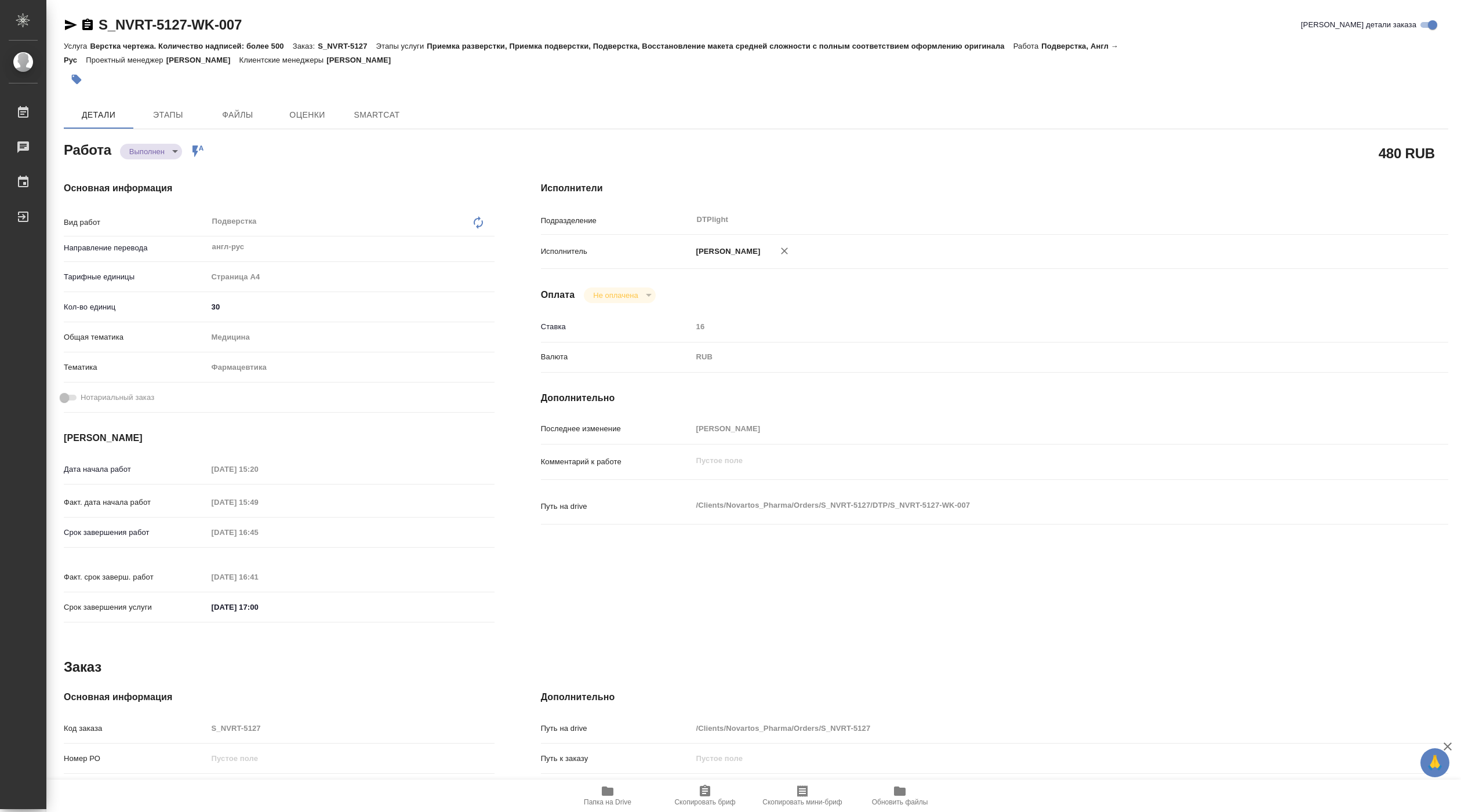
type textarea "x"
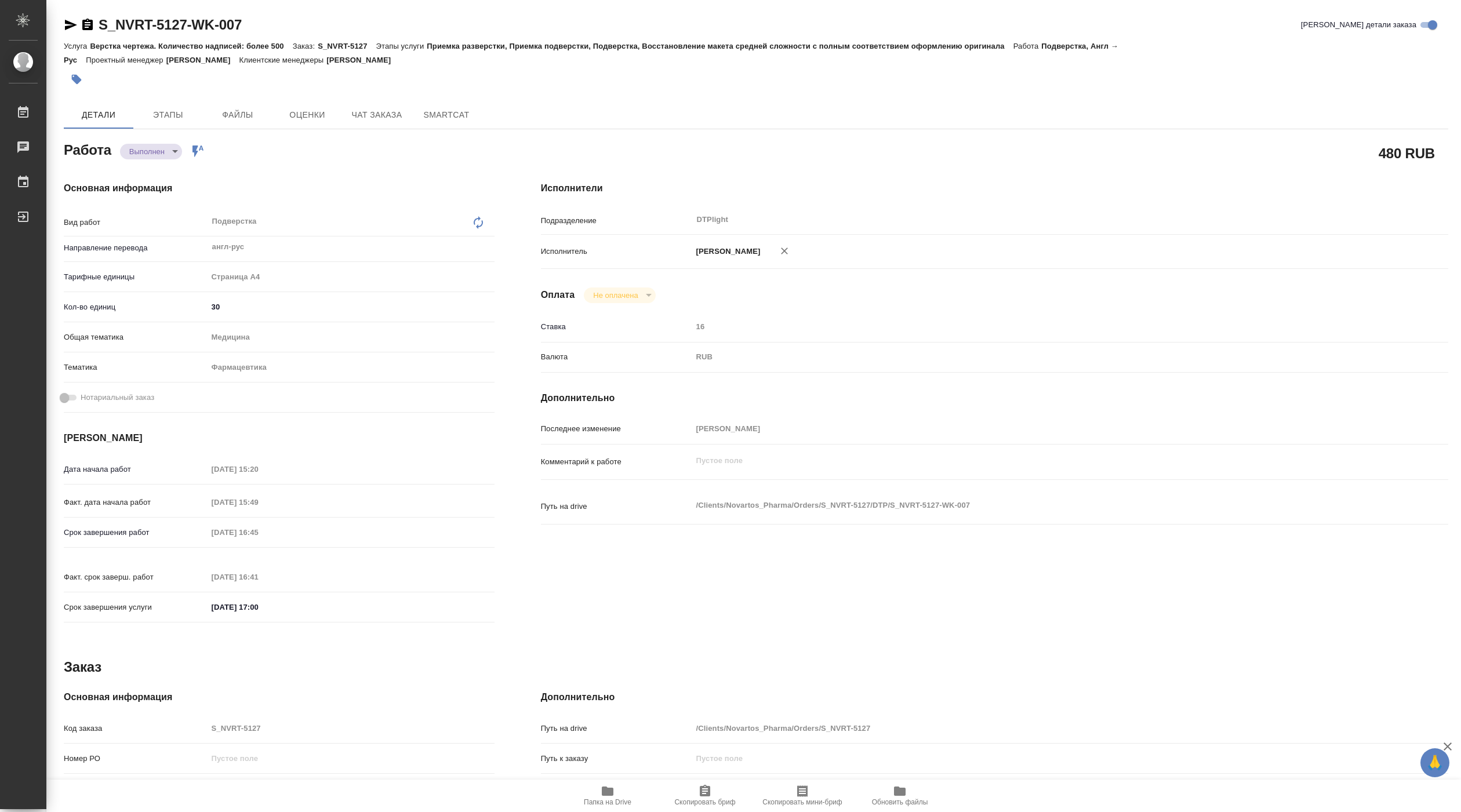
scroll to position [162, 0]
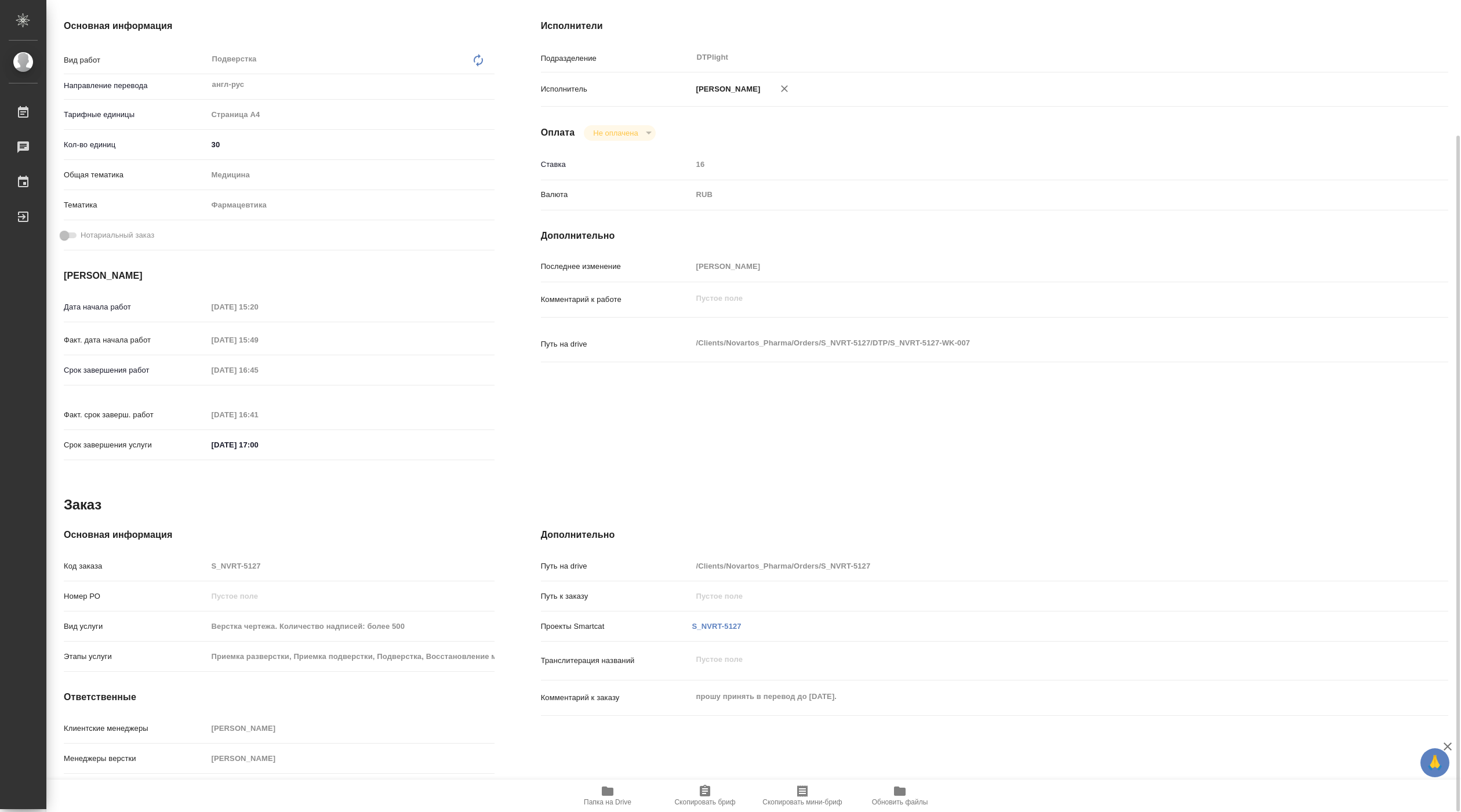
type textarea "x"
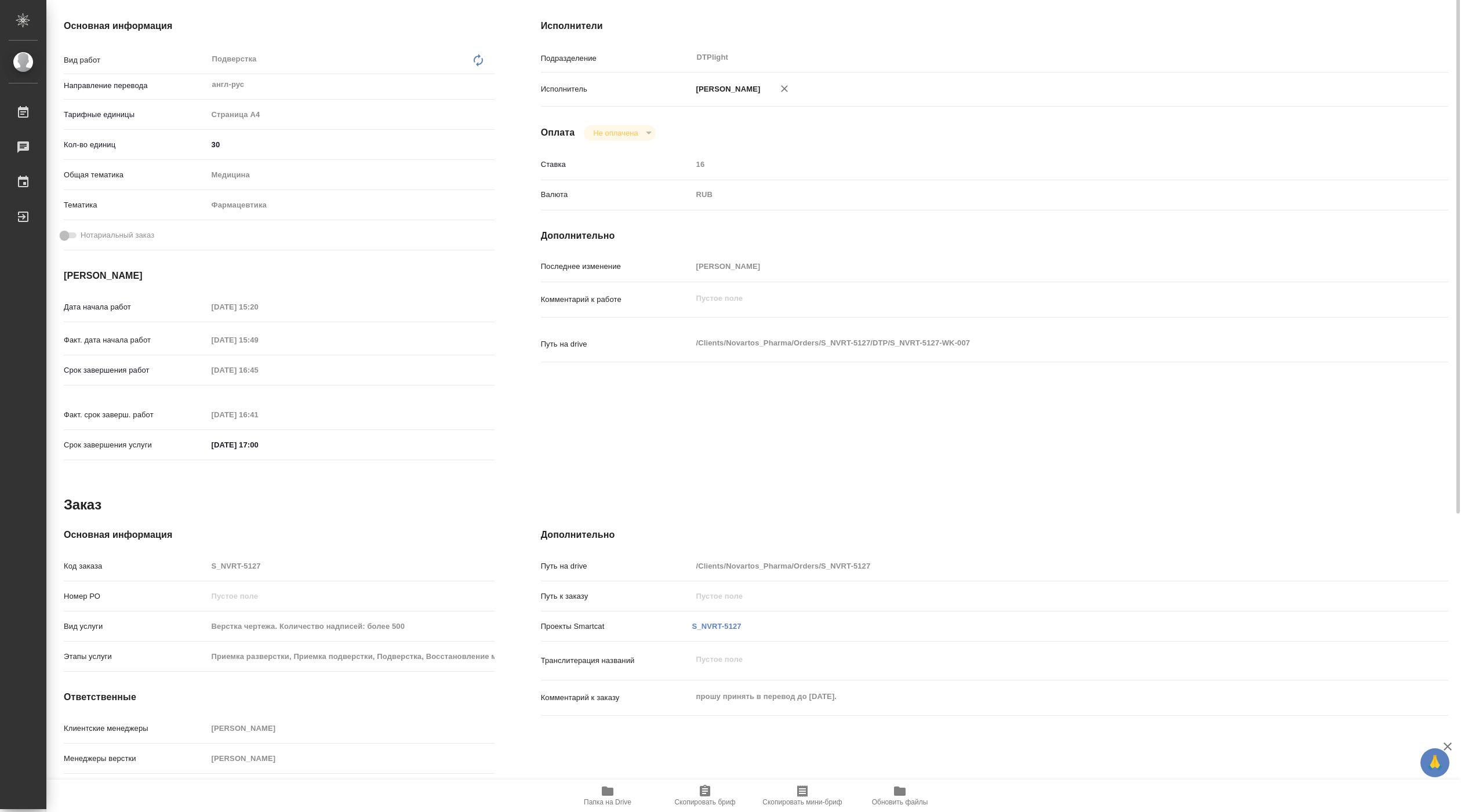
scroll to position [0, 0]
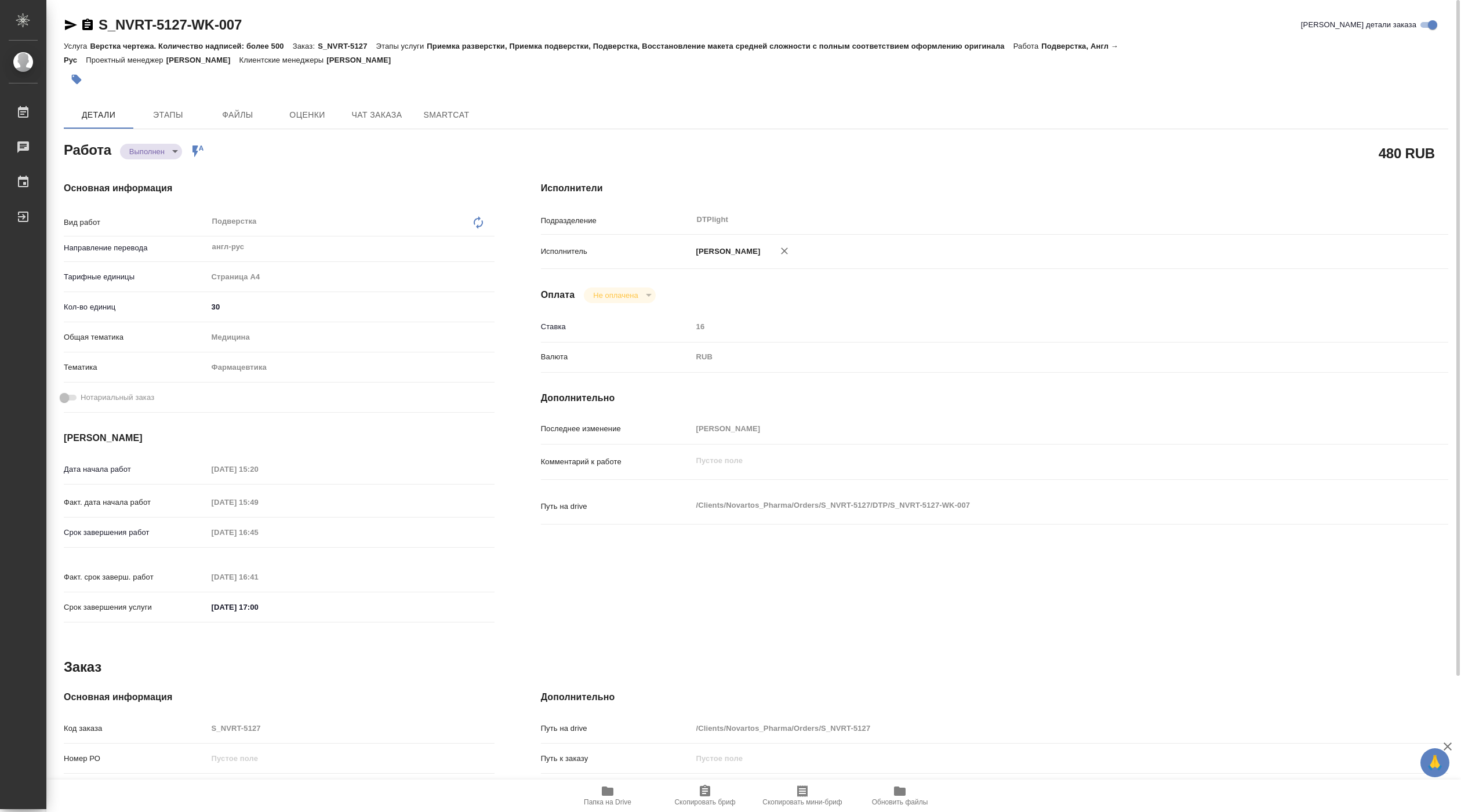
type textarea "x"
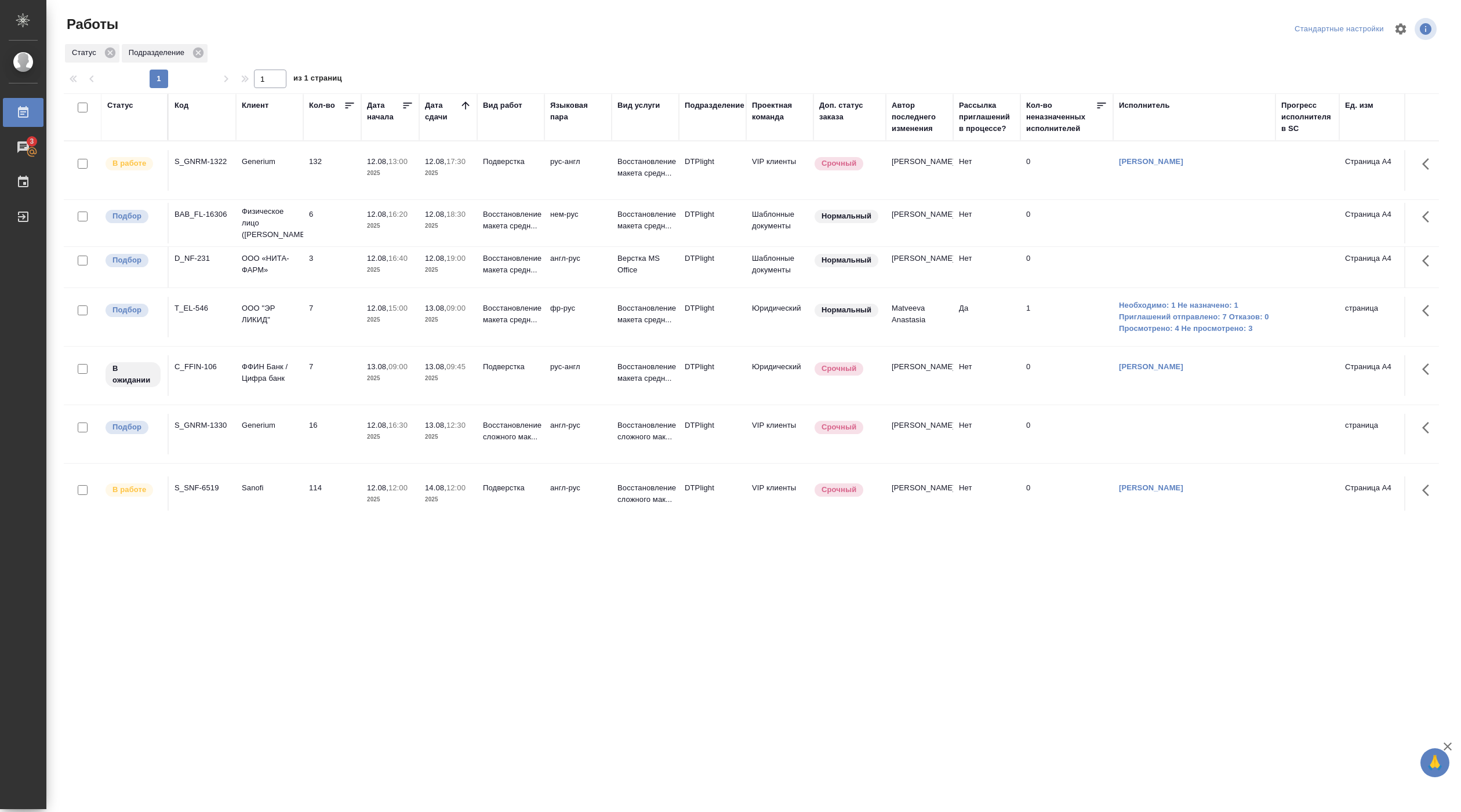
drag, startPoint x: 753, startPoint y: 573, endPoint x: 731, endPoint y: 588, distance: 26.6
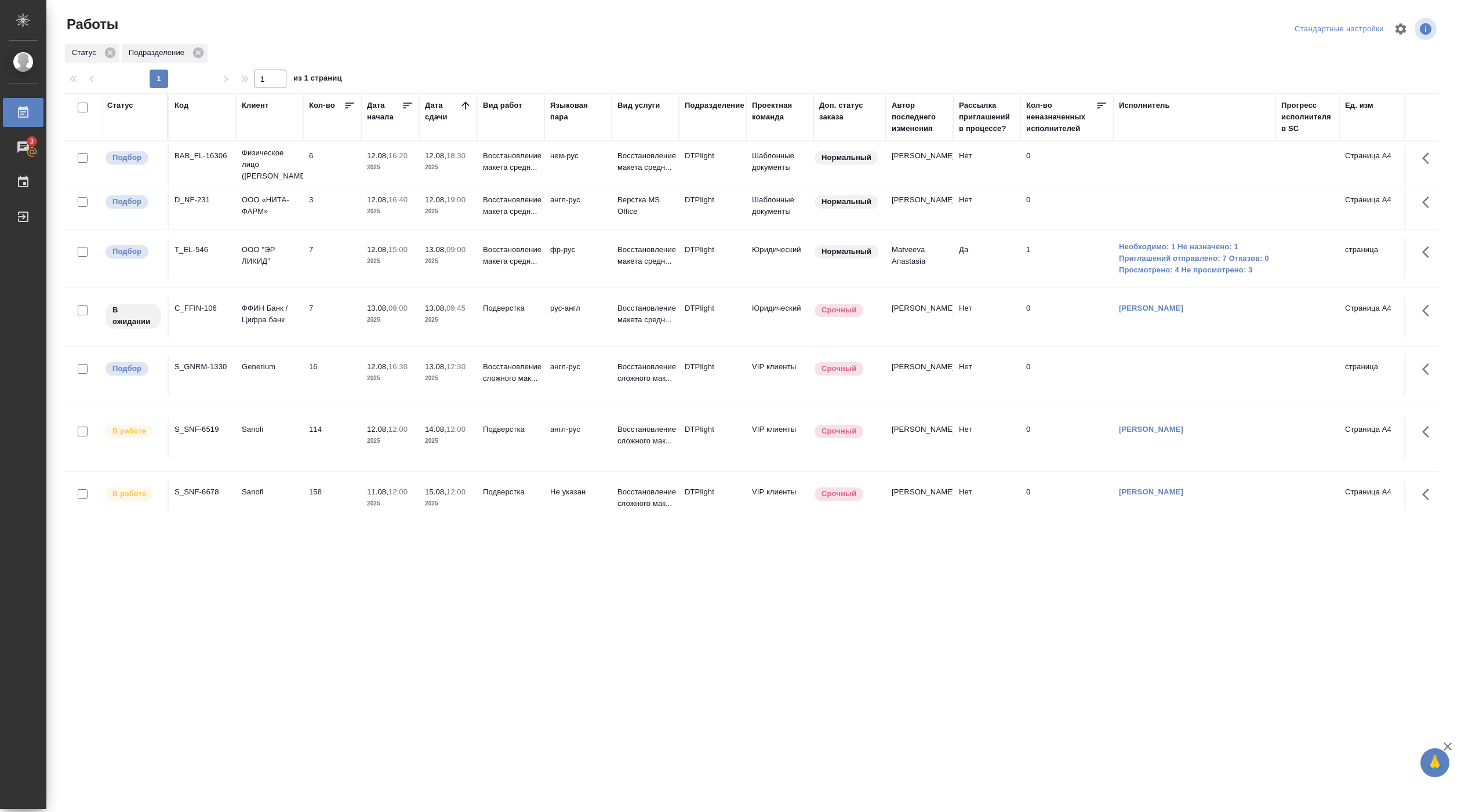
click at [322, 28] on div "Работы" at bounding box center [294, 24] width 461 height 18
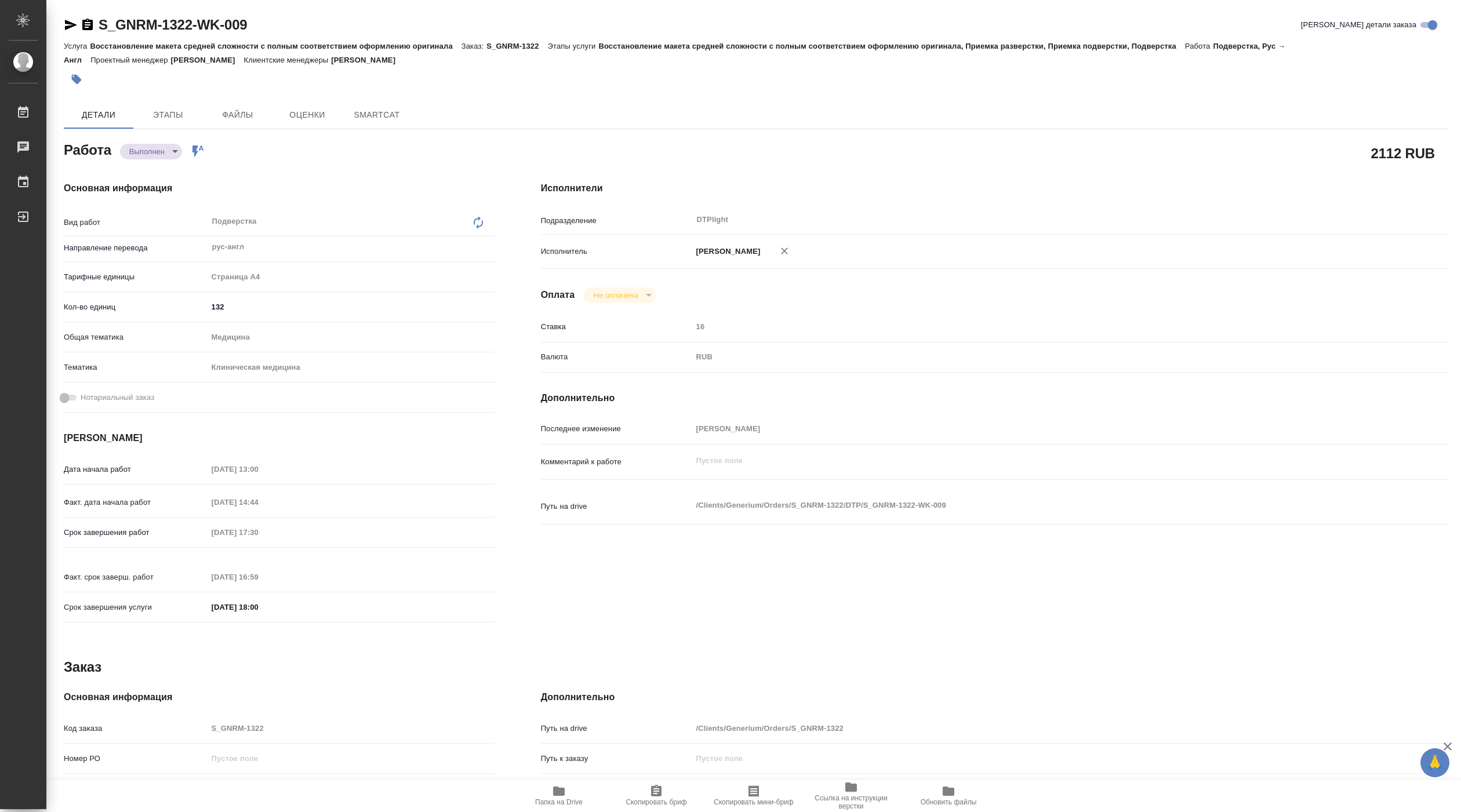
type textarea "x"
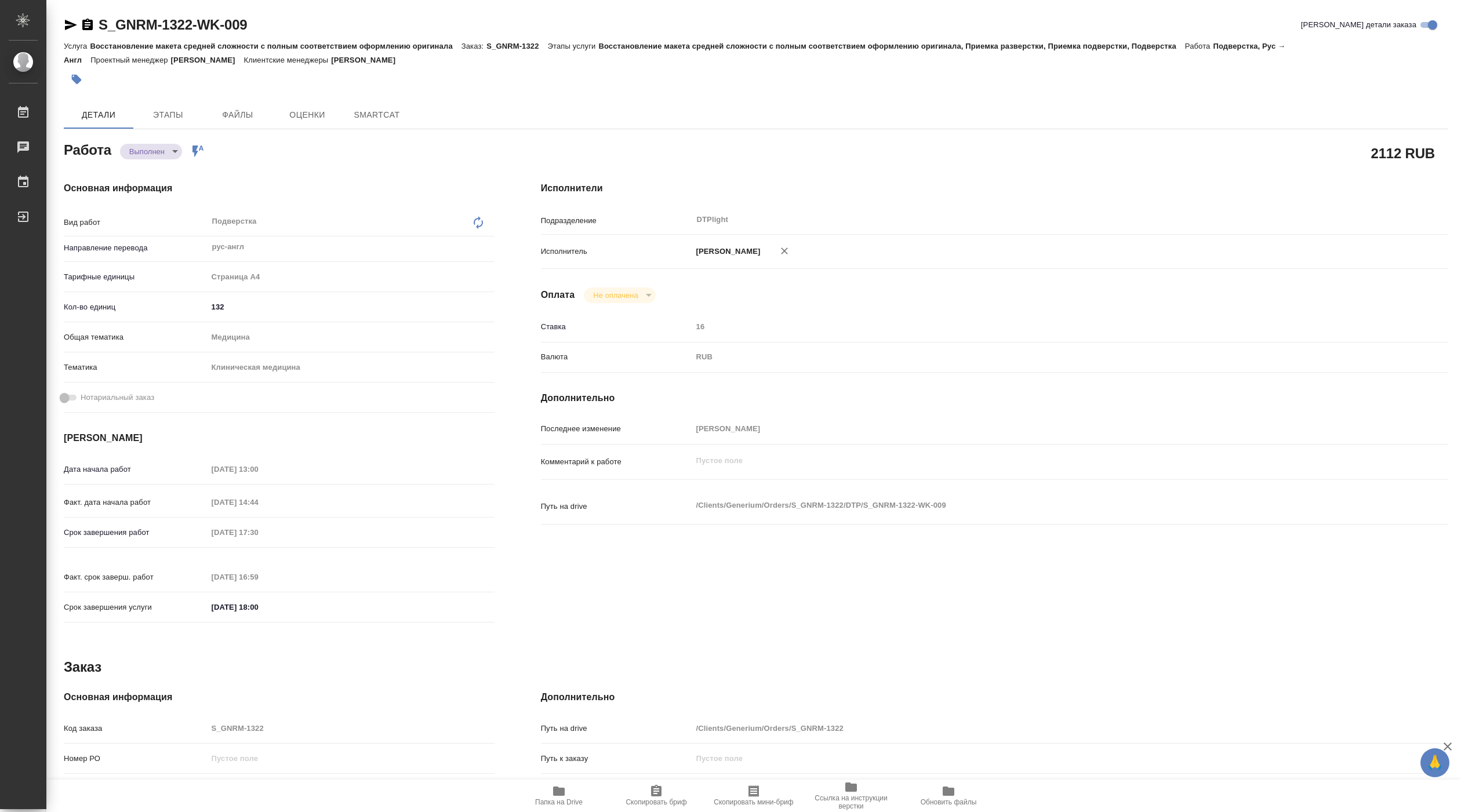
type textarea "x"
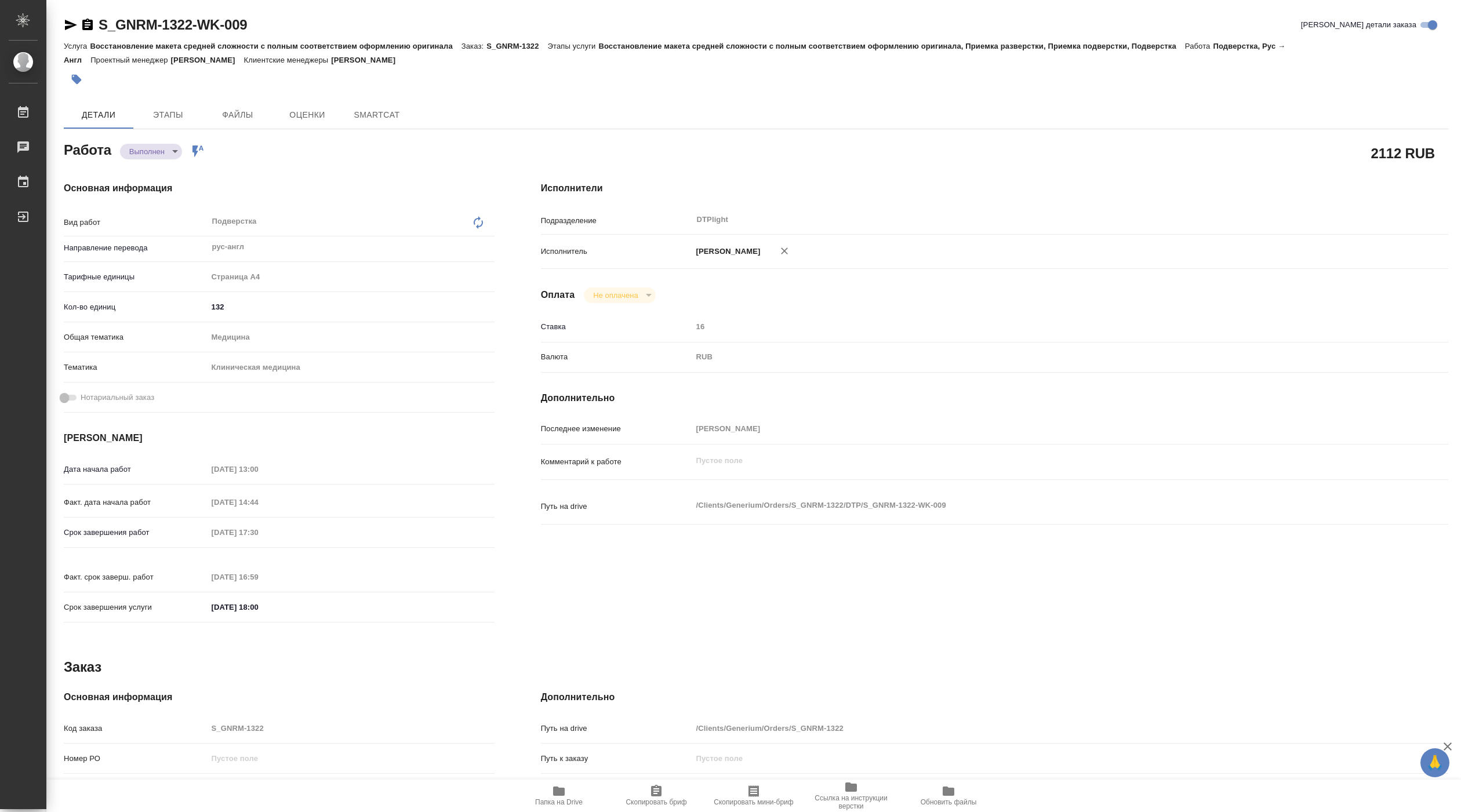
type textarea "x"
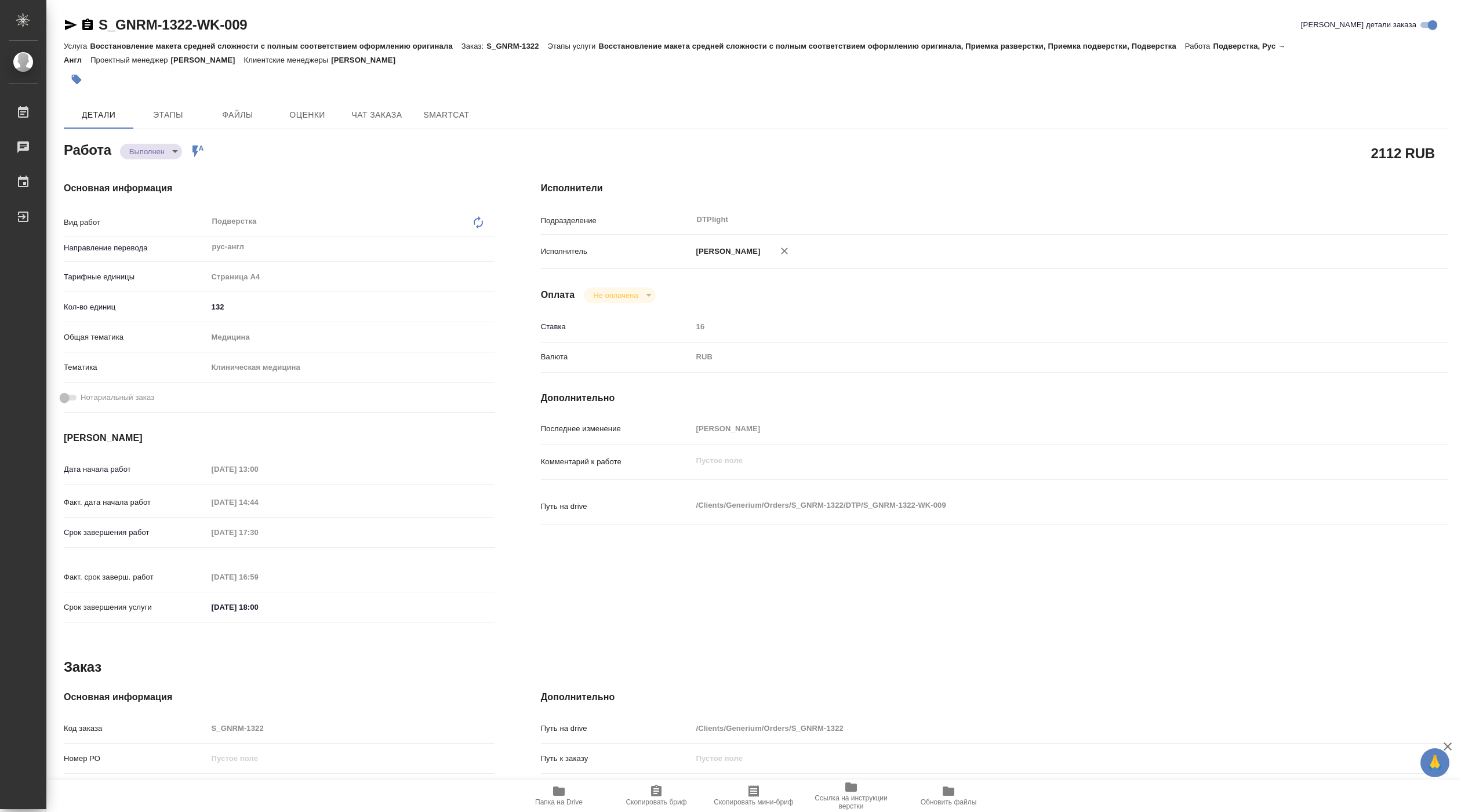
type textarea "x"
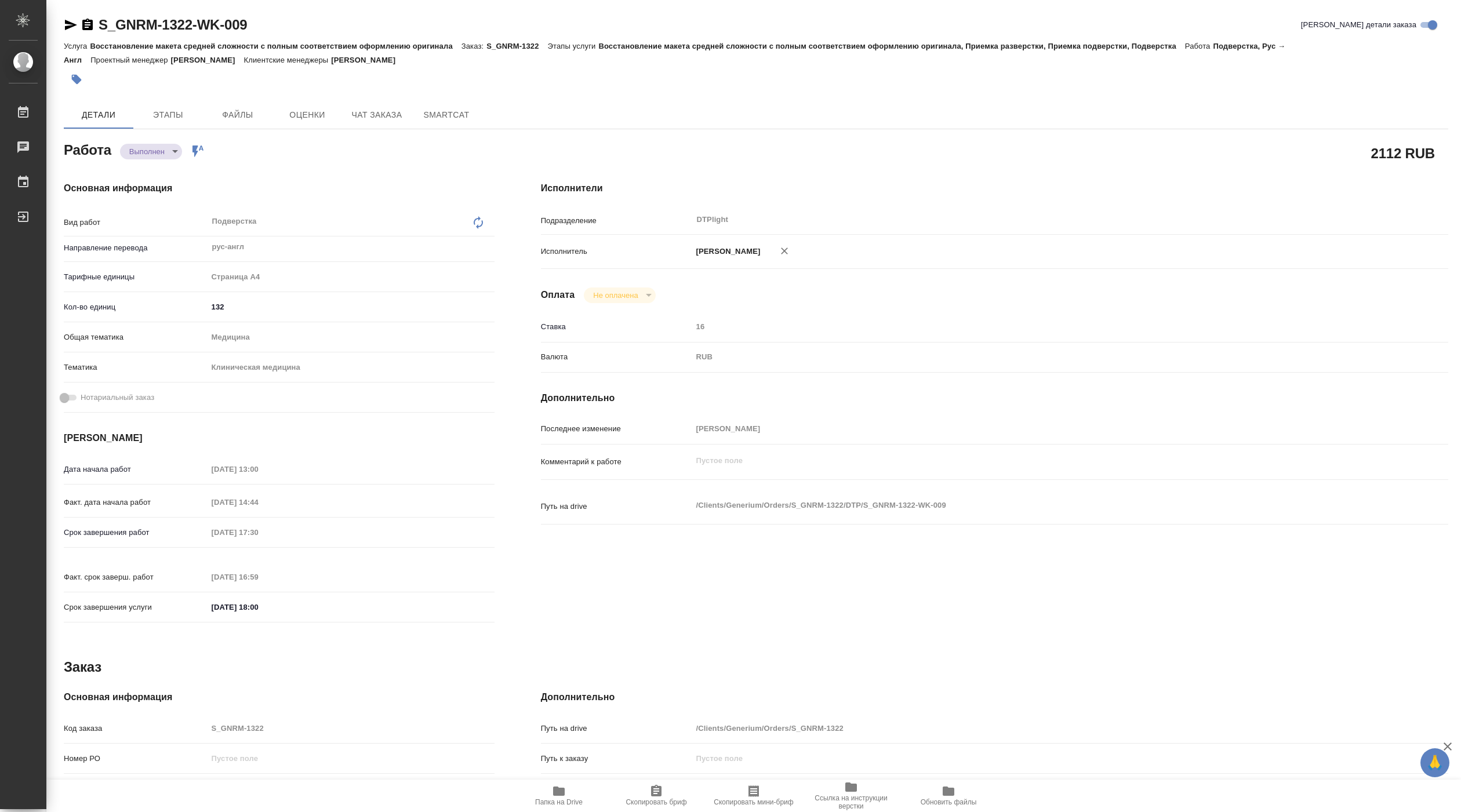
type textarea "x"
